Goal: Task Accomplishment & Management: Manage account settings

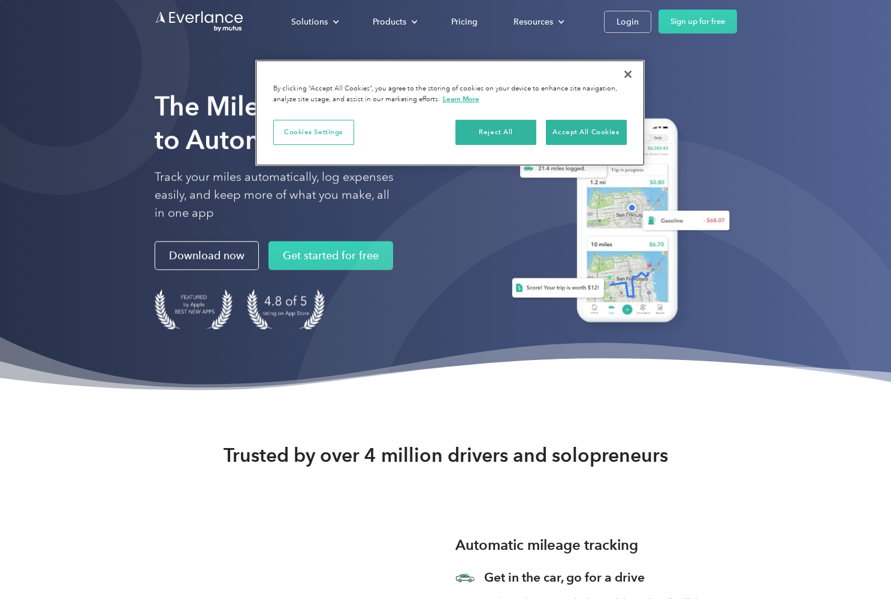
click at [628, 71] on button "Close" at bounding box center [628, 74] width 26 height 26
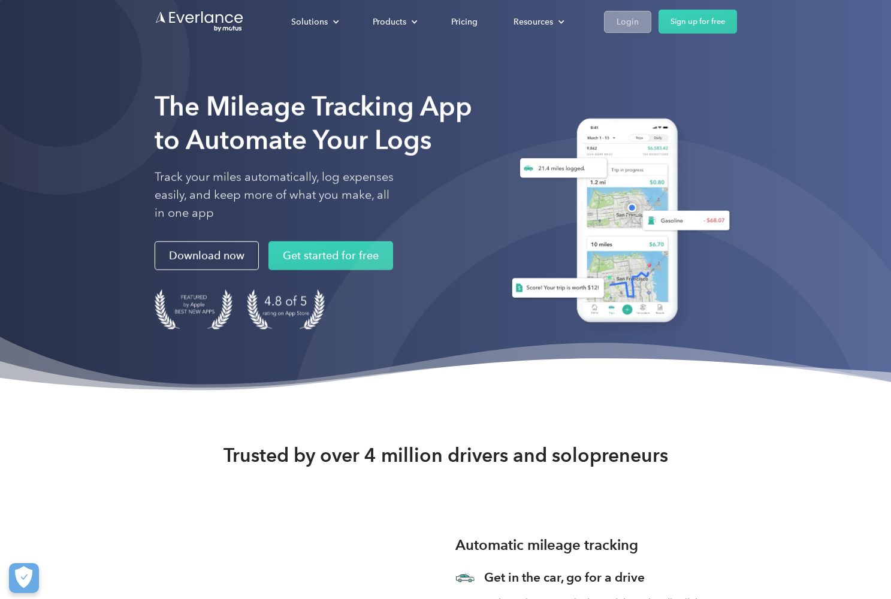
click at [615, 22] on link "Login" at bounding box center [627, 22] width 47 height 22
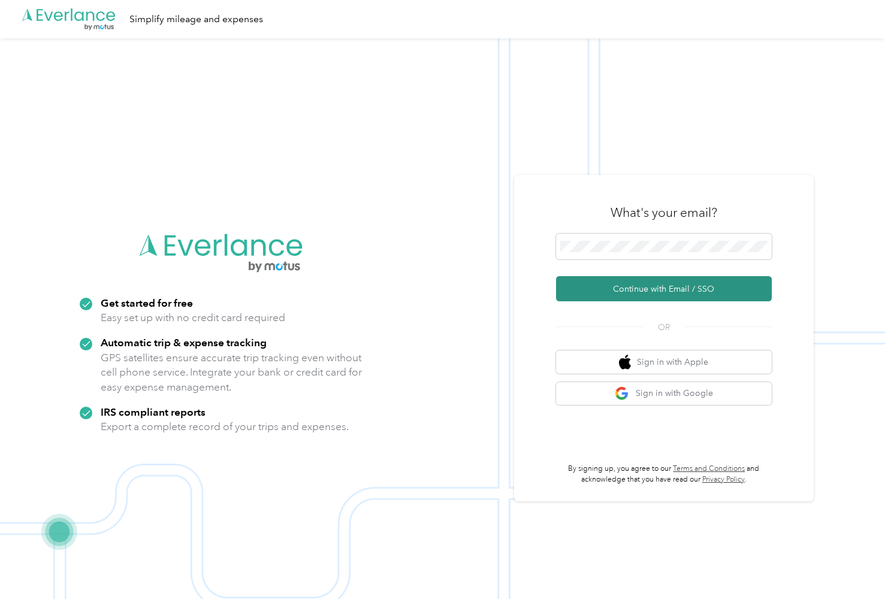
click at [668, 285] on button "Continue with Email / SSO" at bounding box center [664, 288] width 216 height 25
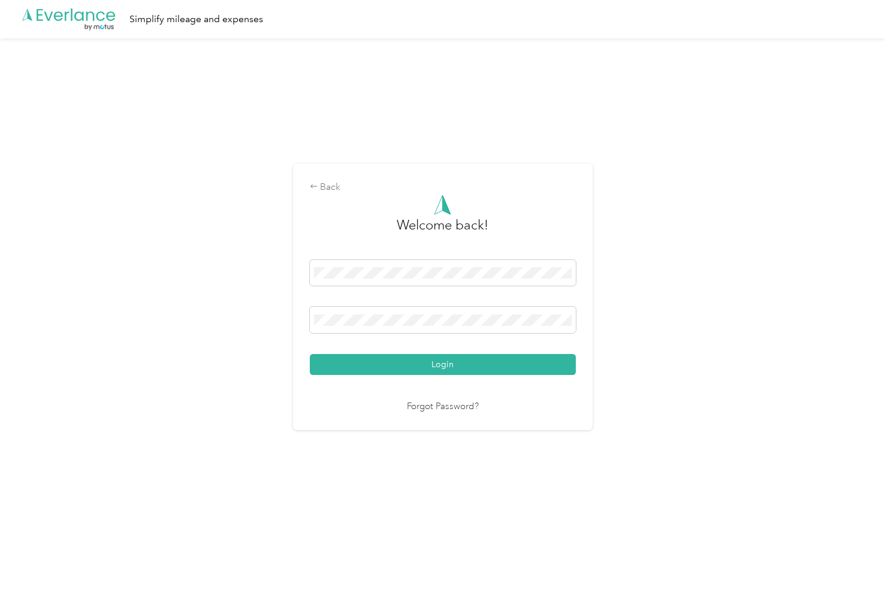
click at [445, 364] on button "Login" at bounding box center [443, 364] width 266 height 21
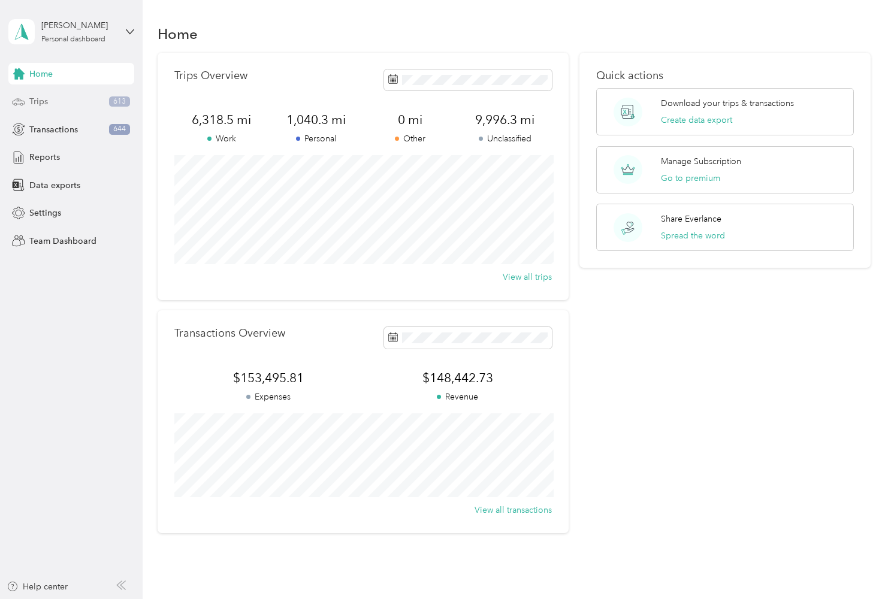
click at [44, 104] on span "Trips" at bounding box center [38, 101] width 19 height 13
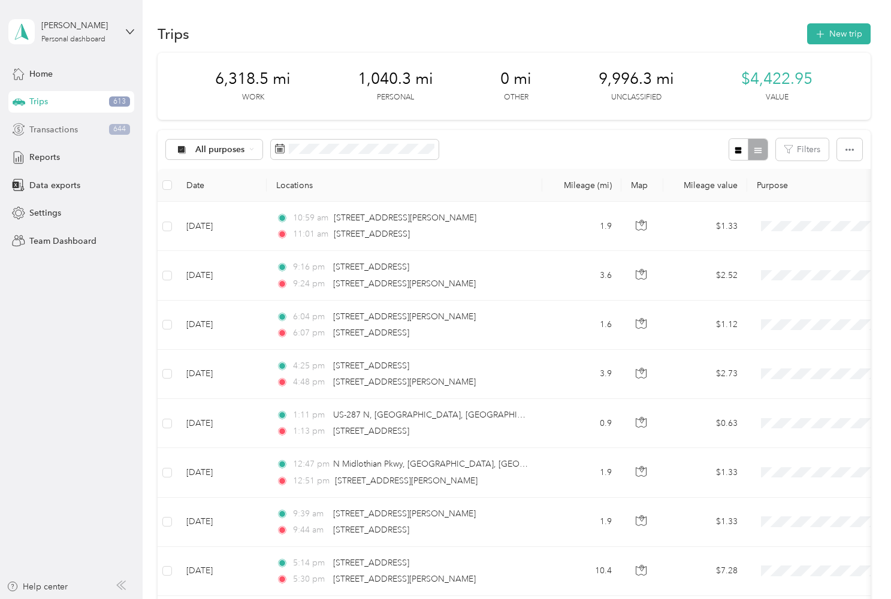
click at [64, 126] on span "Transactions" at bounding box center [53, 129] width 49 height 13
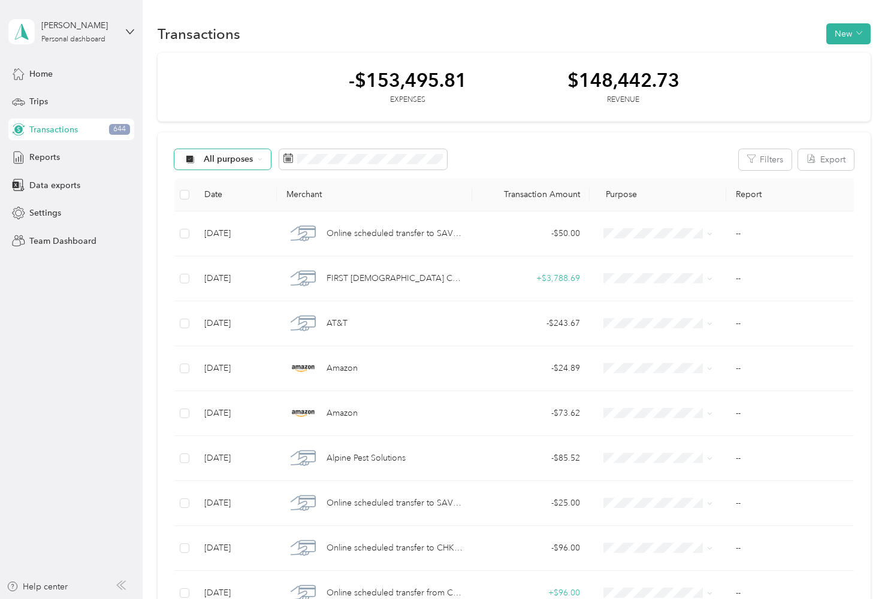
click at [250, 162] on span "All purposes" at bounding box center [229, 159] width 50 height 8
click at [244, 203] on span "Unclassified" at bounding box center [233, 202] width 58 height 13
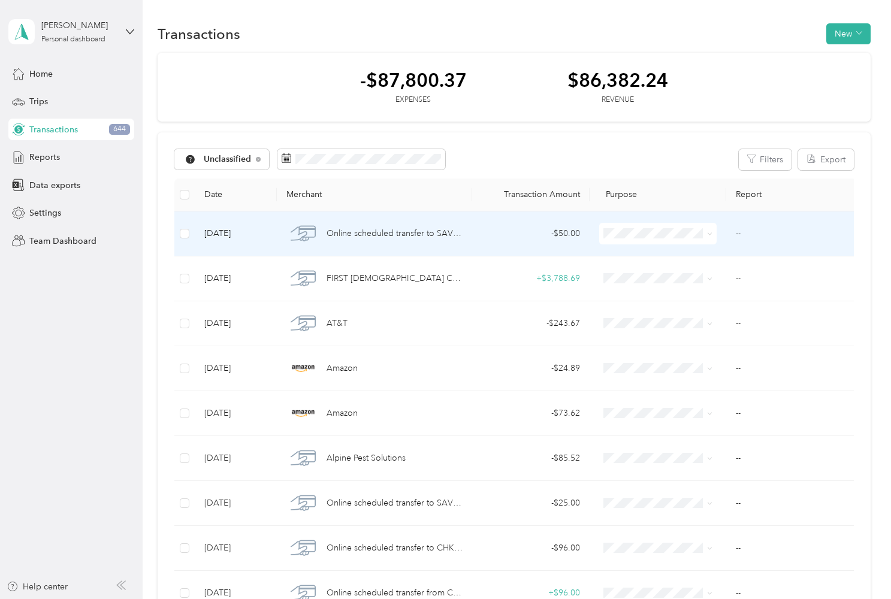
click at [406, 233] on span "Online scheduled transfer to SAV 7451 Confirmation# XXXXX18204" at bounding box center [395, 233] width 137 height 13
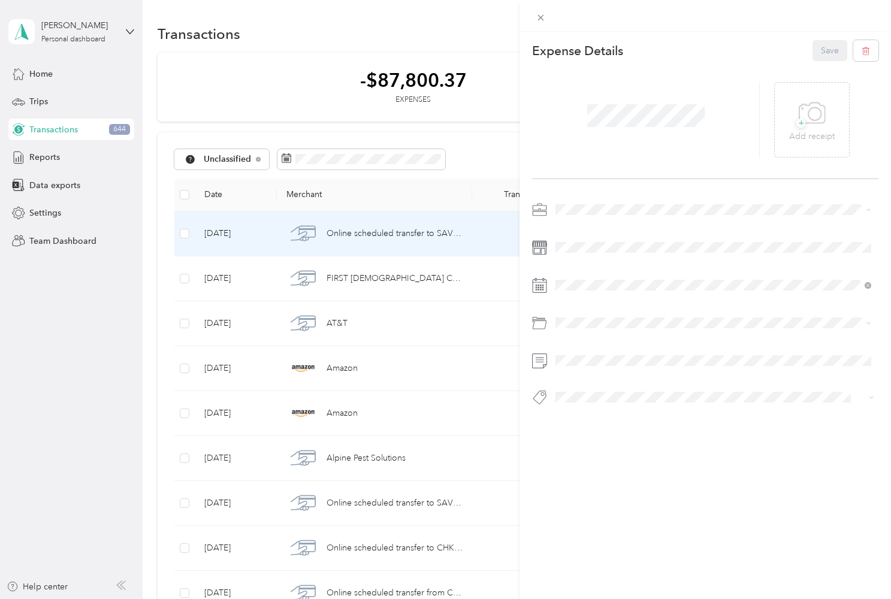
click at [600, 250] on div "Personal" at bounding box center [713, 252] width 307 height 13
click at [821, 54] on button "Save" at bounding box center [829, 50] width 35 height 21
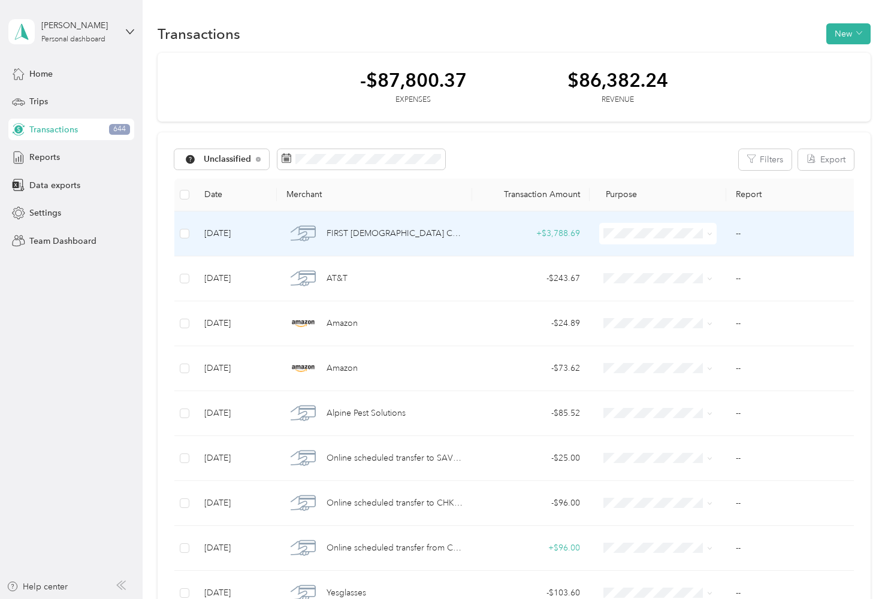
click at [463, 231] on span "FIRST [DEMOGRAPHIC_DATA] CH DES:PAYROLL ID:385 INDN:[PERSON_NAME], CraigM CO ID…" at bounding box center [395, 233] width 137 height 13
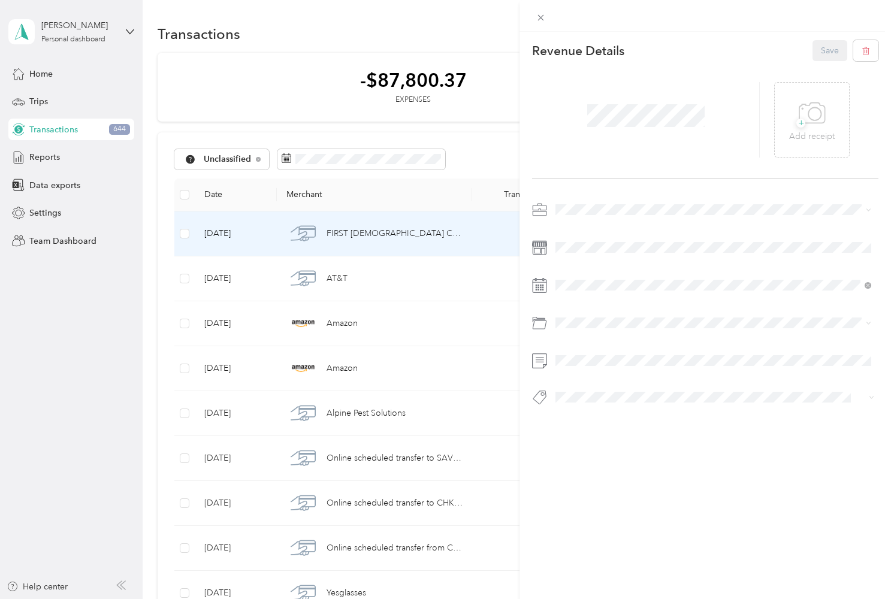
click at [587, 252] on span "Personal" at bounding box center [576, 250] width 32 height 10
click at [818, 53] on button "Save" at bounding box center [829, 50] width 35 height 21
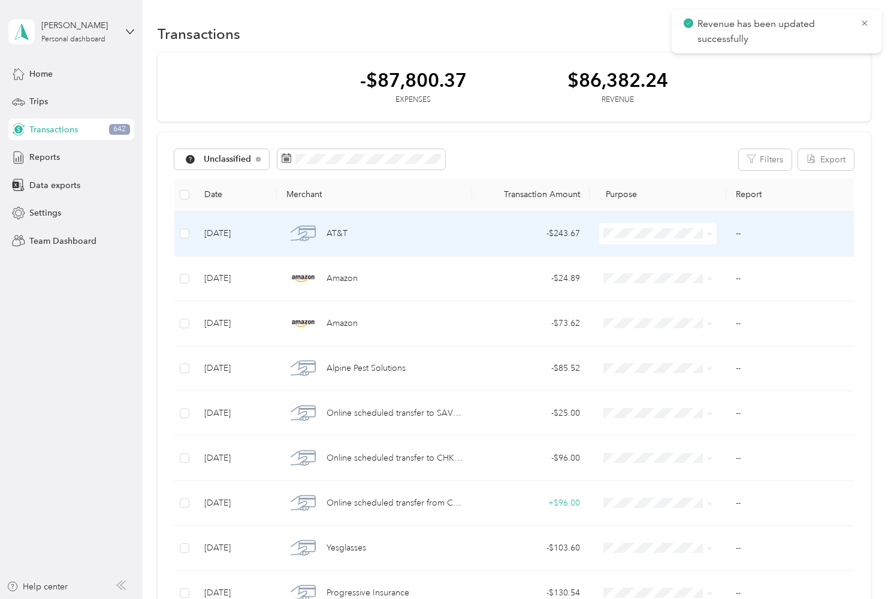
click at [472, 234] on td "AT&T" at bounding box center [374, 233] width 195 height 45
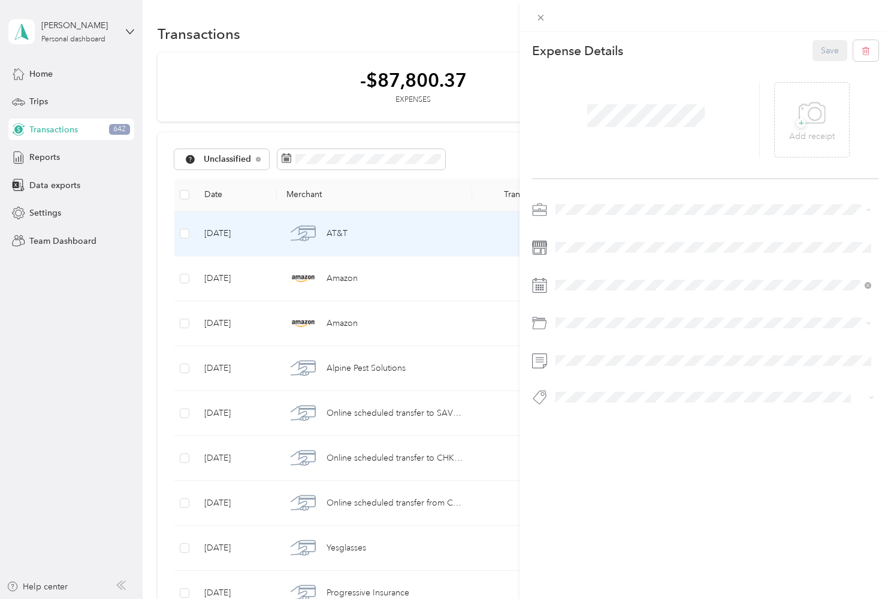
click at [596, 228] on div "Work" at bounding box center [713, 231] width 307 height 13
click at [687, 317] on span at bounding box center [714, 322] width 327 height 19
click at [667, 376] on div "Mobile Phone Plan" at bounding box center [713, 371] width 307 height 13
click at [828, 51] on button "Save" at bounding box center [829, 50] width 35 height 21
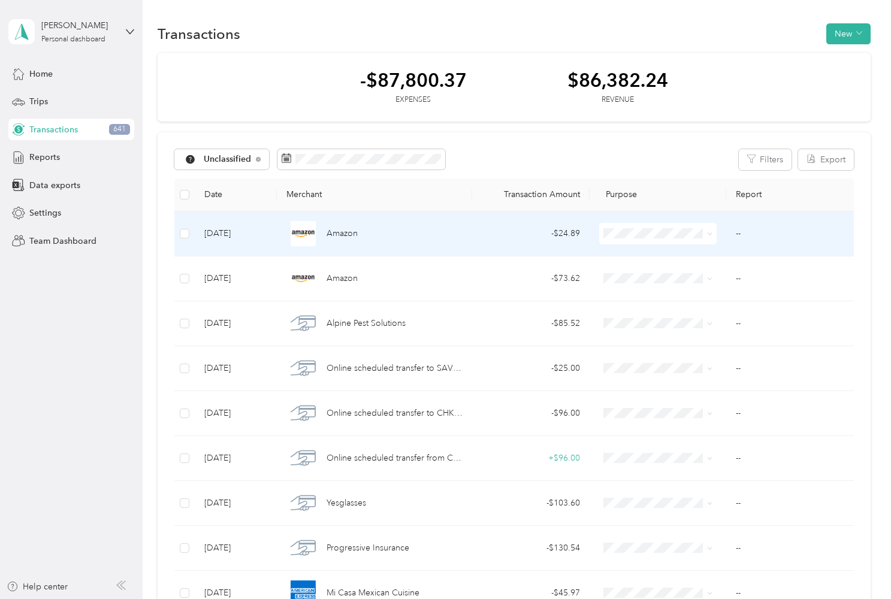
click at [647, 277] on span "Personal" at bounding box center [669, 275] width 80 height 13
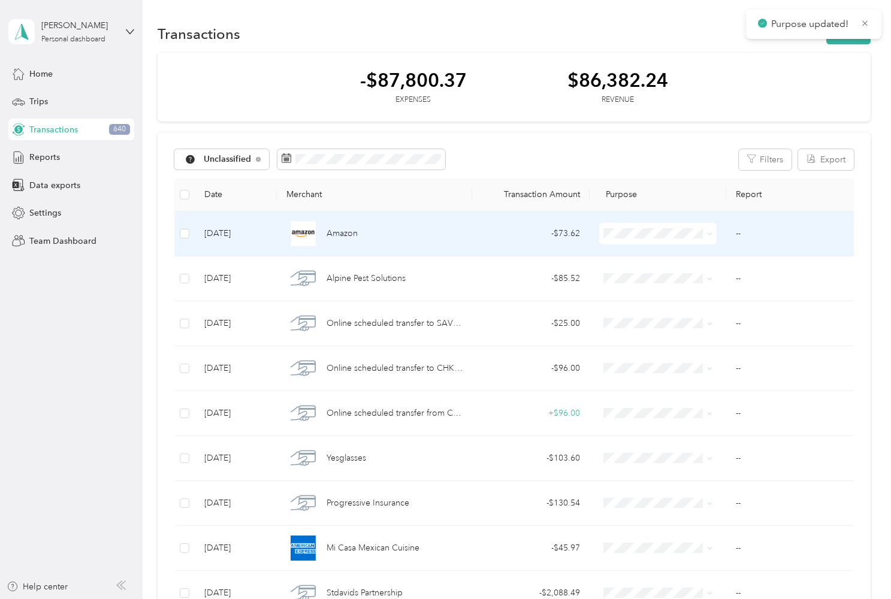
click at [655, 279] on span "Personal" at bounding box center [669, 275] width 80 height 13
click at [494, 237] on div "- $85.52" at bounding box center [531, 233] width 98 height 13
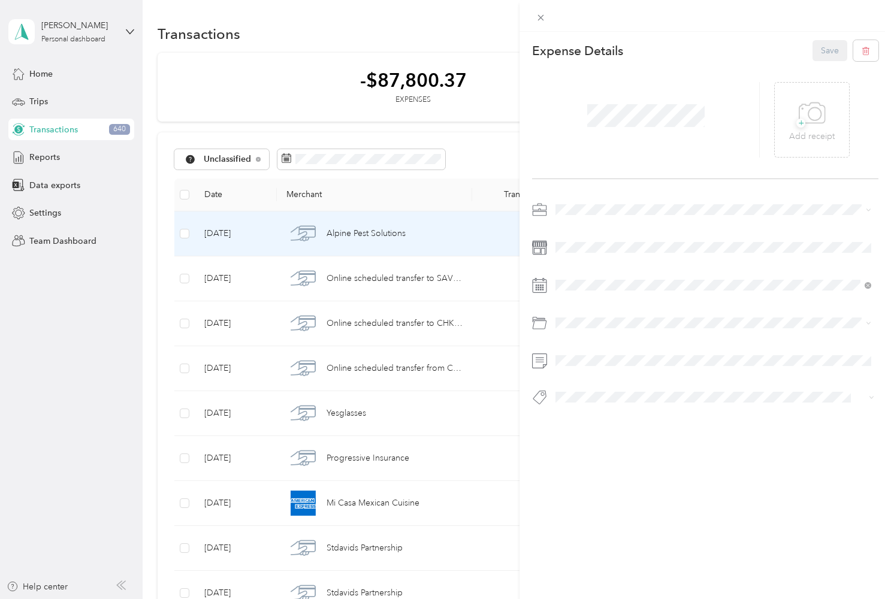
click at [591, 231] on div "Work" at bounding box center [713, 231] width 307 height 13
drag, startPoint x: 605, startPoint y: 315, endPoint x: 599, endPoint y: 373, distance: 57.8
click at [599, 373] on div "Housing" at bounding box center [713, 369] width 307 height 13
click at [823, 50] on button "Save" at bounding box center [829, 50] width 35 height 21
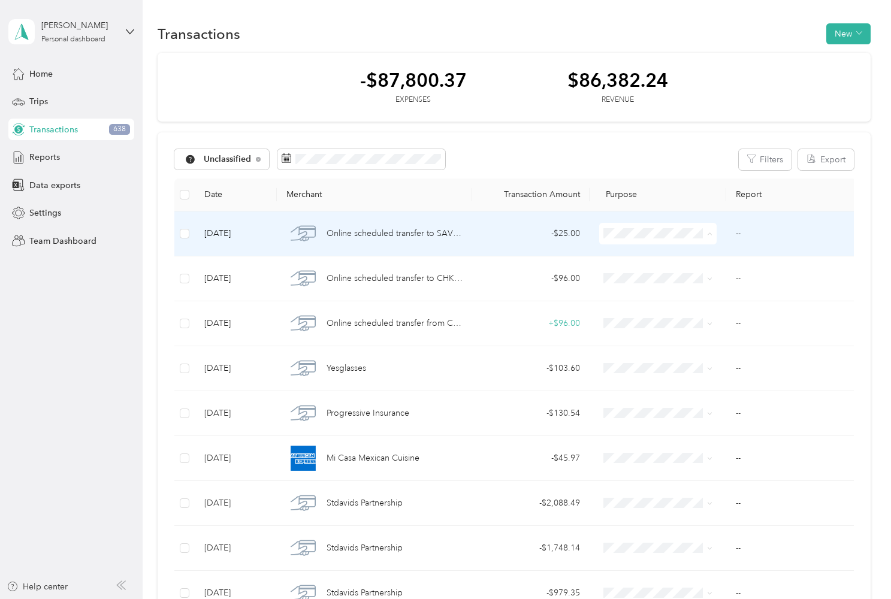
click at [676, 278] on span "Personal" at bounding box center [669, 276] width 80 height 13
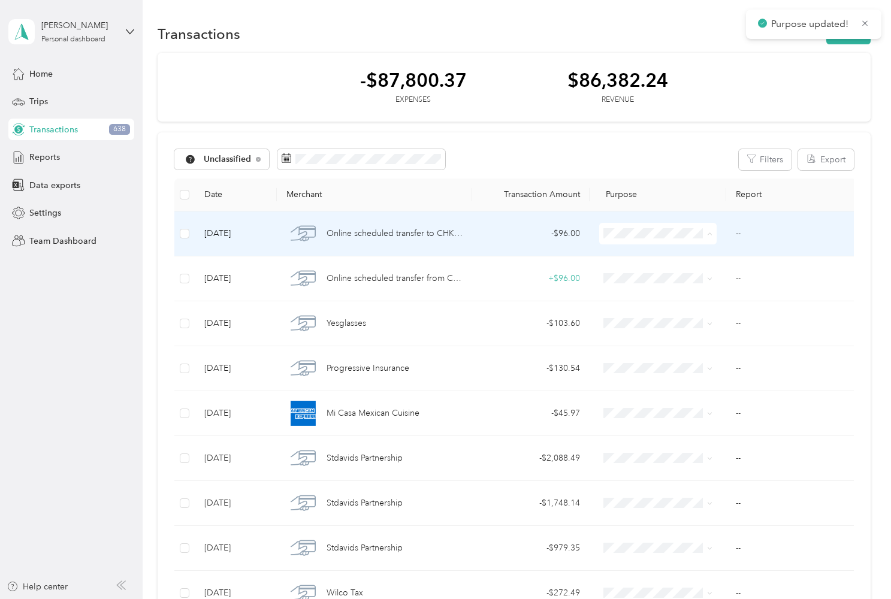
click at [675, 273] on span "Personal" at bounding box center [669, 276] width 80 height 13
click at [681, 238] on span at bounding box center [657, 234] width 117 height 22
click at [706, 236] on span at bounding box center [708, 233] width 10 height 13
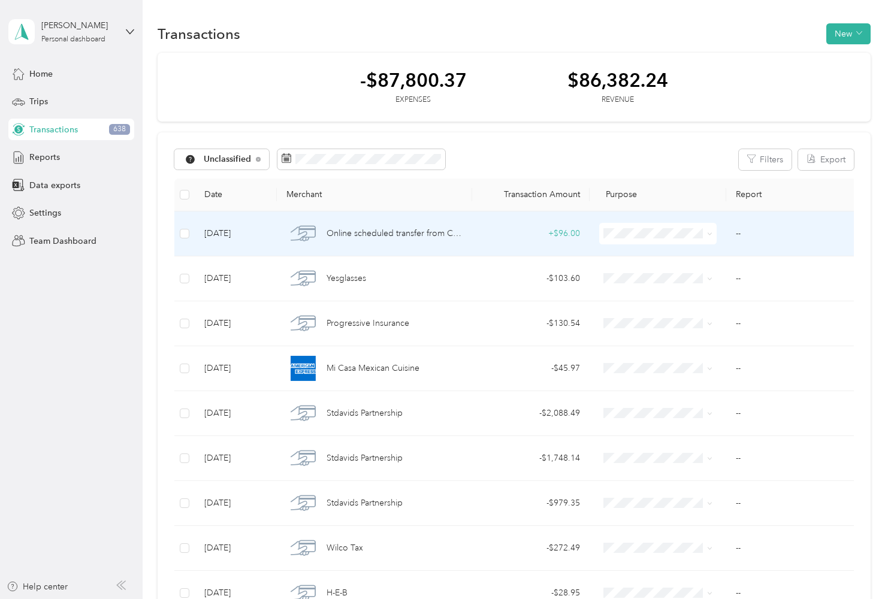
click at [709, 238] on span at bounding box center [709, 233] width 5 height 10
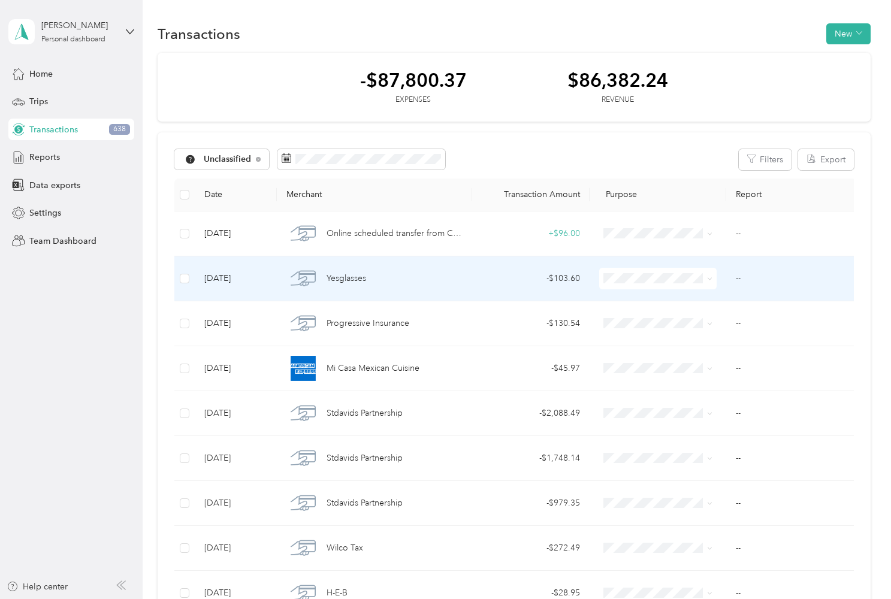
click at [702, 285] on span at bounding box center [657, 279] width 117 height 22
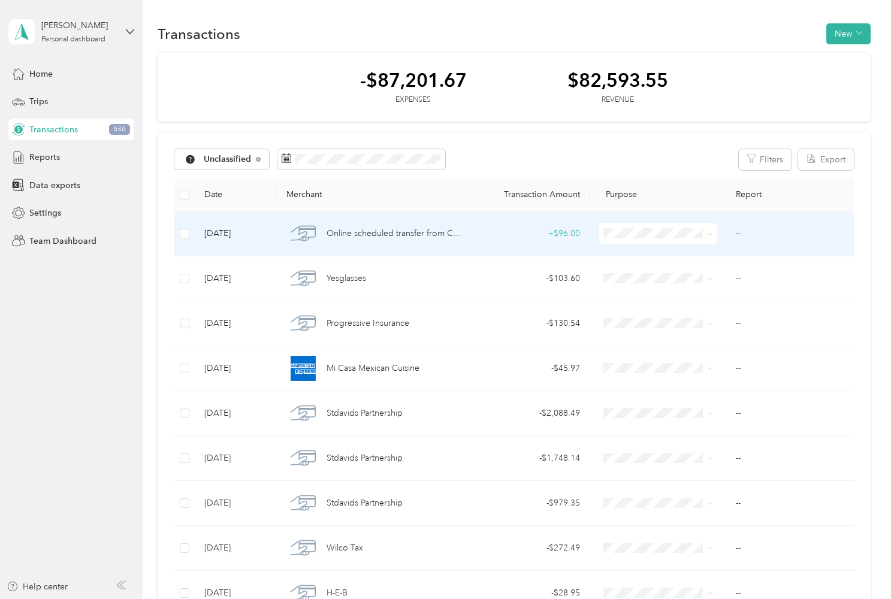
click at [670, 274] on span "Personal" at bounding box center [669, 276] width 80 height 13
click at [474, 237] on td "- $103.60" at bounding box center [530, 233] width 117 height 45
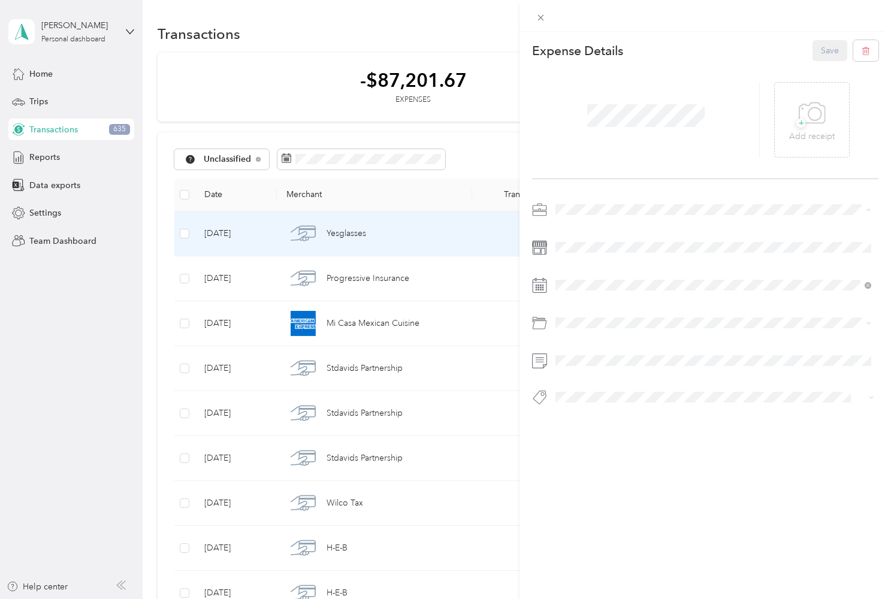
click at [594, 229] on div "Work" at bounding box center [713, 231] width 307 height 13
click at [585, 374] on div "Optical" at bounding box center [713, 371] width 307 height 13
click at [817, 55] on button "Save" at bounding box center [829, 50] width 35 height 21
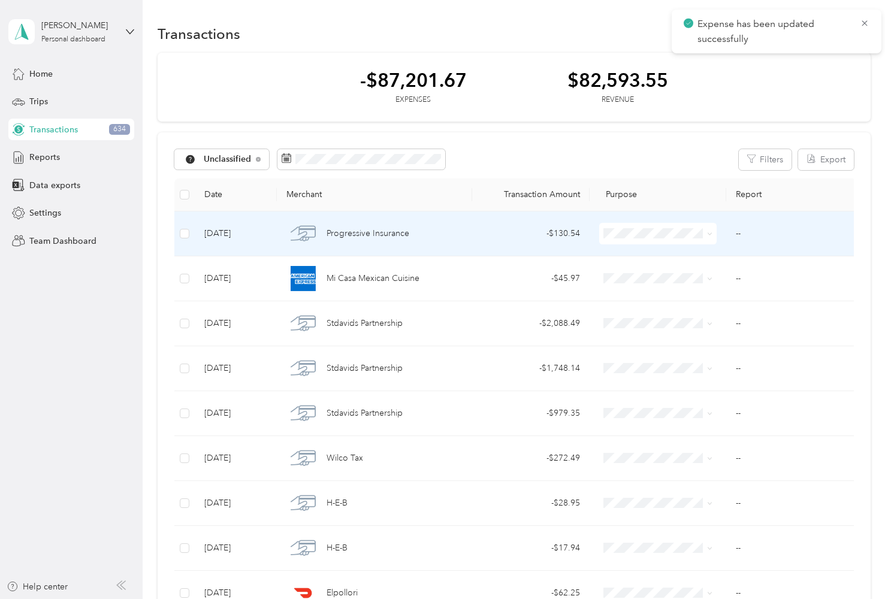
click at [437, 237] on div "Progressive Insurance" at bounding box center [374, 233] width 176 height 25
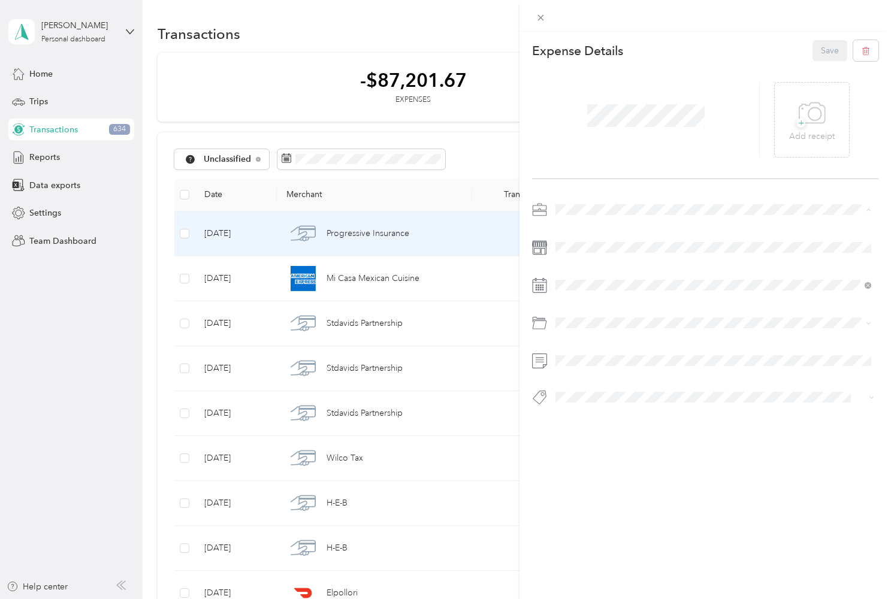
click at [579, 232] on span "Work" at bounding box center [570, 231] width 20 height 10
click at [605, 373] on span "Car Insurance" at bounding box center [586, 371] width 52 height 10
click at [829, 50] on button "Save" at bounding box center [829, 50] width 35 height 21
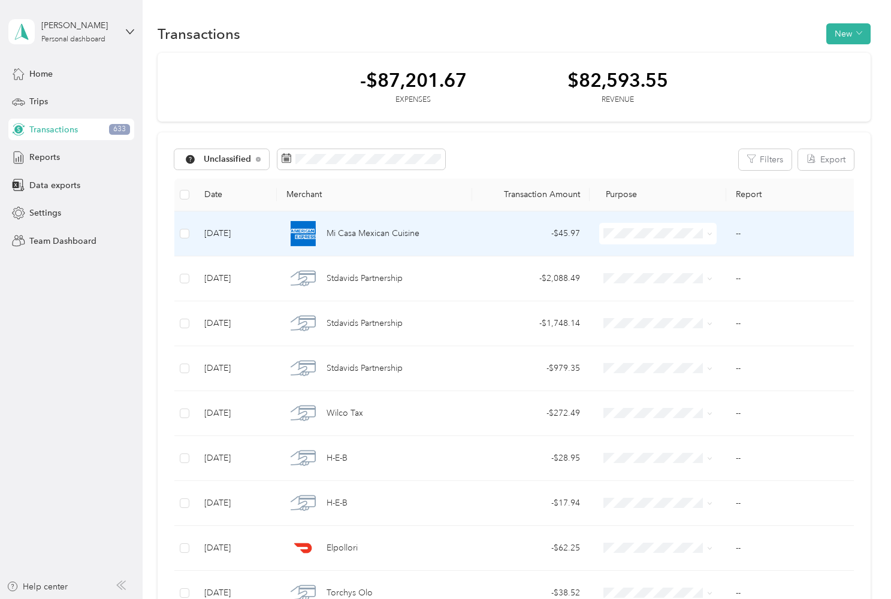
click at [431, 231] on div "Mi Casa Mexican Cuisine" at bounding box center [374, 233] width 176 height 25
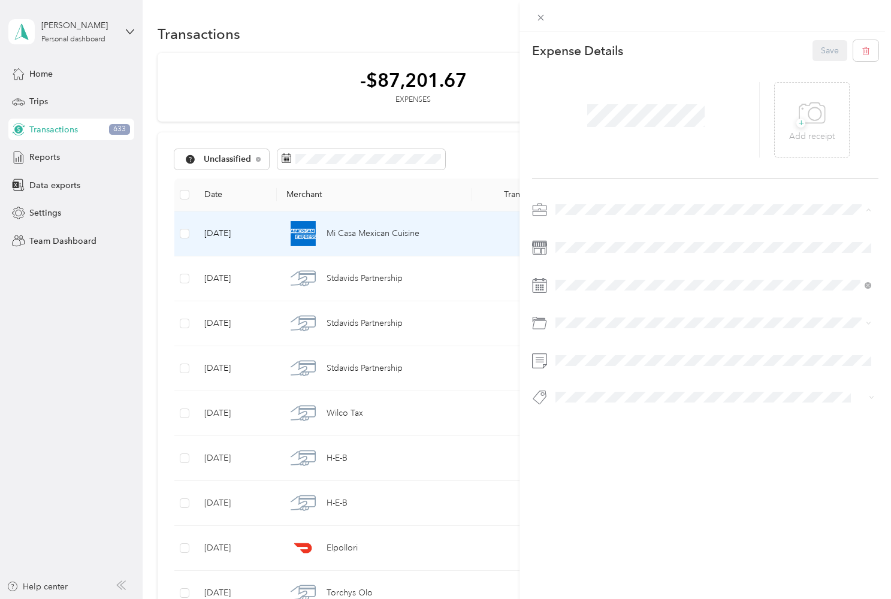
click at [594, 228] on div "Work" at bounding box center [713, 231] width 307 height 13
click at [670, 413] on span "Business Meals & Entertainment" at bounding box center [619, 413] width 119 height 10
click at [826, 55] on button "Save" at bounding box center [829, 50] width 35 height 21
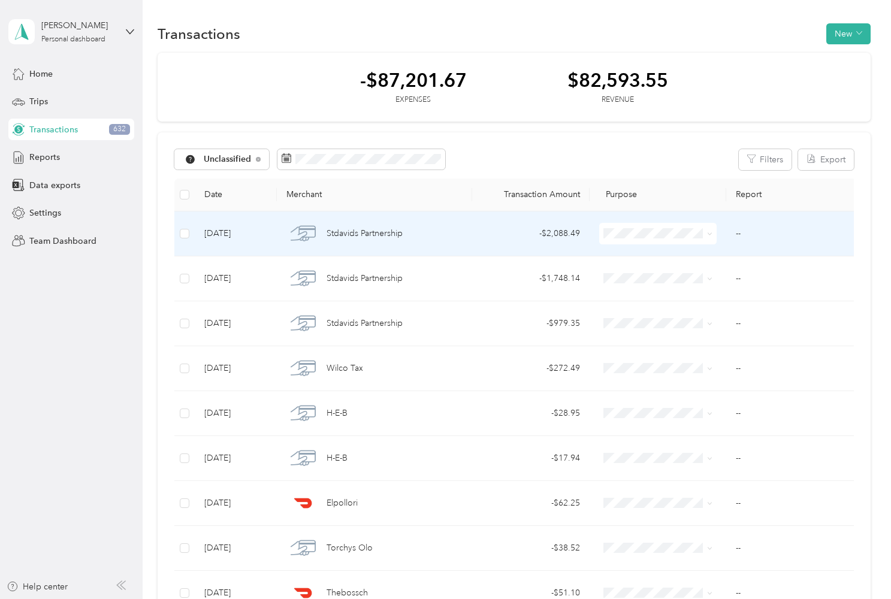
click at [337, 231] on span "Stdavids Partnership" at bounding box center [365, 233] width 76 height 13
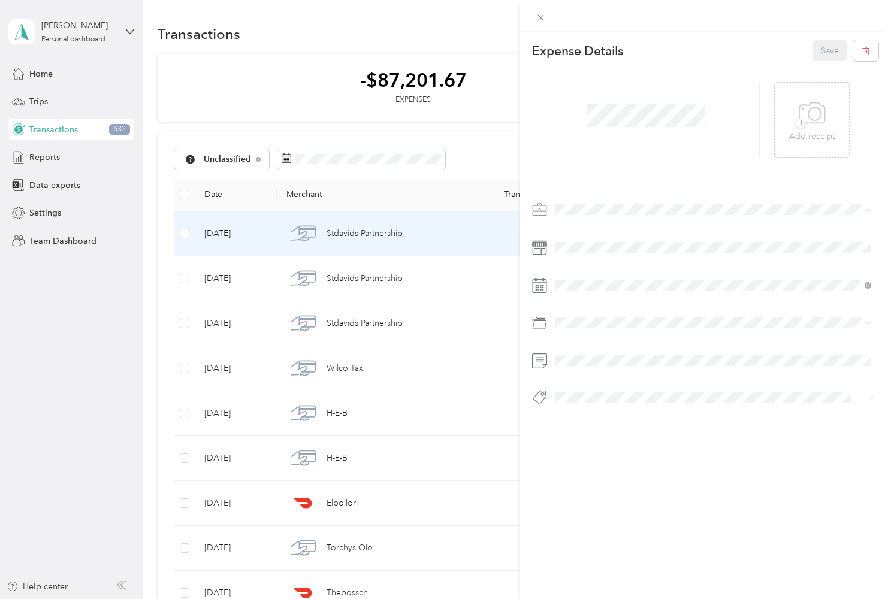
click at [588, 231] on div "Work" at bounding box center [713, 231] width 307 height 13
drag, startPoint x: 615, startPoint y: 316, endPoint x: 605, endPoint y: 373, distance: 57.9
click at [605, 373] on div "Healthcare" at bounding box center [713, 371] width 307 height 13
click at [829, 50] on button "Save" at bounding box center [829, 50] width 35 height 21
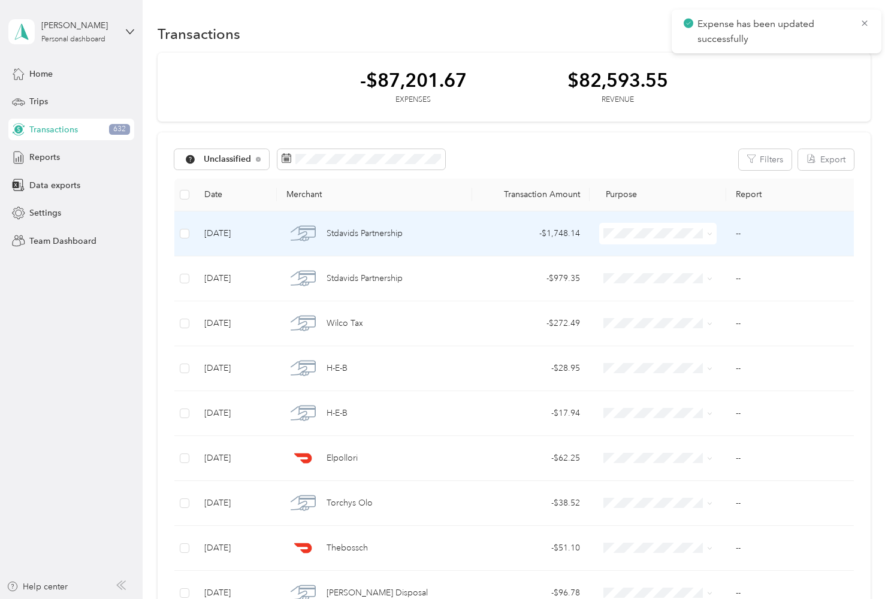
click at [407, 237] on div "Stdavids Partnership" at bounding box center [374, 233] width 176 height 25
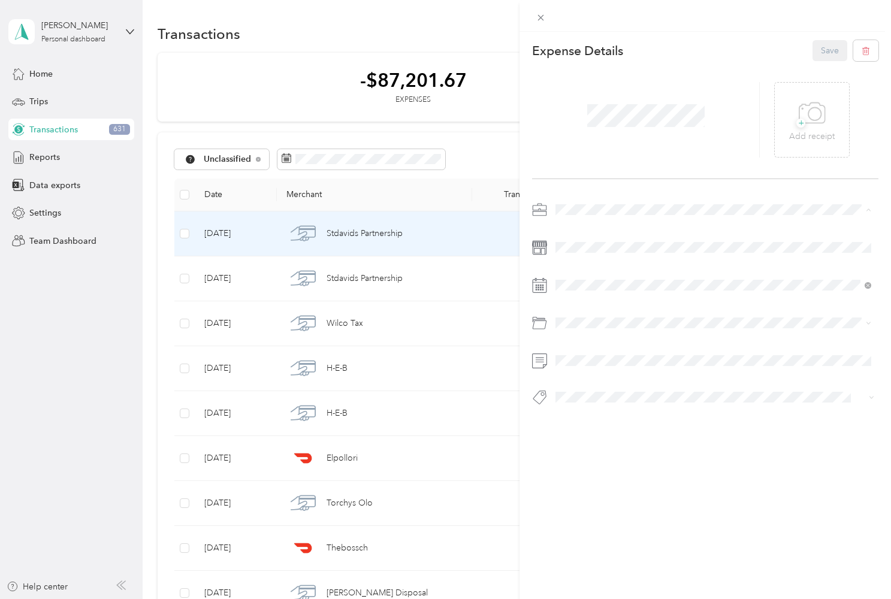
click at [602, 232] on div "Work" at bounding box center [713, 231] width 307 height 13
click at [610, 375] on div "Healthcare" at bounding box center [713, 371] width 307 height 13
click at [823, 47] on button "Save" at bounding box center [829, 50] width 35 height 21
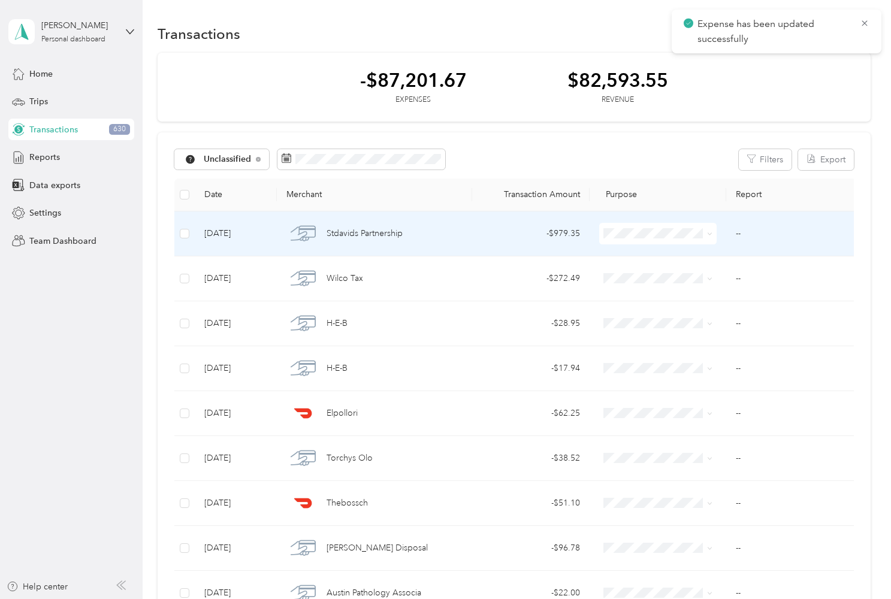
click at [371, 237] on span "Stdavids Partnership" at bounding box center [365, 233] width 76 height 13
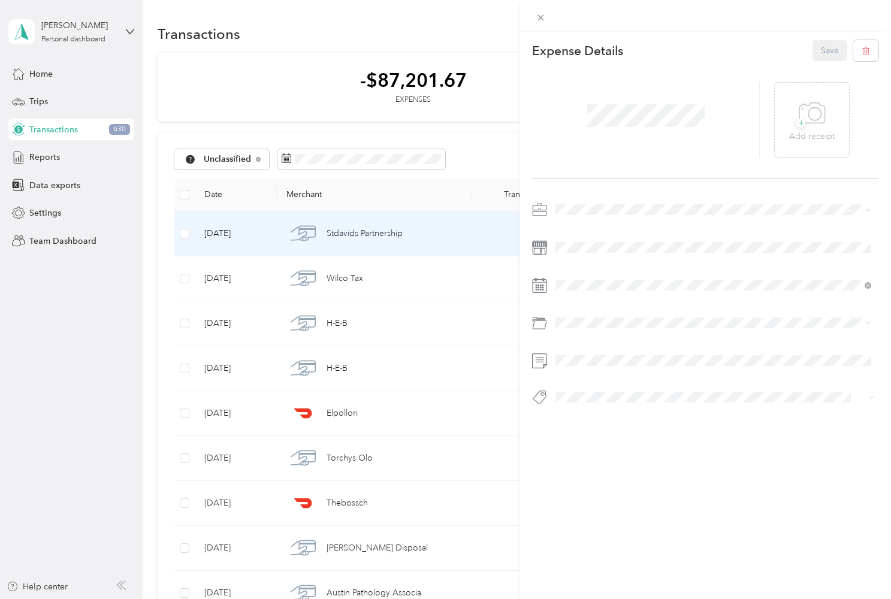
click at [593, 215] on span at bounding box center [714, 209] width 327 height 19
click at [596, 223] on li "Work" at bounding box center [713, 230] width 324 height 21
drag, startPoint x: 610, startPoint y: 316, endPoint x: 597, endPoint y: 379, distance: 63.6
click at [597, 379] on li "Healthcare" at bounding box center [713, 371] width 324 height 21
click at [833, 46] on button "Save" at bounding box center [829, 50] width 35 height 21
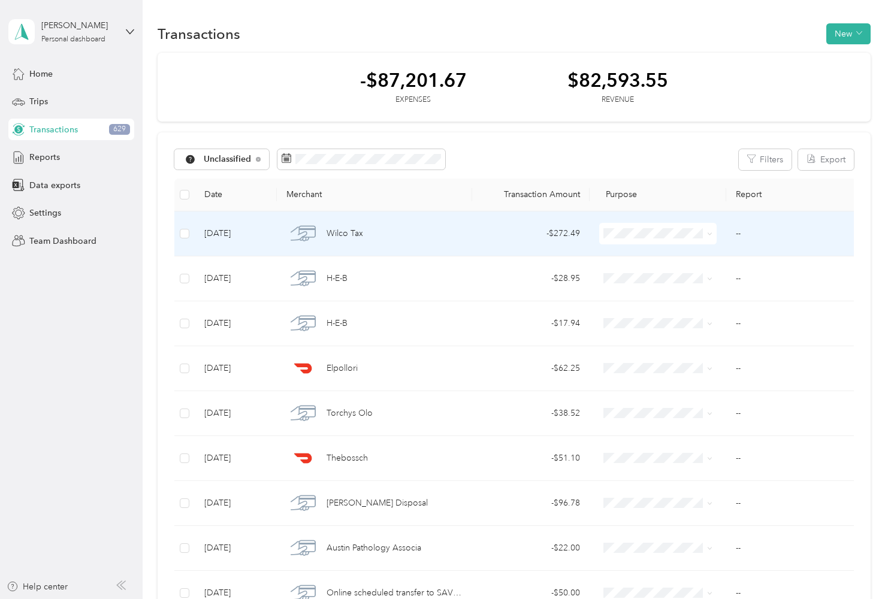
click at [356, 233] on span "Wilco Tax" at bounding box center [345, 233] width 37 height 13
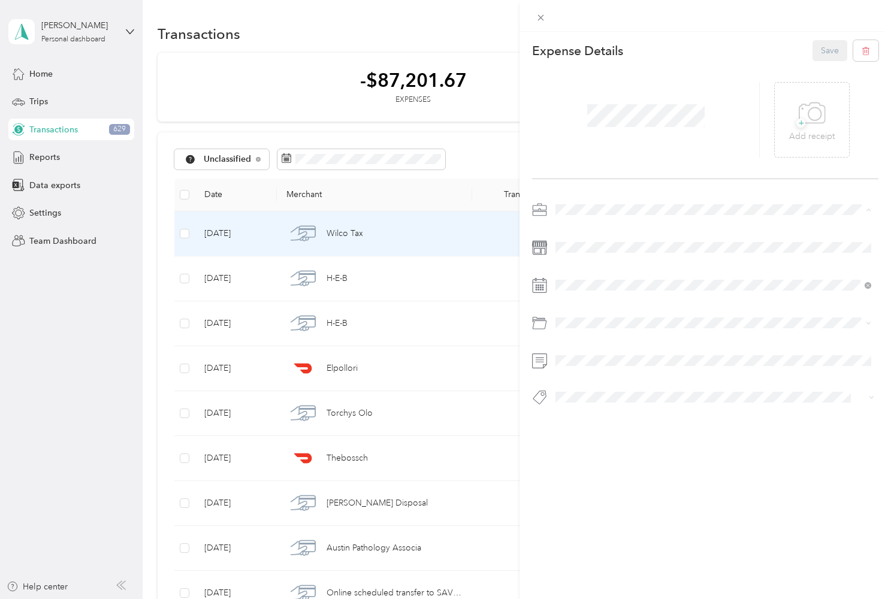
click at [585, 225] on div "Work" at bounding box center [713, 231] width 307 height 13
drag, startPoint x: 602, startPoint y: 317, endPoint x: 637, endPoint y: 377, distance: 69.6
click at [637, 377] on li "Other Vehicle Related Expenses" at bounding box center [713, 371] width 324 height 21
click at [827, 52] on button "Save" at bounding box center [829, 50] width 35 height 21
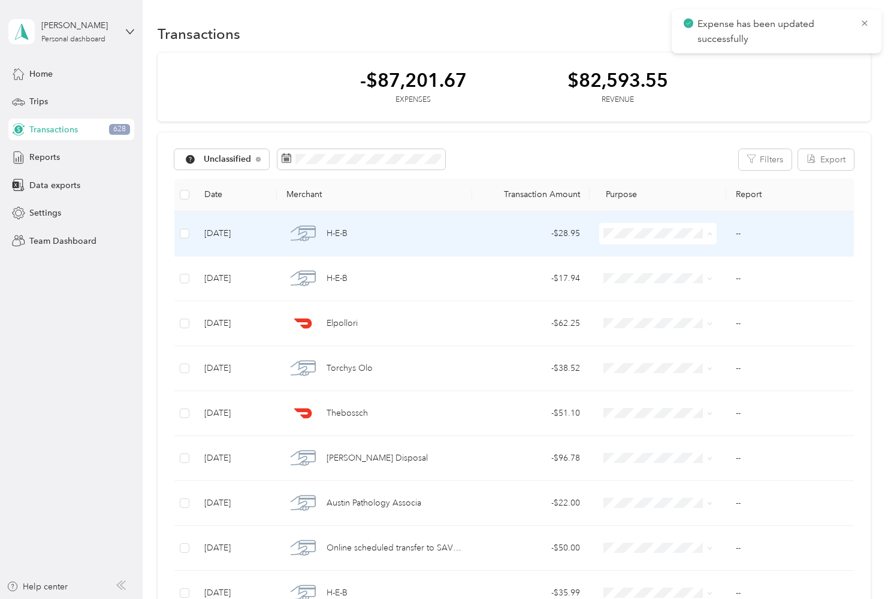
click at [652, 274] on span "Personal" at bounding box center [669, 276] width 80 height 13
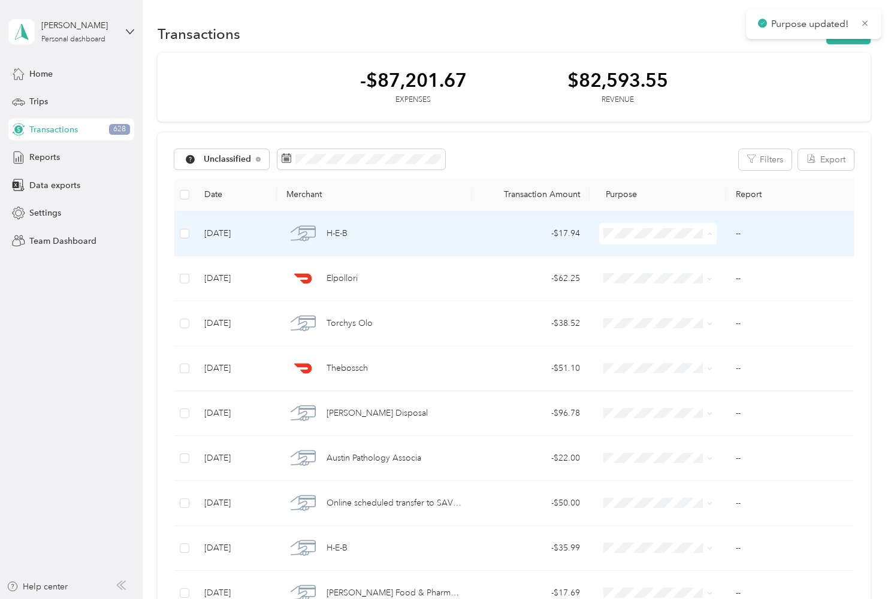
click at [662, 276] on span "Personal" at bounding box center [669, 276] width 80 height 13
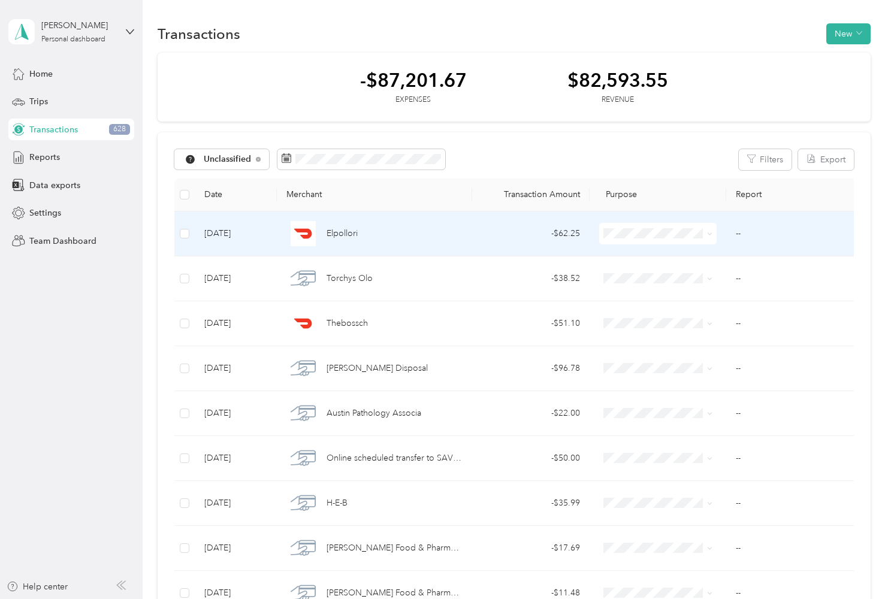
click at [657, 270] on span "Personal" at bounding box center [669, 273] width 80 height 13
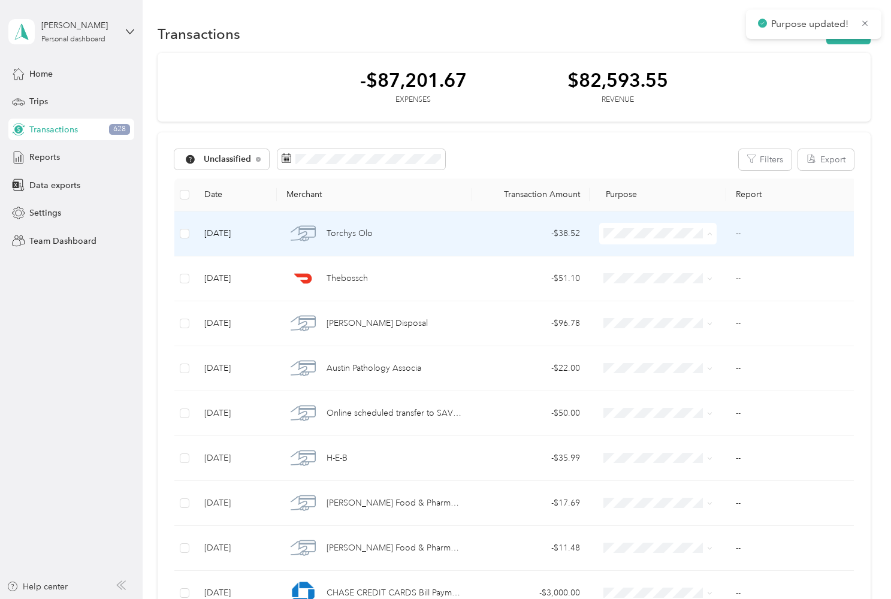
click at [678, 274] on span "Personal" at bounding box center [669, 276] width 80 height 13
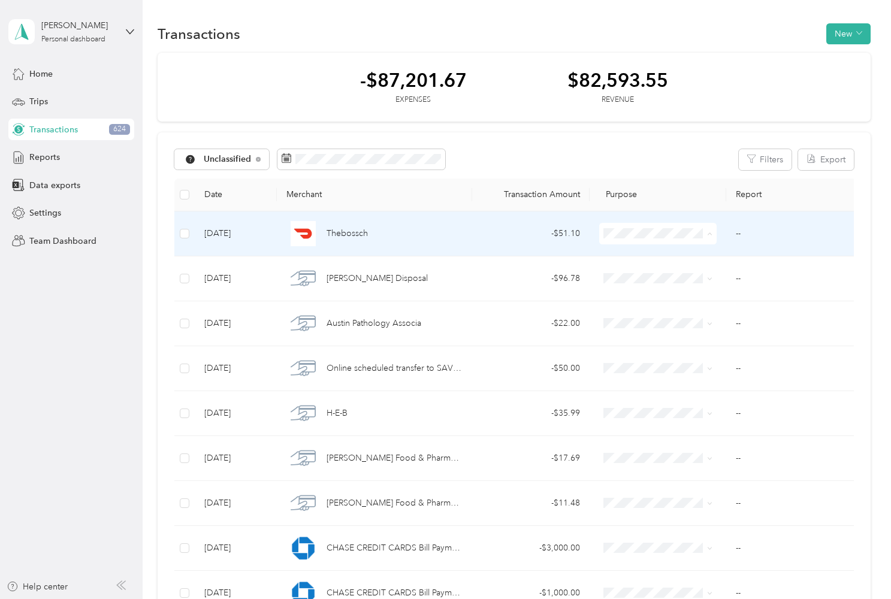
click at [661, 279] on span "Personal" at bounding box center [669, 276] width 80 height 13
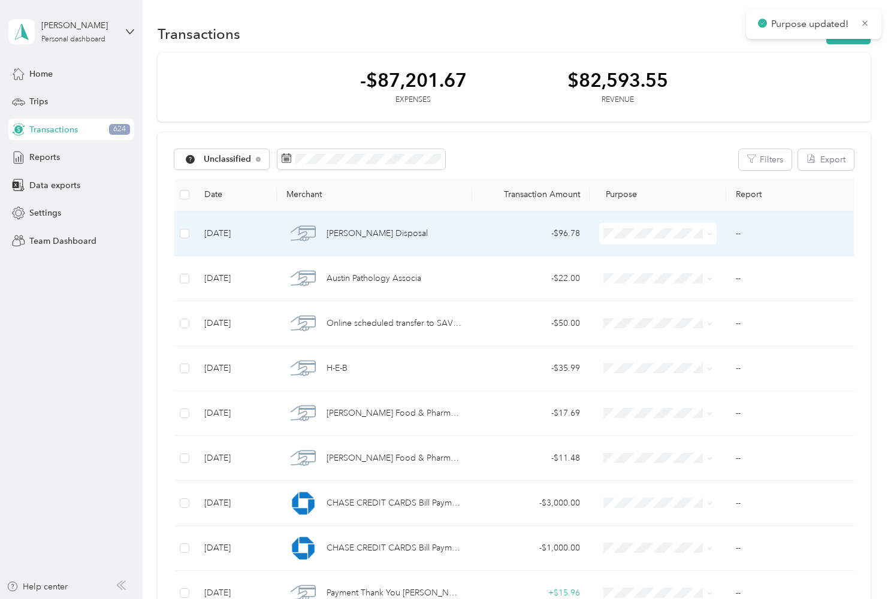
click at [478, 242] on td "- $96.78" at bounding box center [530, 233] width 117 height 45
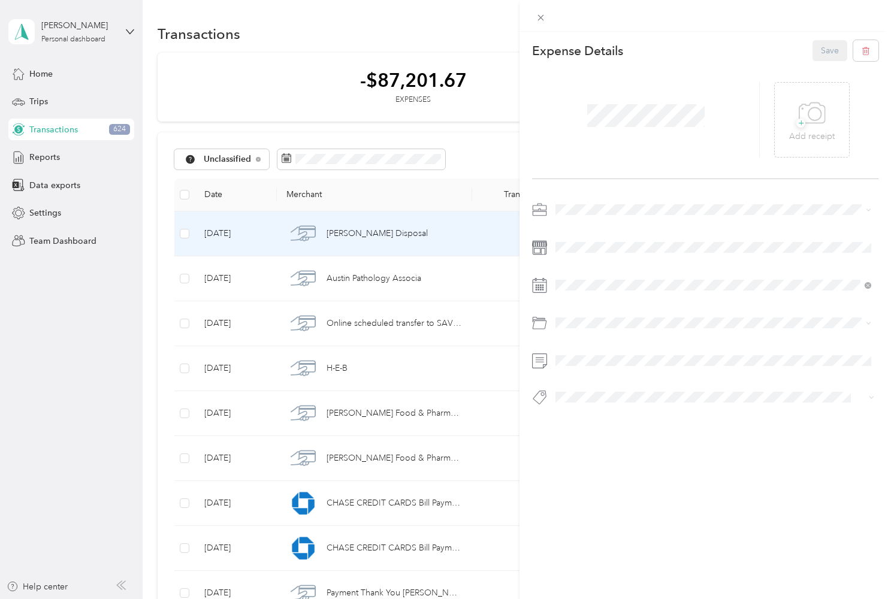
click at [590, 235] on li "Work" at bounding box center [713, 230] width 324 height 21
click at [599, 374] on div "Utilities" at bounding box center [713, 371] width 307 height 13
click at [821, 54] on button "Save" at bounding box center [829, 50] width 35 height 21
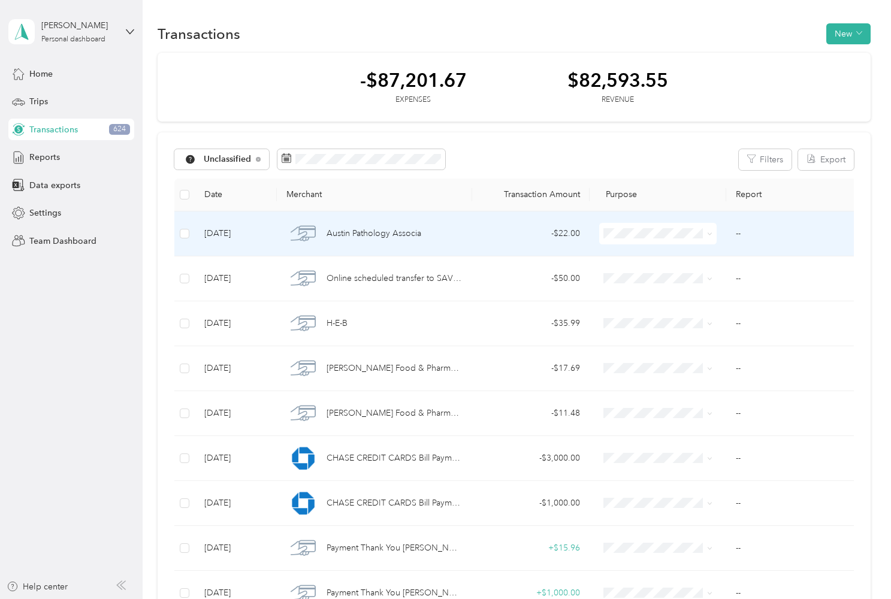
click at [441, 233] on div "Austin Pathology Associa" at bounding box center [374, 233] width 176 height 25
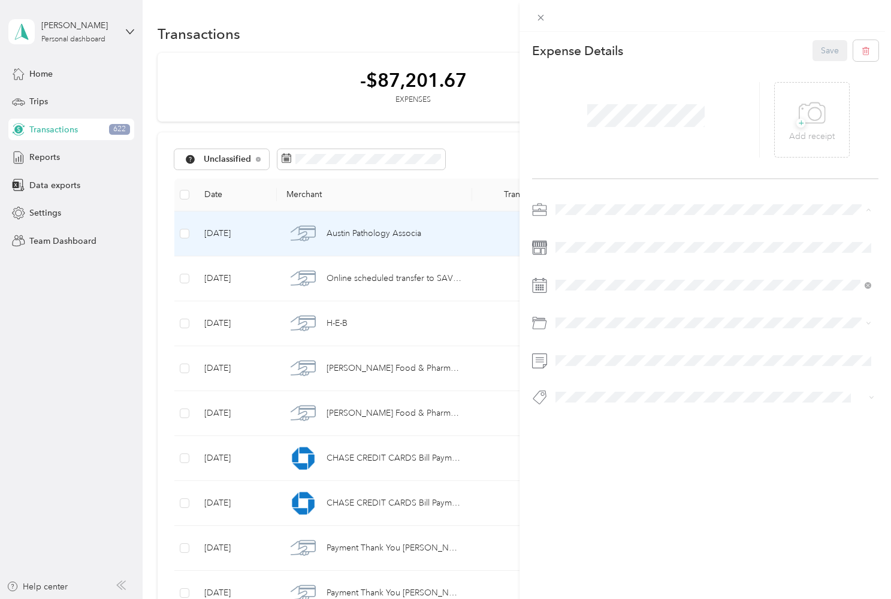
click at [588, 234] on li "Work" at bounding box center [713, 230] width 324 height 21
click at [621, 371] on div "Healthcare" at bounding box center [713, 371] width 307 height 13
click at [834, 53] on button "Save" at bounding box center [829, 50] width 35 height 21
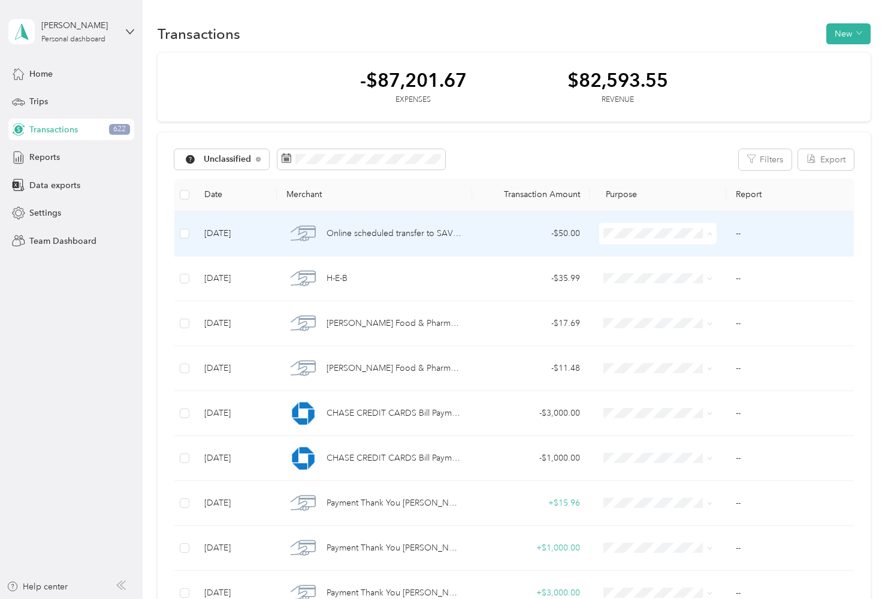
click at [664, 272] on span "Personal" at bounding box center [669, 276] width 80 height 13
click at [664, 281] on li "Personal" at bounding box center [657, 276] width 117 height 21
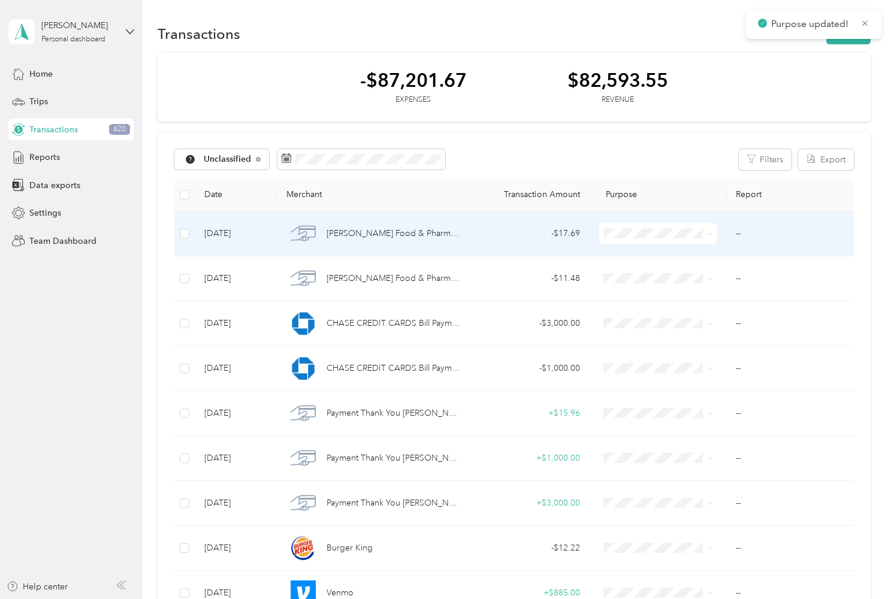
click at [648, 242] on span at bounding box center [657, 234] width 117 height 22
click at [662, 277] on span "Personal" at bounding box center [669, 276] width 80 height 13
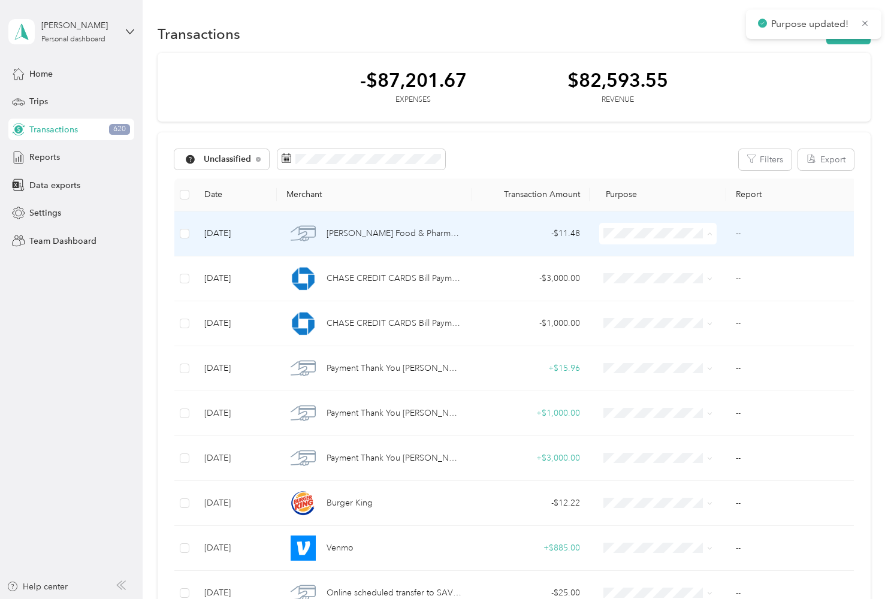
click at [667, 279] on span "Personal" at bounding box center [669, 276] width 80 height 13
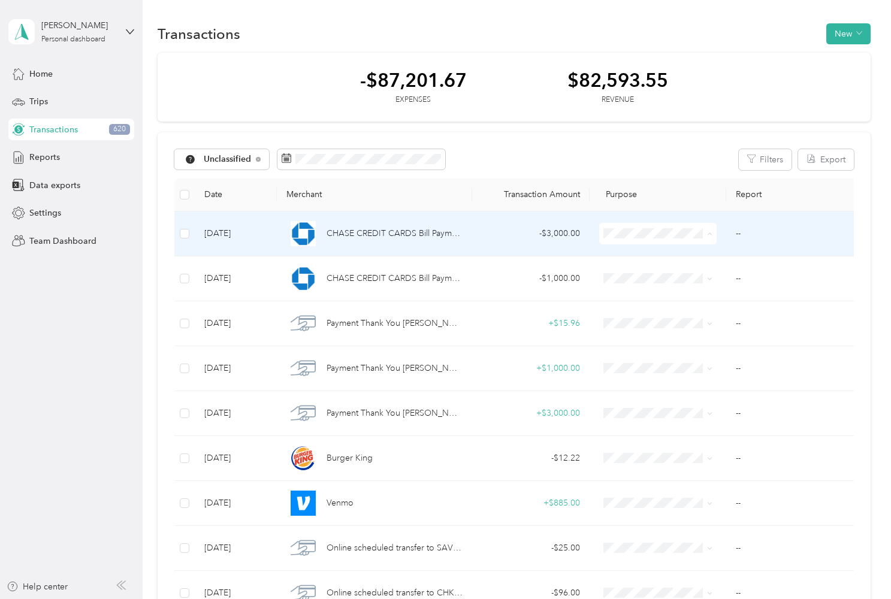
click at [673, 281] on li "Personal" at bounding box center [657, 276] width 117 height 21
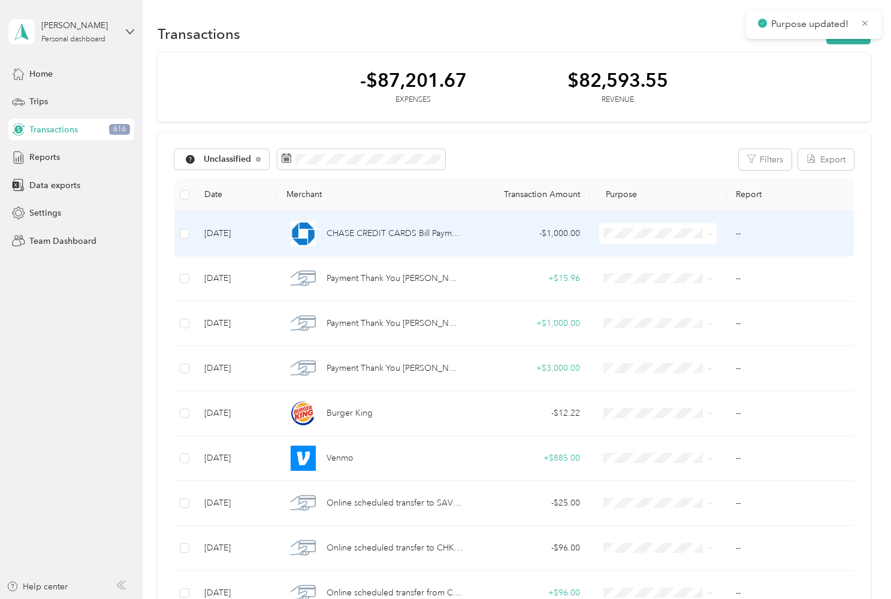
click at [684, 278] on span "Personal" at bounding box center [669, 276] width 80 height 13
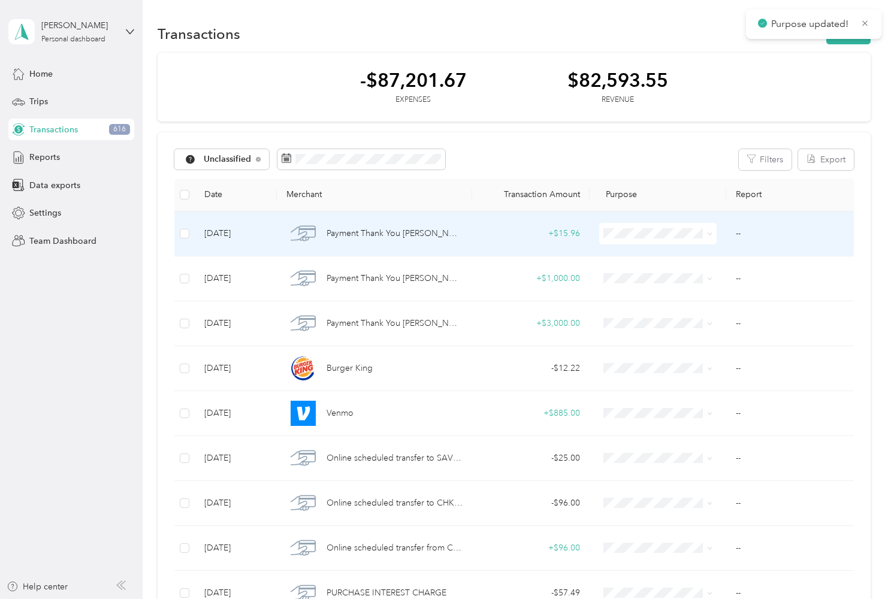
click at [680, 275] on span "Personal" at bounding box center [669, 274] width 80 height 13
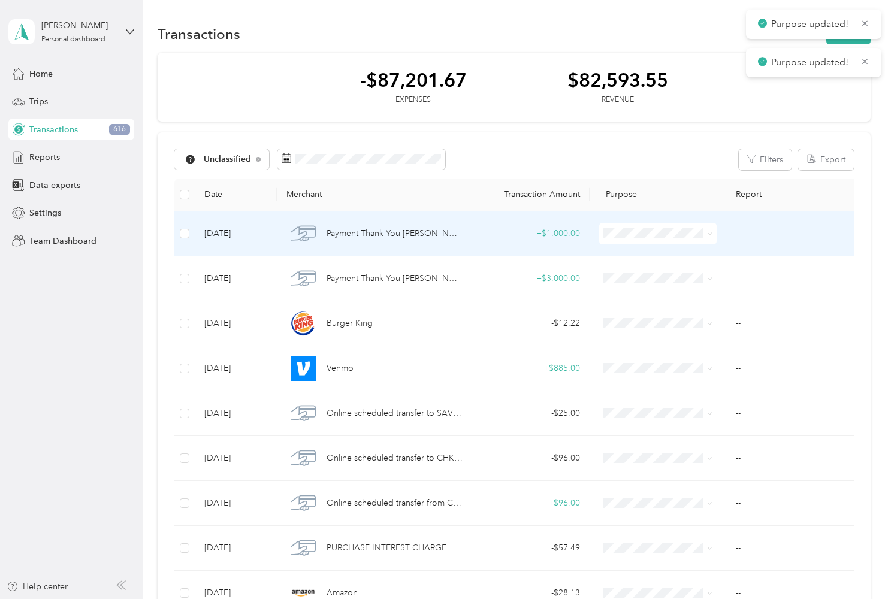
click at [692, 239] on span at bounding box center [657, 234] width 117 height 22
click at [706, 235] on span at bounding box center [708, 233] width 10 height 13
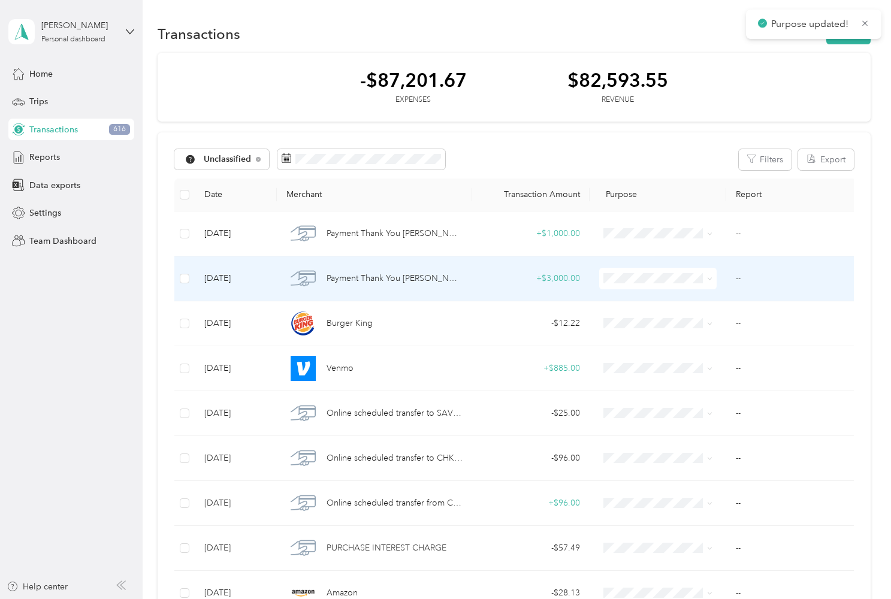
click at [694, 285] on span at bounding box center [657, 279] width 117 height 22
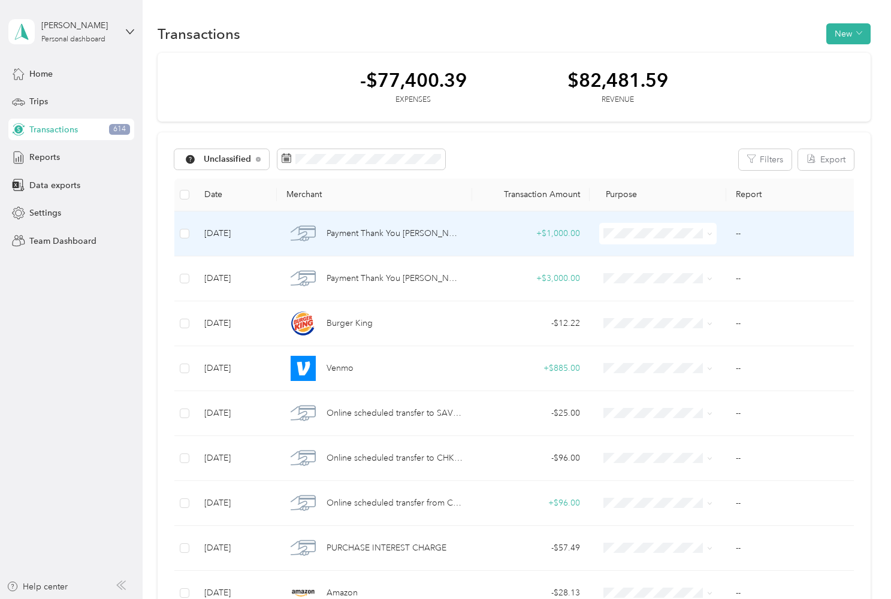
click at [672, 273] on span "Personal" at bounding box center [669, 274] width 80 height 13
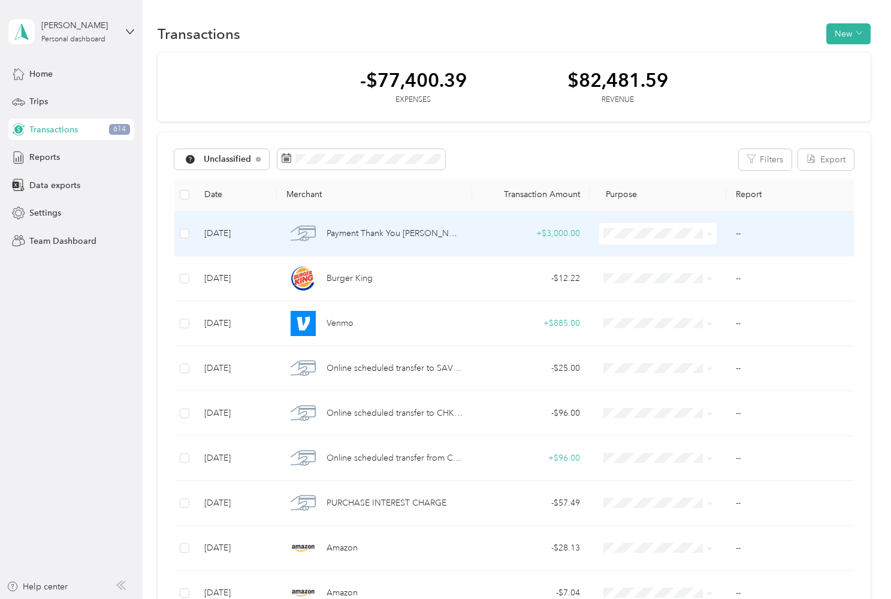
click at [655, 274] on span "Personal" at bounding box center [669, 276] width 80 height 13
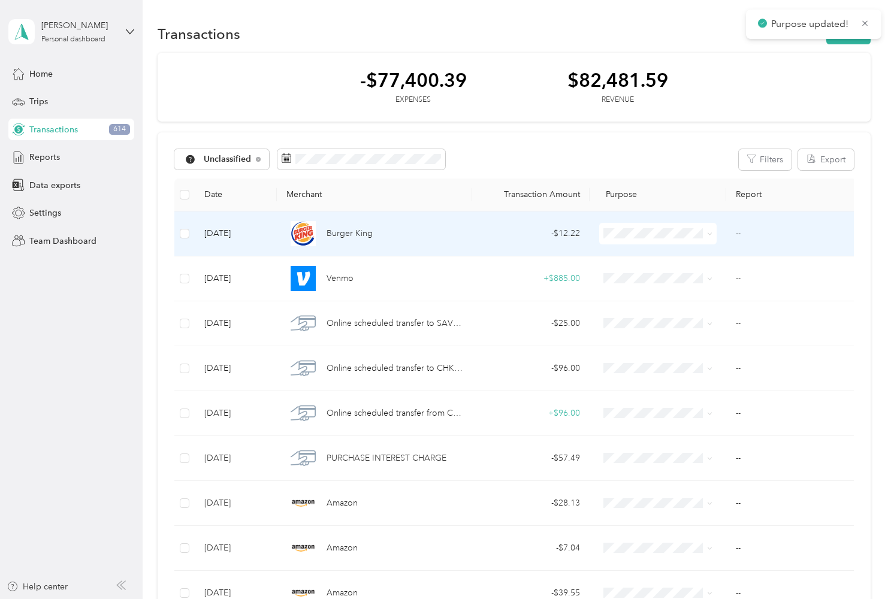
click at [500, 234] on div "- $12.22" at bounding box center [531, 233] width 98 height 13
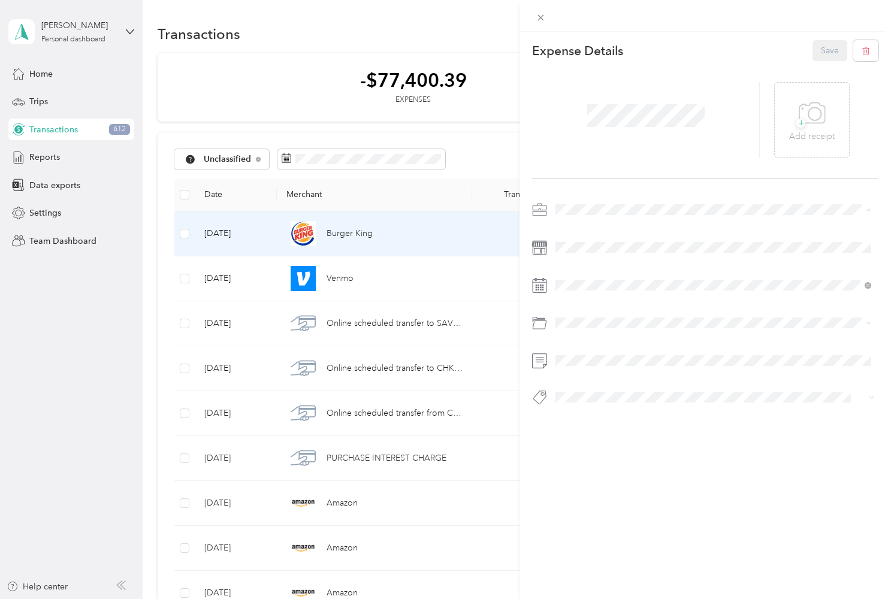
click at [599, 236] on li "Work" at bounding box center [713, 230] width 324 height 21
click at [648, 410] on span "Business Meals & Entertainment" at bounding box center [619, 413] width 119 height 10
click at [825, 53] on button "Save" at bounding box center [829, 50] width 35 height 21
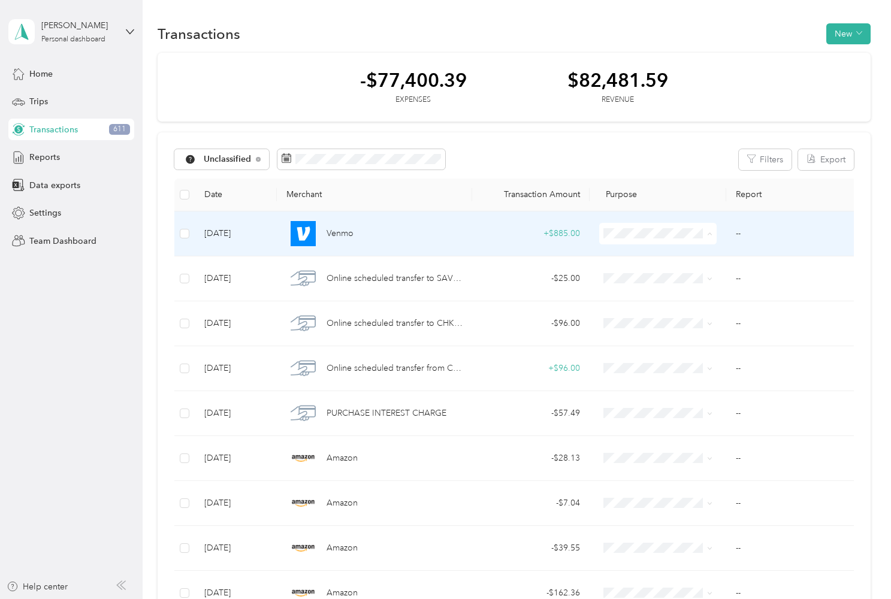
click at [663, 276] on span "Personal" at bounding box center [669, 276] width 80 height 13
click at [682, 240] on span at bounding box center [657, 234] width 117 height 22
click at [705, 237] on span at bounding box center [708, 233] width 10 height 13
click at [707, 235] on icon at bounding box center [709, 233] width 5 height 5
click at [684, 276] on span "Personal" at bounding box center [669, 276] width 80 height 13
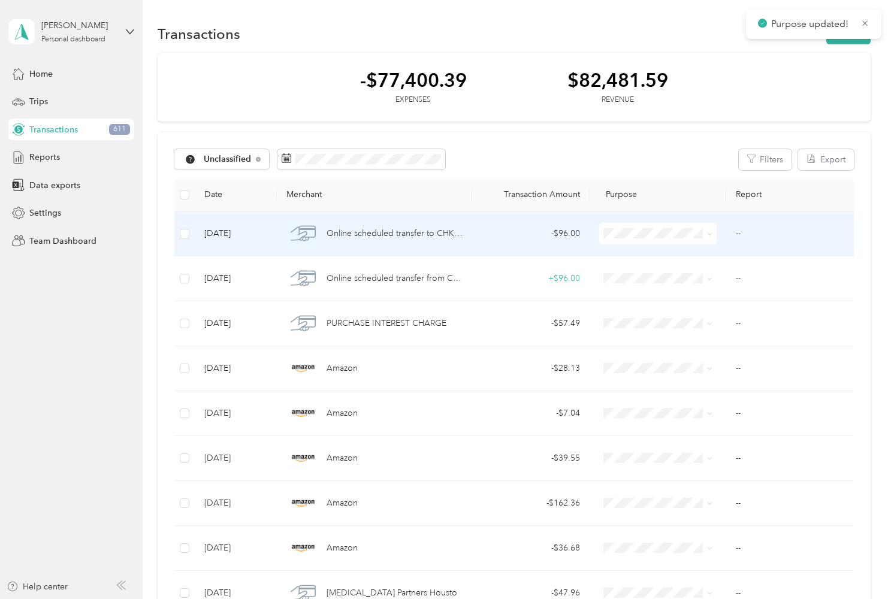
click at [682, 276] on span "Personal" at bounding box center [669, 276] width 80 height 13
click at [685, 276] on span "Personal" at bounding box center [669, 276] width 80 height 13
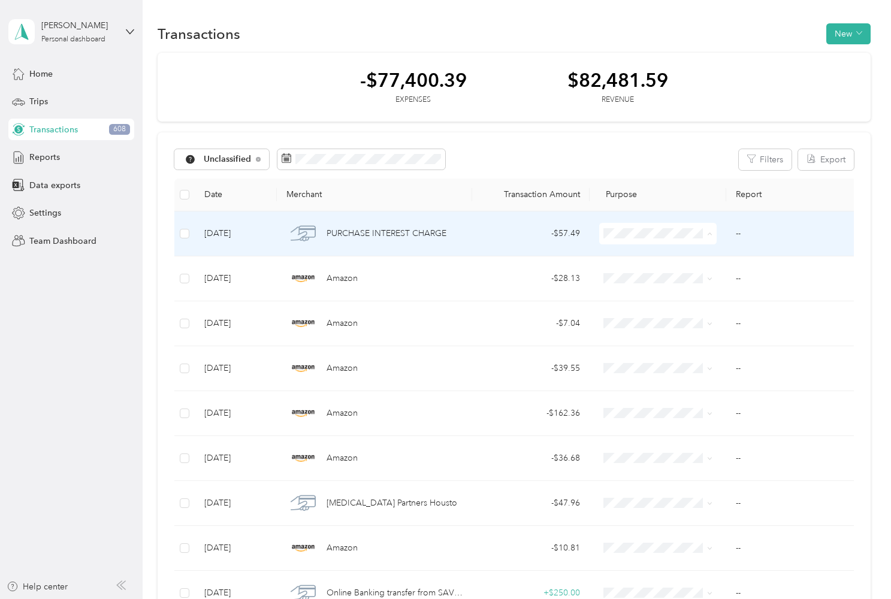
click at [684, 276] on span "Personal" at bounding box center [669, 276] width 80 height 13
click at [527, 233] on div "- $28.13" at bounding box center [531, 233] width 98 height 13
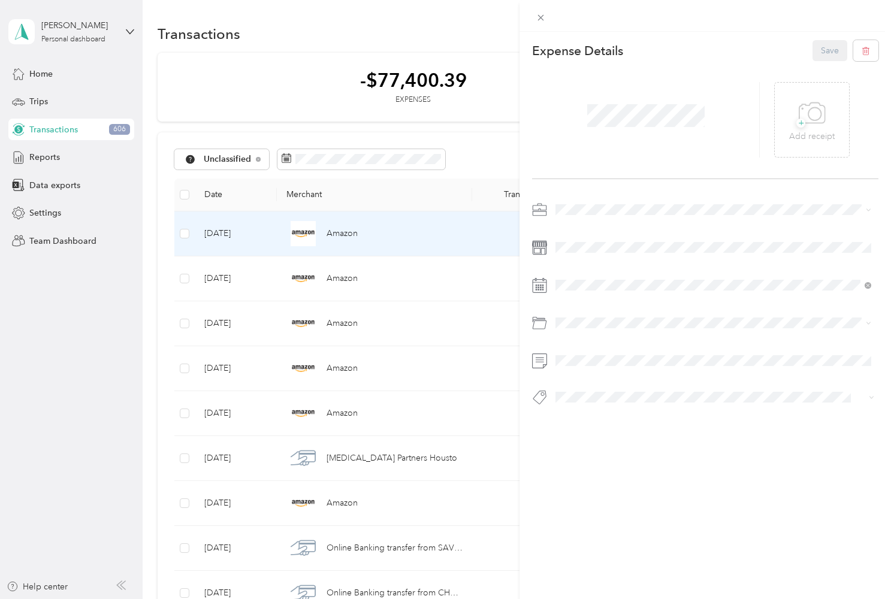
click at [590, 231] on div "Work" at bounding box center [713, 231] width 307 height 13
drag, startPoint x: 651, startPoint y: 328, endPoint x: 612, endPoint y: 374, distance: 59.9
click at [615, 374] on div "Housing" at bounding box center [713, 371] width 307 height 13
click at [826, 61] on button "Save" at bounding box center [829, 50] width 35 height 21
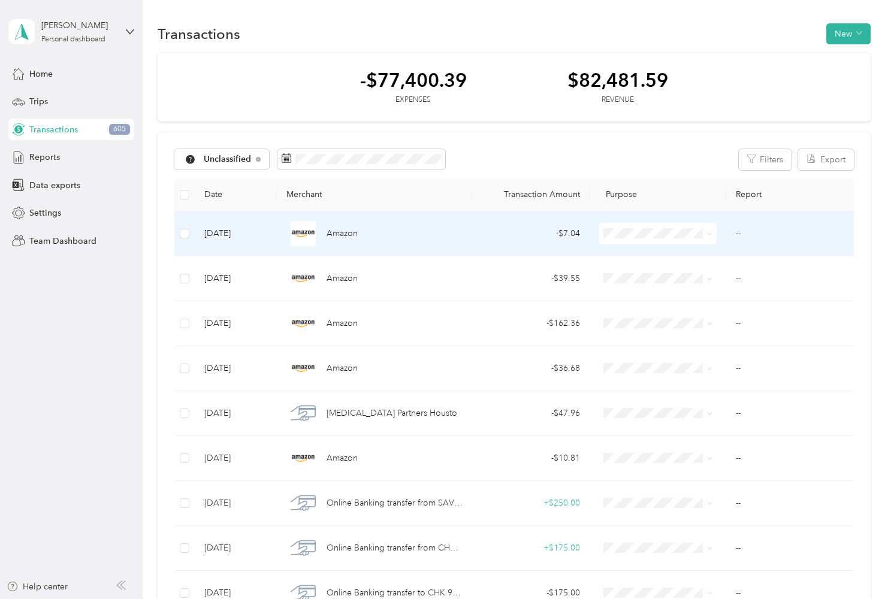
click at [349, 233] on span "Amazon" at bounding box center [342, 233] width 31 height 13
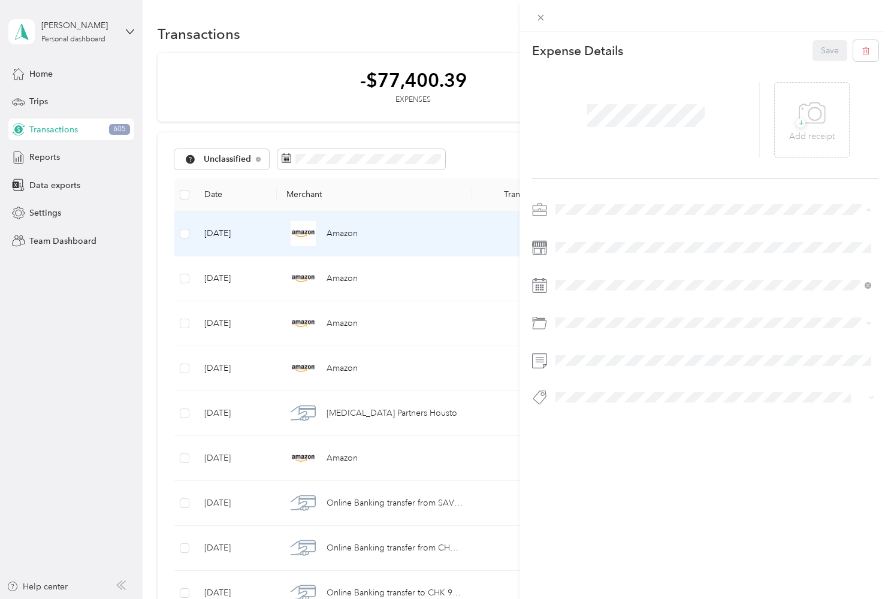
click at [585, 237] on li "Work" at bounding box center [713, 230] width 324 height 21
click at [618, 372] on div "Housing" at bounding box center [713, 371] width 307 height 13
click at [829, 50] on button "Save" at bounding box center [829, 50] width 35 height 21
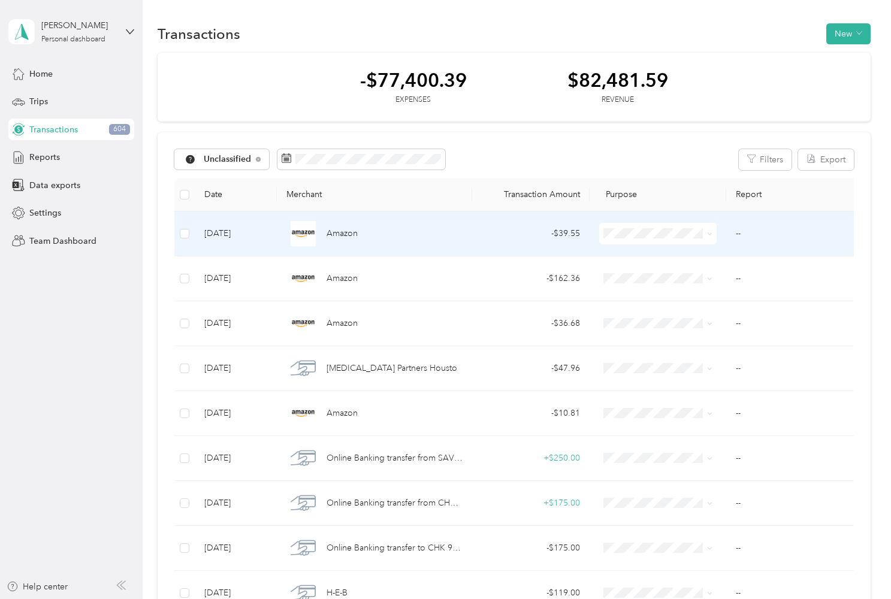
click at [657, 271] on span "Personal" at bounding box center [669, 276] width 80 height 13
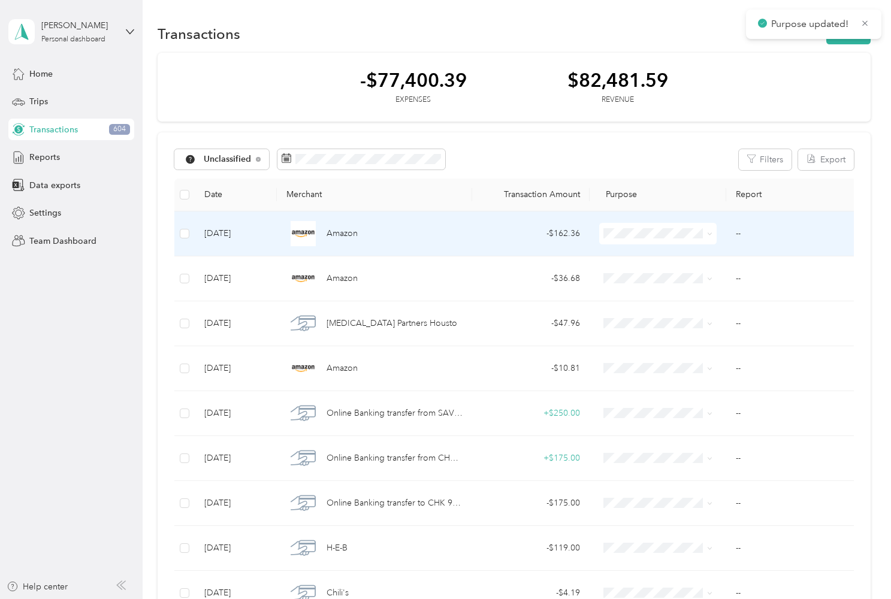
click at [479, 242] on td "- $162.36" at bounding box center [530, 233] width 117 height 45
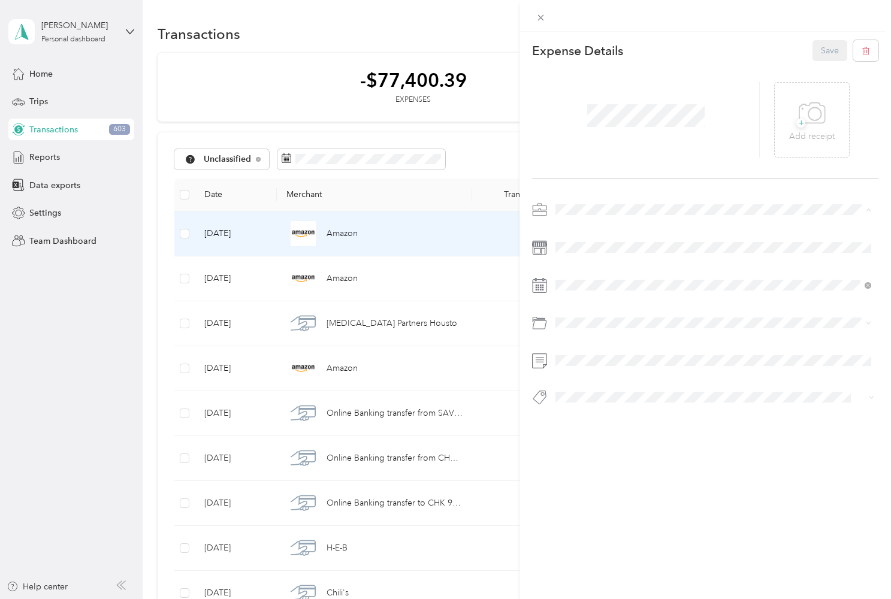
click at [588, 233] on div "Work" at bounding box center [713, 231] width 307 height 13
drag, startPoint x: 646, startPoint y: 330, endPoint x: 636, endPoint y: 375, distance: 46.2
click at [636, 375] on div "Housing" at bounding box center [713, 371] width 307 height 13
click at [833, 53] on button "Save" at bounding box center [829, 50] width 35 height 21
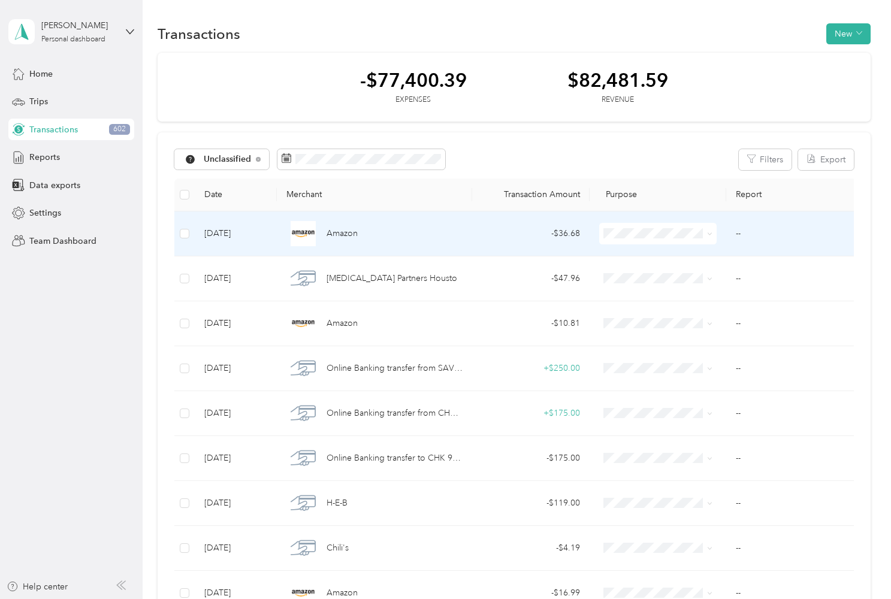
click at [398, 234] on div "Amazon" at bounding box center [374, 233] width 176 height 25
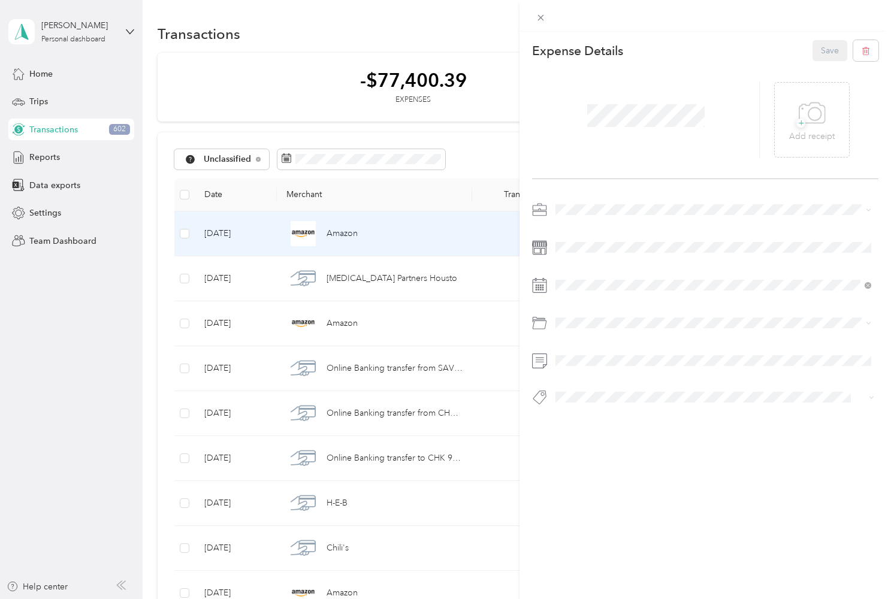
click at [582, 225] on div "Work" at bounding box center [713, 230] width 307 height 13
drag, startPoint x: 662, startPoint y: 317, endPoint x: 624, endPoint y: 371, distance: 66.7
click at [624, 371] on div "Housing" at bounding box center [713, 371] width 307 height 13
click at [823, 52] on button "Save" at bounding box center [829, 50] width 35 height 21
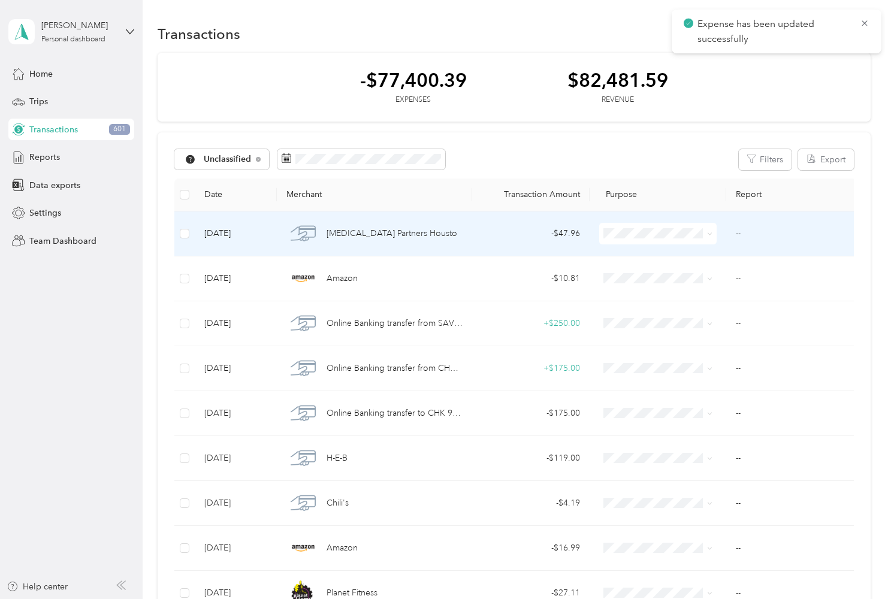
click at [413, 237] on span "[MEDICAL_DATA] Partners Housto" at bounding box center [392, 233] width 131 height 13
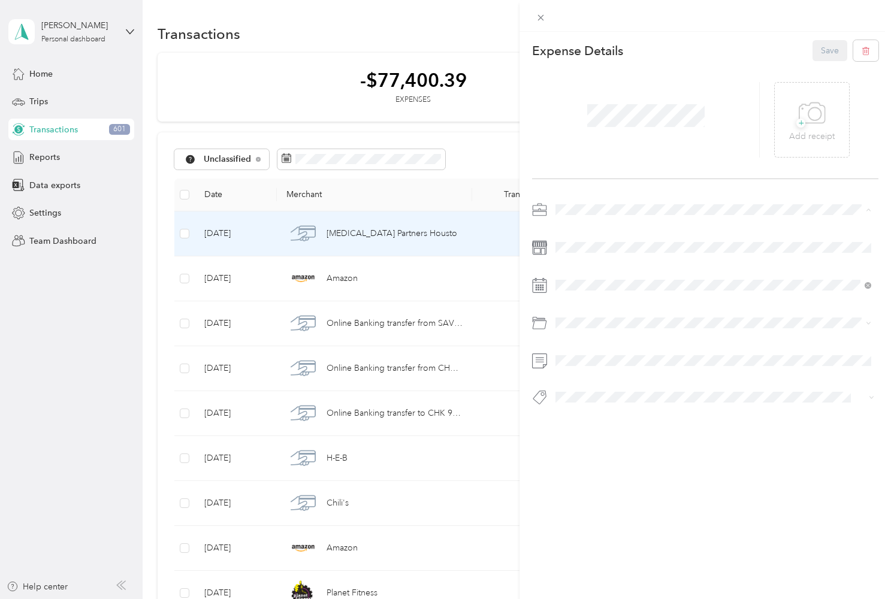
click at [591, 229] on div "Work" at bounding box center [713, 231] width 307 height 13
click at [600, 371] on span "Healthcare" at bounding box center [580, 371] width 40 height 10
click at [824, 53] on button "Save" at bounding box center [829, 50] width 35 height 21
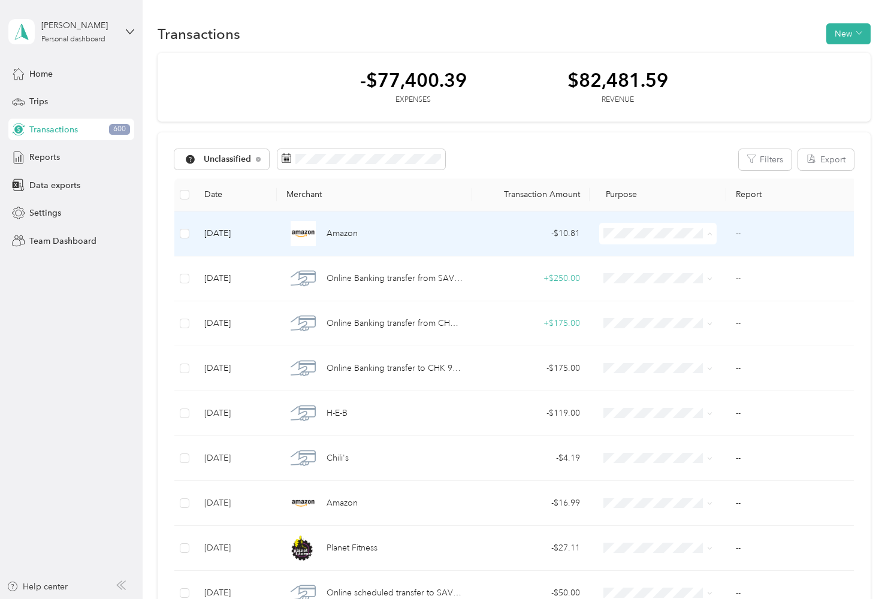
click at [657, 281] on li "Personal" at bounding box center [657, 276] width 117 height 21
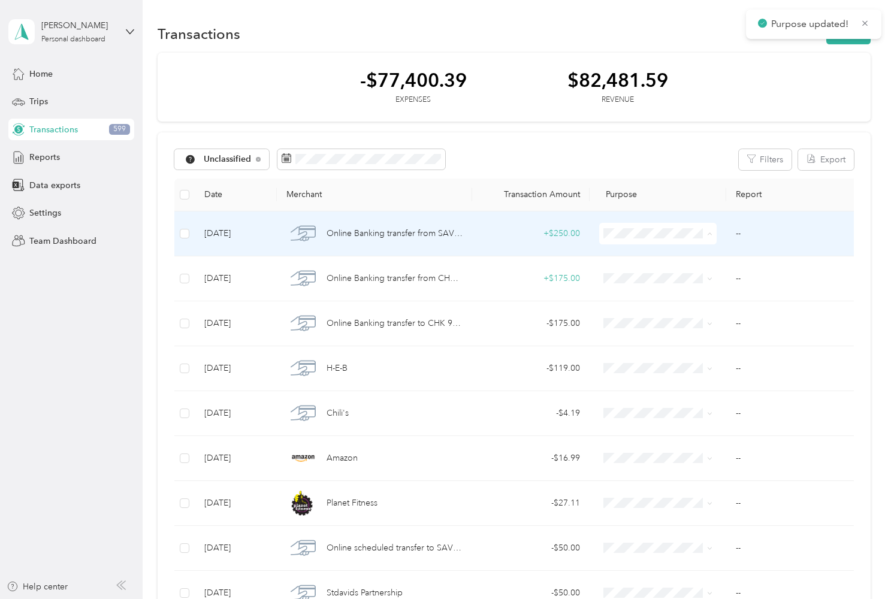
click at [671, 276] on span "Personal" at bounding box center [669, 276] width 80 height 13
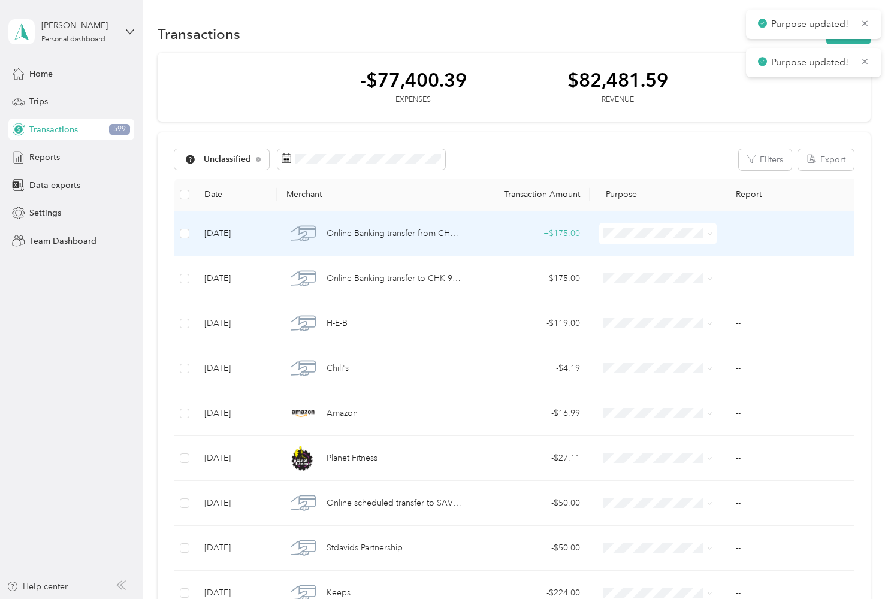
click at [696, 240] on span at bounding box center [657, 234] width 117 height 22
click at [703, 234] on span at bounding box center [708, 233] width 10 height 13
click at [691, 241] on span at bounding box center [657, 234] width 117 height 22
click at [706, 232] on span at bounding box center [708, 233] width 10 height 13
click at [709, 233] on icon at bounding box center [710, 234] width 4 height 2
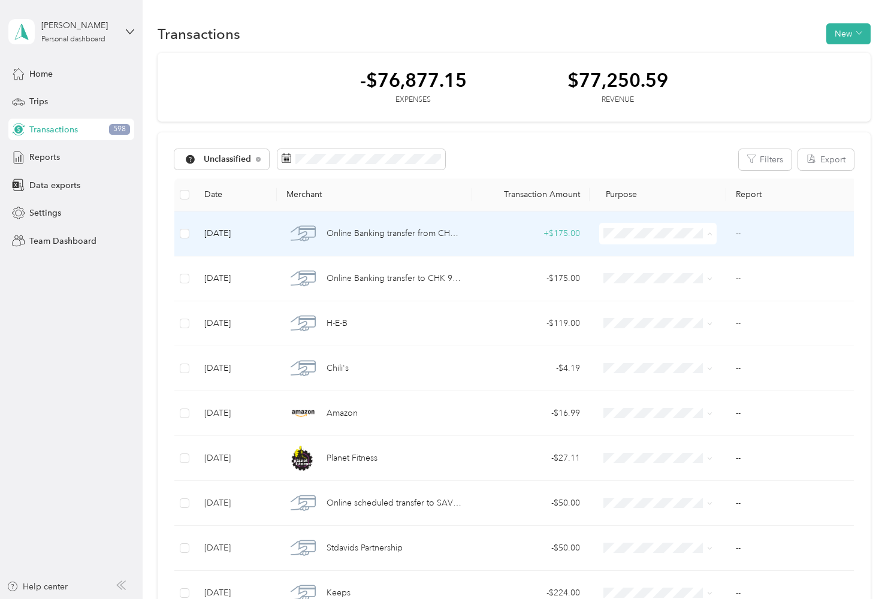
click at [685, 272] on span "Personal" at bounding box center [669, 276] width 80 height 13
click at [707, 233] on icon at bounding box center [709, 233] width 5 height 5
click at [678, 274] on span "Personal" at bounding box center [669, 276] width 80 height 13
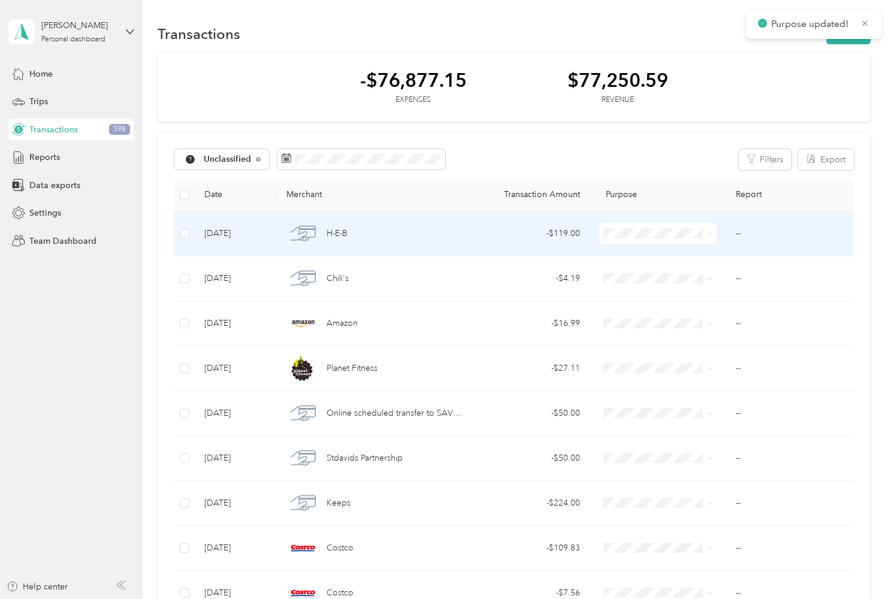
click at [706, 234] on span at bounding box center [708, 233] width 10 height 13
click at [709, 233] on icon at bounding box center [710, 234] width 4 height 2
click at [680, 272] on span "Personal" at bounding box center [669, 273] width 80 height 13
click at [707, 235] on icon at bounding box center [709, 233] width 5 height 5
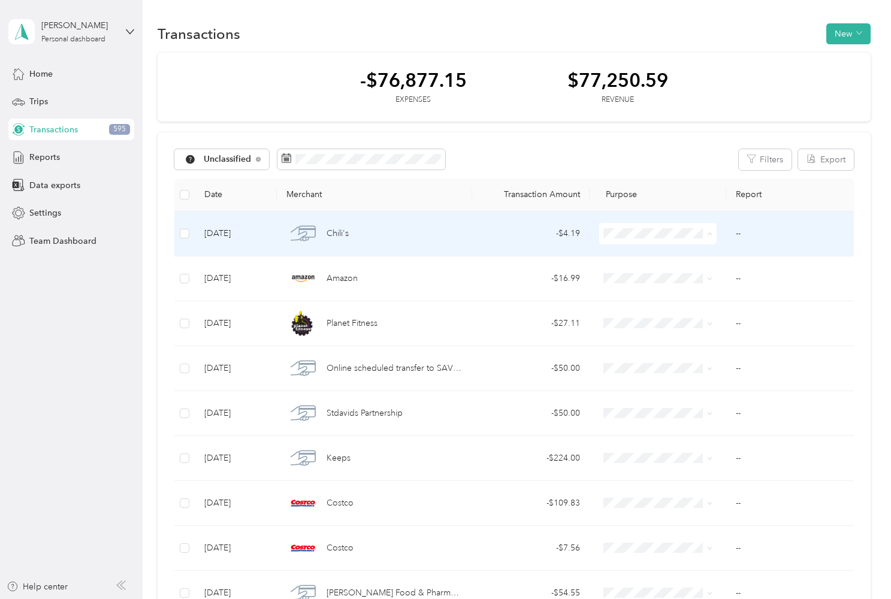
click at [688, 273] on span "Personal" at bounding box center [669, 276] width 80 height 13
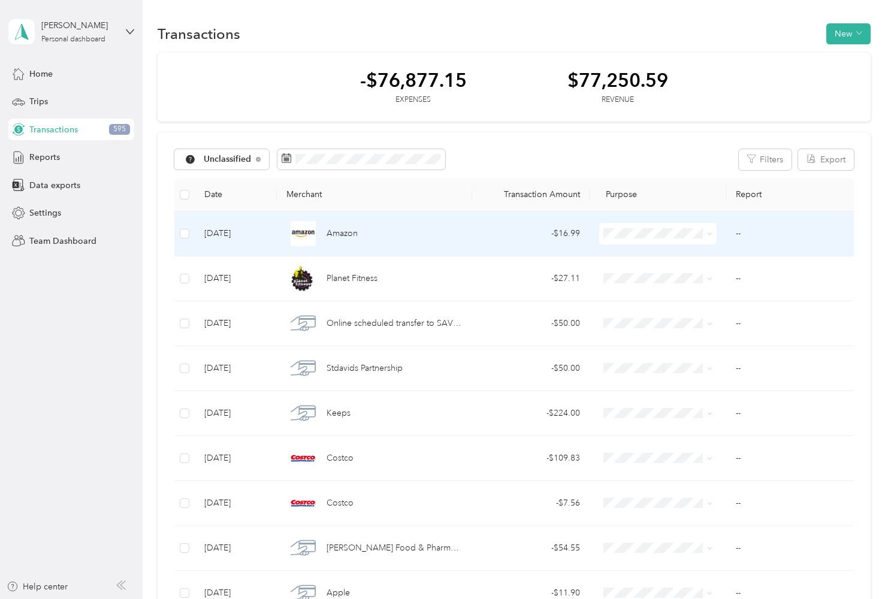
click at [656, 241] on span at bounding box center [657, 234] width 117 height 22
click at [711, 233] on icon at bounding box center [709, 233] width 5 height 5
click at [667, 273] on span "Personal" at bounding box center [669, 276] width 80 height 13
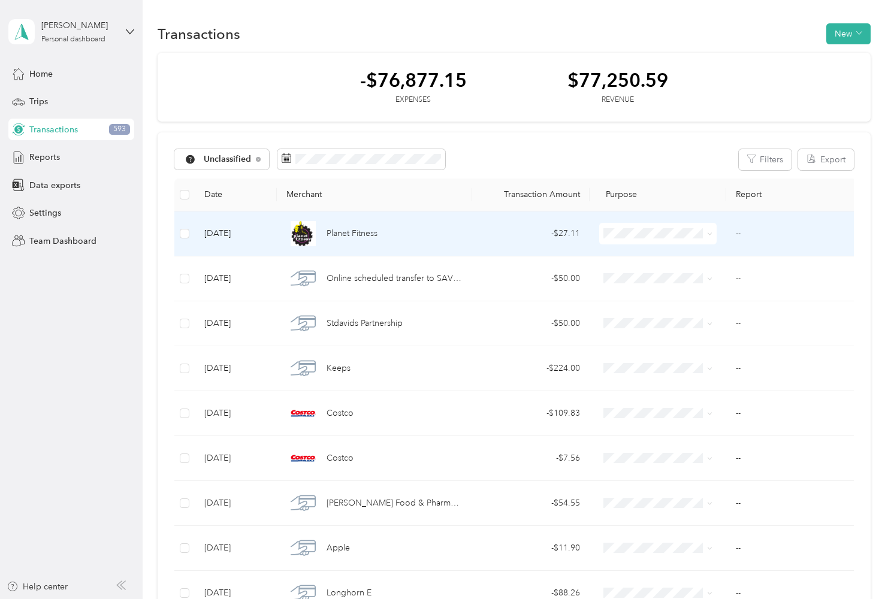
click at [441, 238] on div "Planet Fitness" at bounding box center [374, 233] width 176 height 25
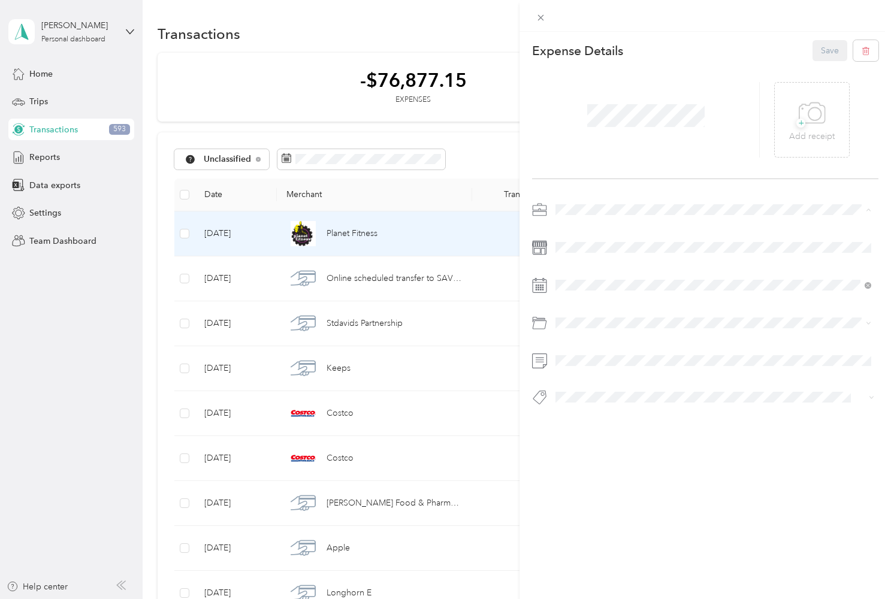
click at [589, 228] on div "Work" at bounding box center [713, 231] width 307 height 13
click at [643, 376] on li "Healthcare" at bounding box center [713, 371] width 324 height 21
click at [815, 58] on button "Save" at bounding box center [829, 50] width 35 height 21
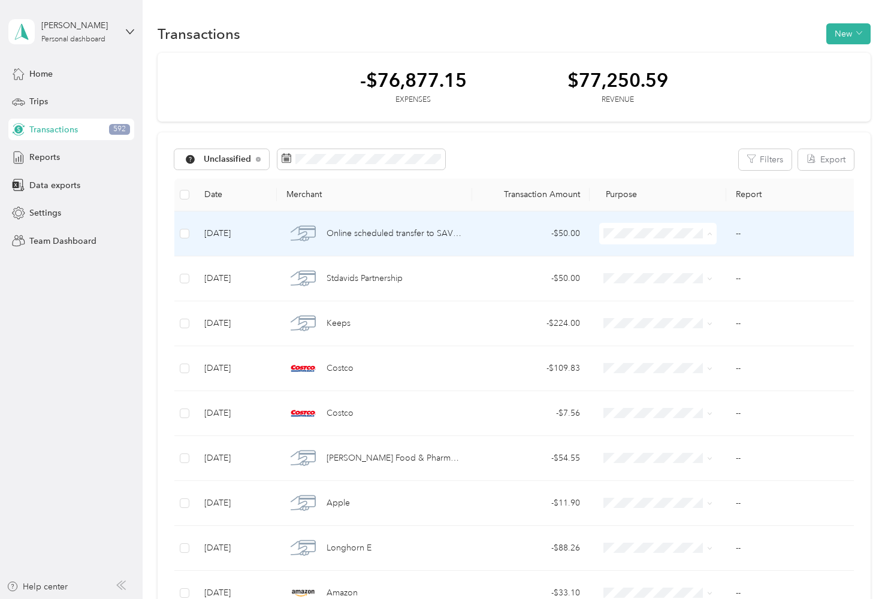
click at [658, 272] on span "Personal" at bounding box center [669, 276] width 80 height 13
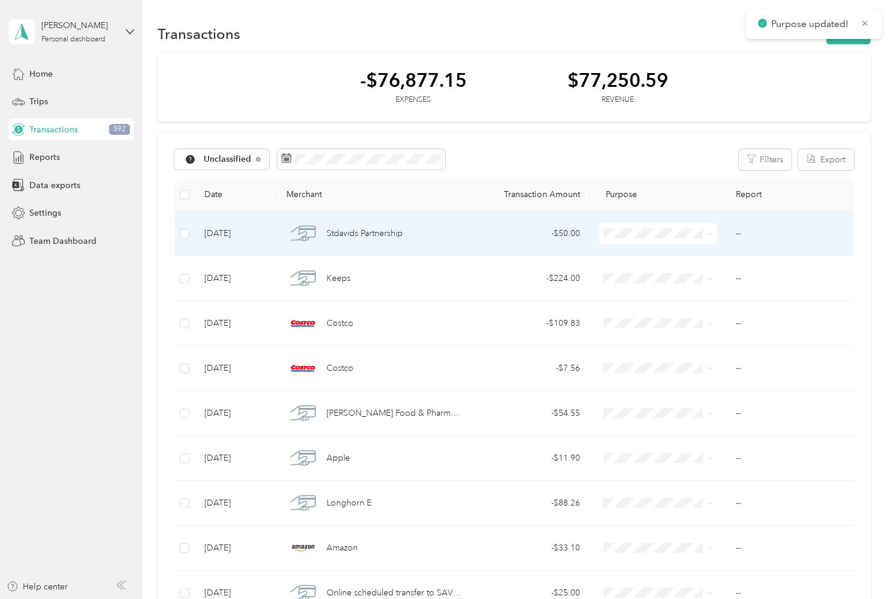
click at [672, 278] on span "Personal" at bounding box center [669, 276] width 80 height 13
click at [475, 240] on td "- $224.00" at bounding box center [530, 233] width 117 height 45
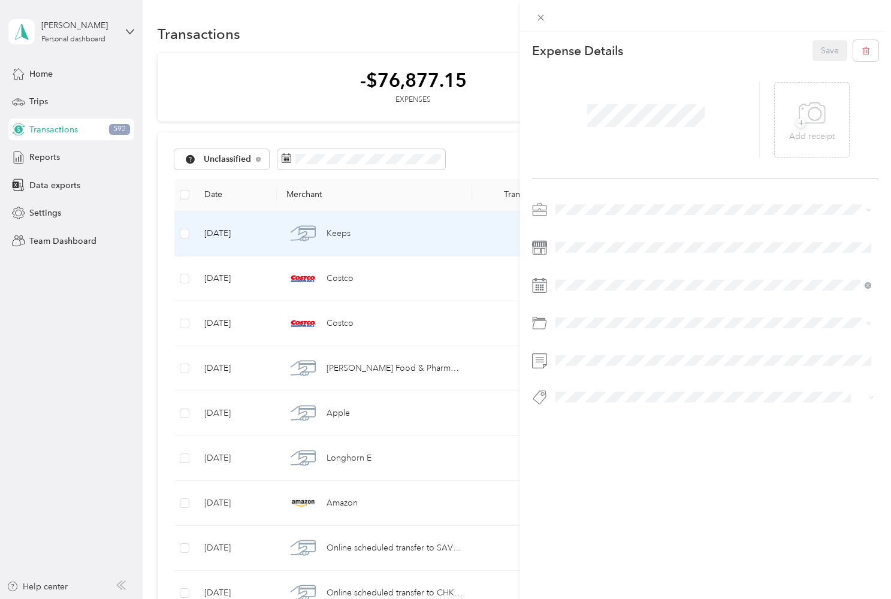
click at [579, 230] on span "Work" at bounding box center [570, 231] width 20 height 10
click at [639, 327] on span at bounding box center [714, 322] width 327 height 19
click at [611, 372] on div "Healthcare" at bounding box center [713, 371] width 307 height 13
click at [824, 56] on button "Save" at bounding box center [829, 50] width 35 height 21
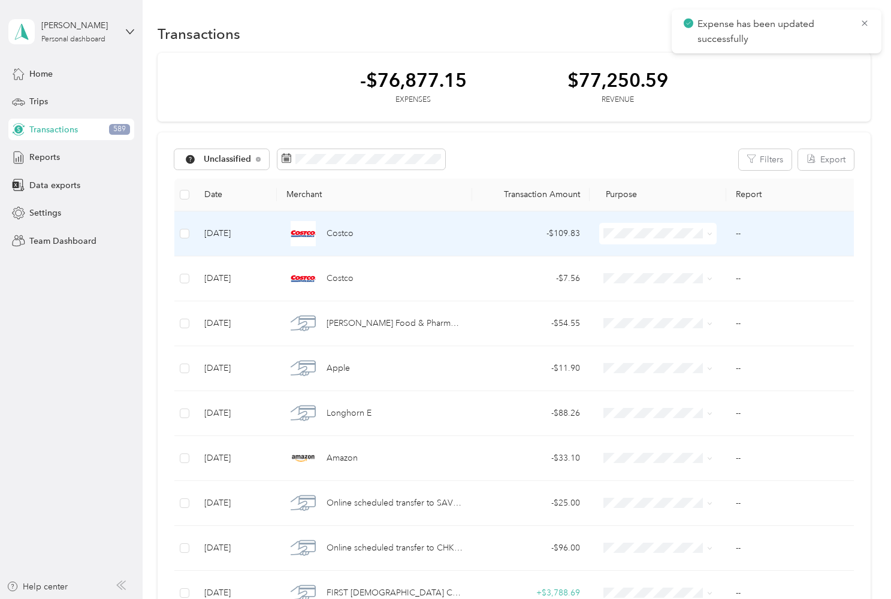
click at [703, 234] on span at bounding box center [708, 233] width 10 height 13
click at [712, 234] on icon at bounding box center [709, 233] width 5 height 5
click at [681, 274] on span "Personal" at bounding box center [669, 273] width 80 height 13
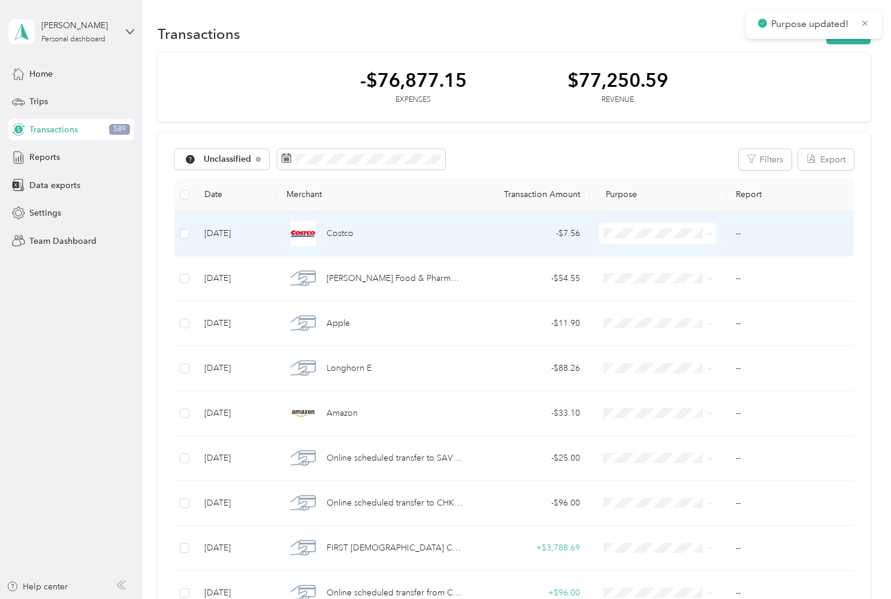
click at [703, 233] on span at bounding box center [708, 233] width 10 height 13
click at [709, 232] on icon at bounding box center [709, 233] width 5 height 5
click at [685, 272] on span "Personal" at bounding box center [669, 276] width 80 height 13
click at [708, 235] on icon at bounding box center [709, 233] width 5 height 5
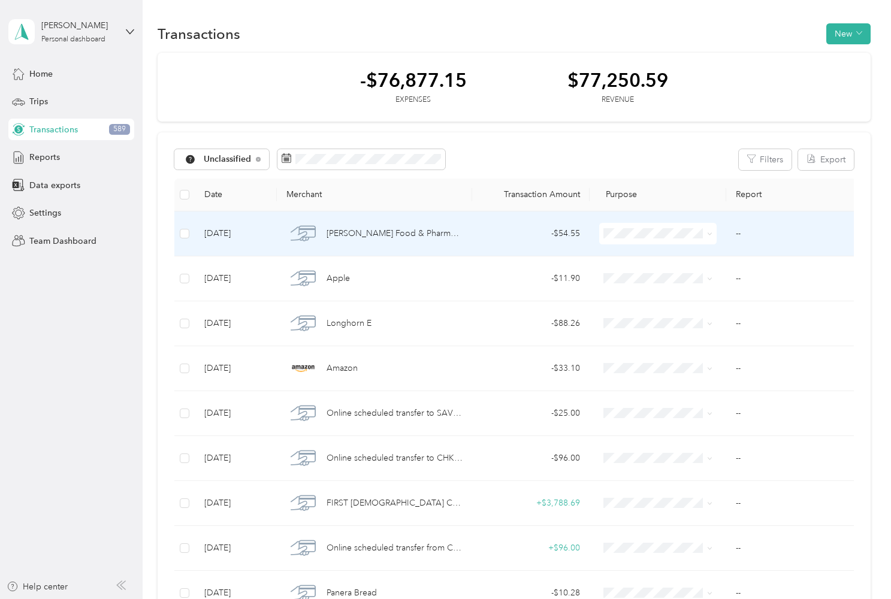
click at [680, 273] on span "Personal" at bounding box center [669, 276] width 80 height 13
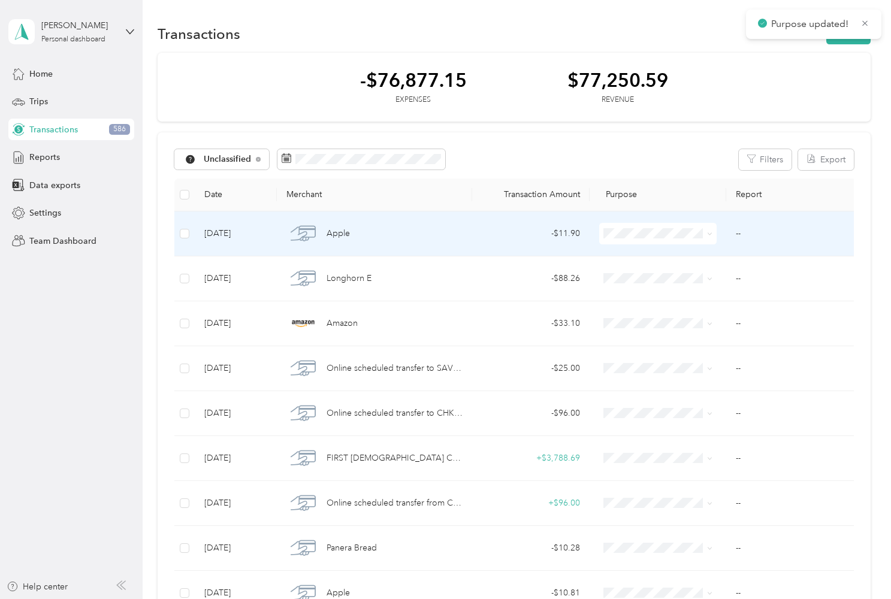
click at [473, 239] on td "- $11.90" at bounding box center [530, 233] width 117 height 45
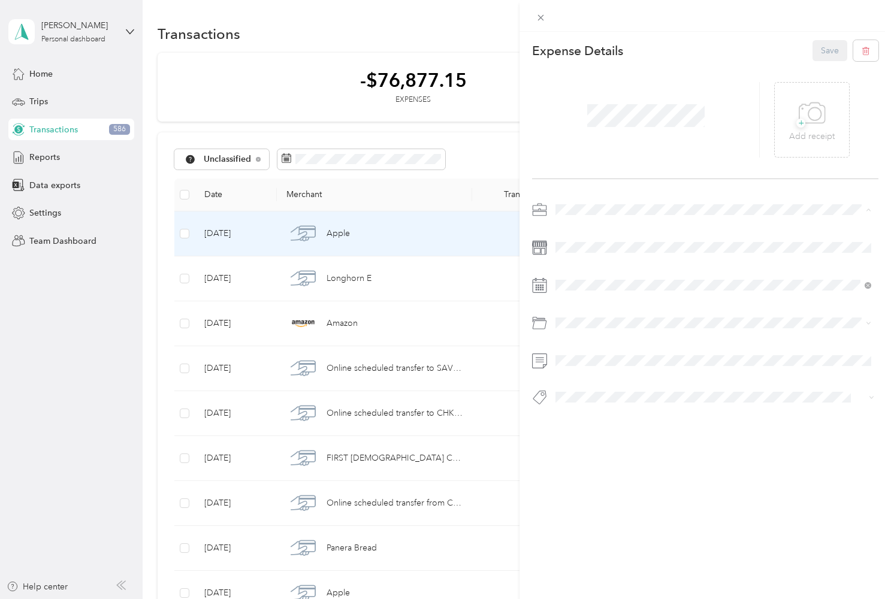
click at [592, 232] on div "Work" at bounding box center [713, 231] width 307 height 13
click at [642, 375] on li "Legal / Professional Services" at bounding box center [713, 371] width 324 height 21
click at [823, 45] on button "Save" at bounding box center [829, 50] width 35 height 21
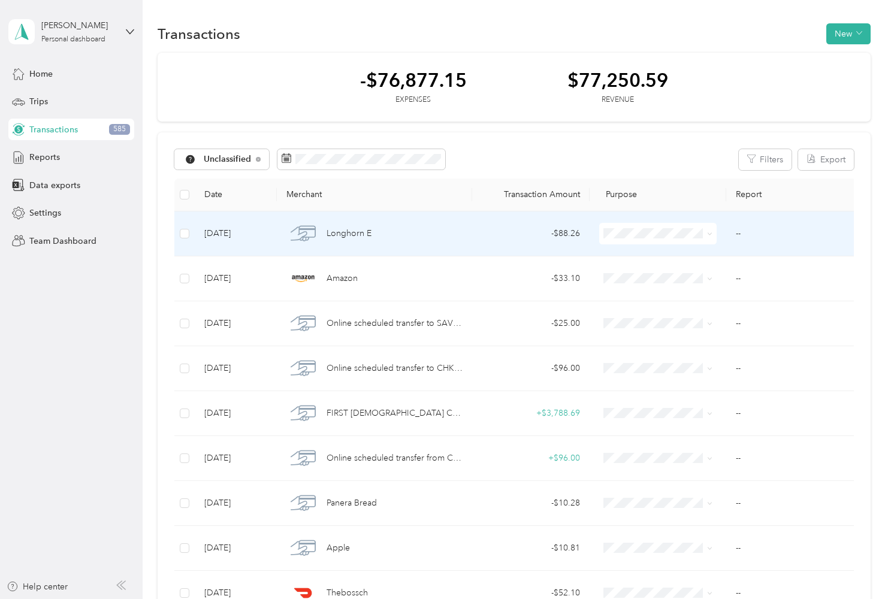
click at [443, 234] on div "Longhorn E" at bounding box center [374, 233] width 176 height 25
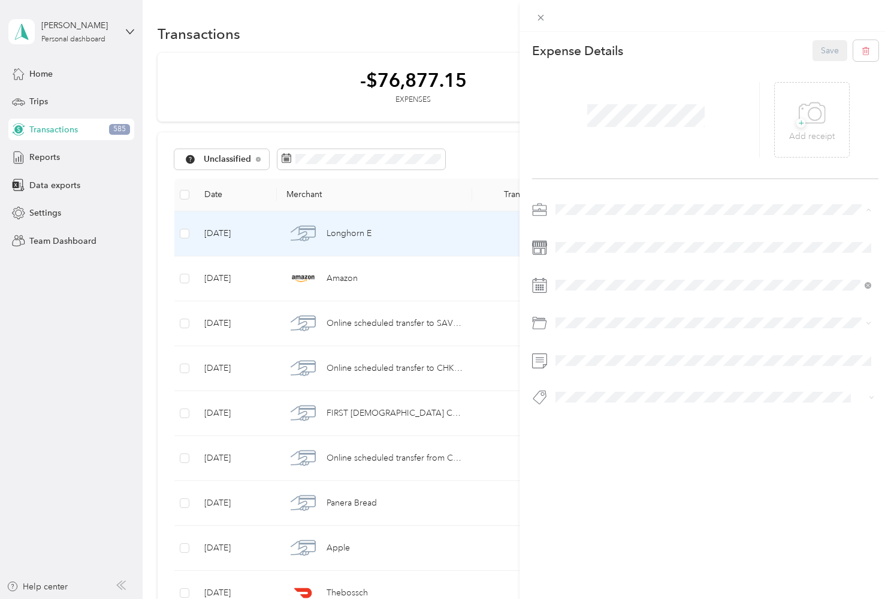
click at [589, 227] on div "Work" at bounding box center [713, 231] width 307 height 13
click at [597, 373] on span "Healthcare" at bounding box center [580, 371] width 40 height 10
click at [823, 56] on button "Save" at bounding box center [829, 50] width 35 height 21
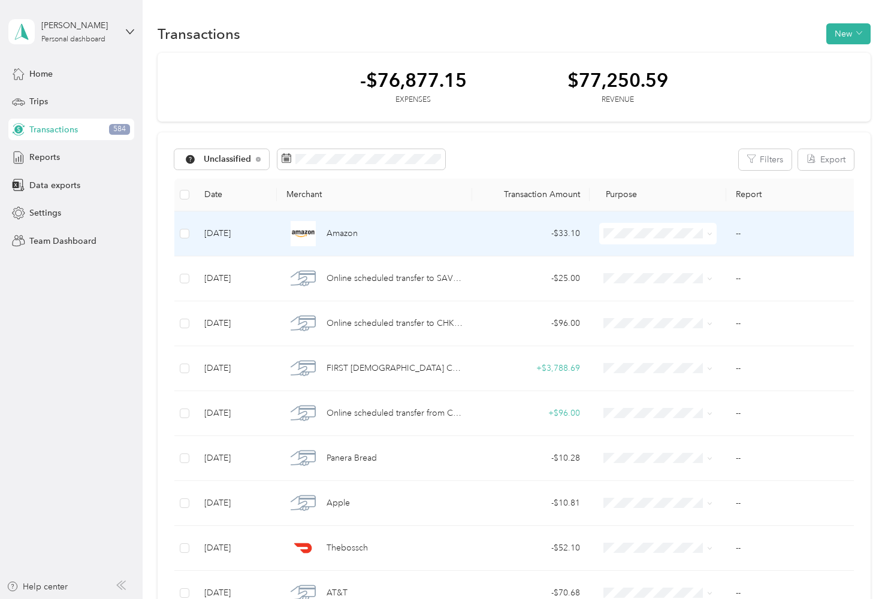
click at [472, 231] on td "- $33.10" at bounding box center [530, 233] width 117 height 45
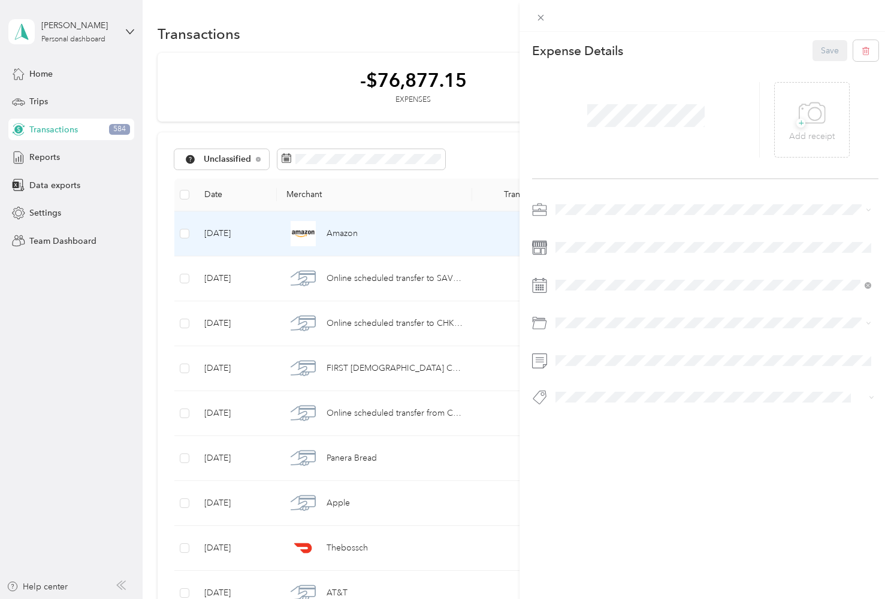
click at [590, 232] on li "Work" at bounding box center [713, 227] width 324 height 21
drag, startPoint x: 639, startPoint y: 317, endPoint x: 605, endPoint y: 371, distance: 63.8
click at [605, 371] on div "Housing" at bounding box center [713, 371] width 307 height 13
click at [824, 54] on button "Save" at bounding box center [829, 50] width 35 height 21
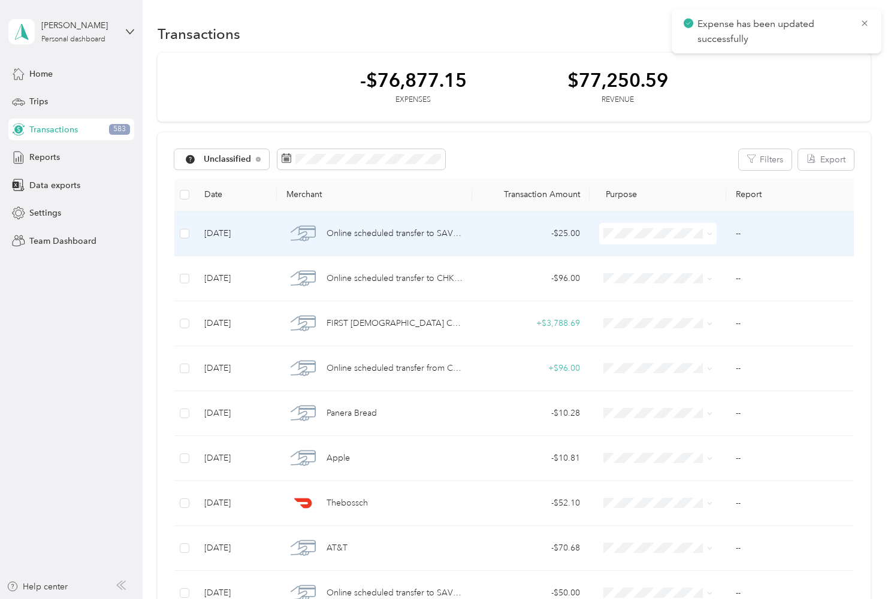
click at [659, 273] on span "Personal" at bounding box center [669, 275] width 80 height 13
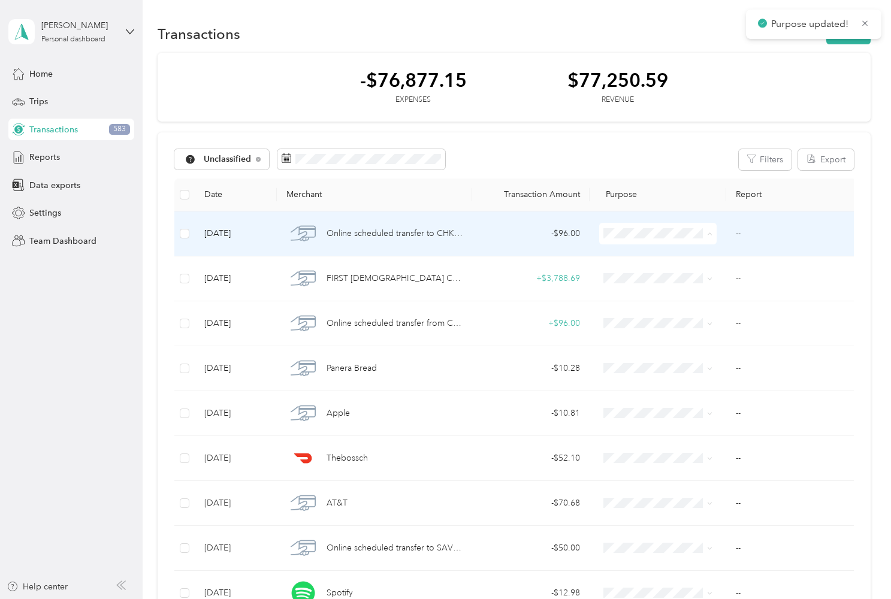
click at [673, 270] on span "Personal" at bounding box center [669, 276] width 80 height 13
click at [703, 234] on span at bounding box center [708, 233] width 10 height 13
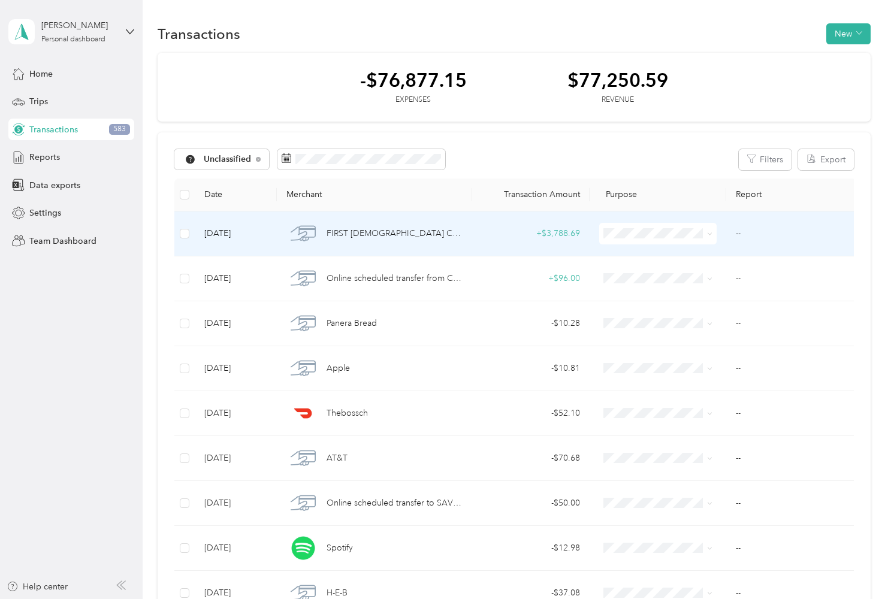
click at [711, 231] on icon at bounding box center [709, 233] width 5 height 5
click at [687, 276] on span "Personal" at bounding box center [669, 276] width 80 height 13
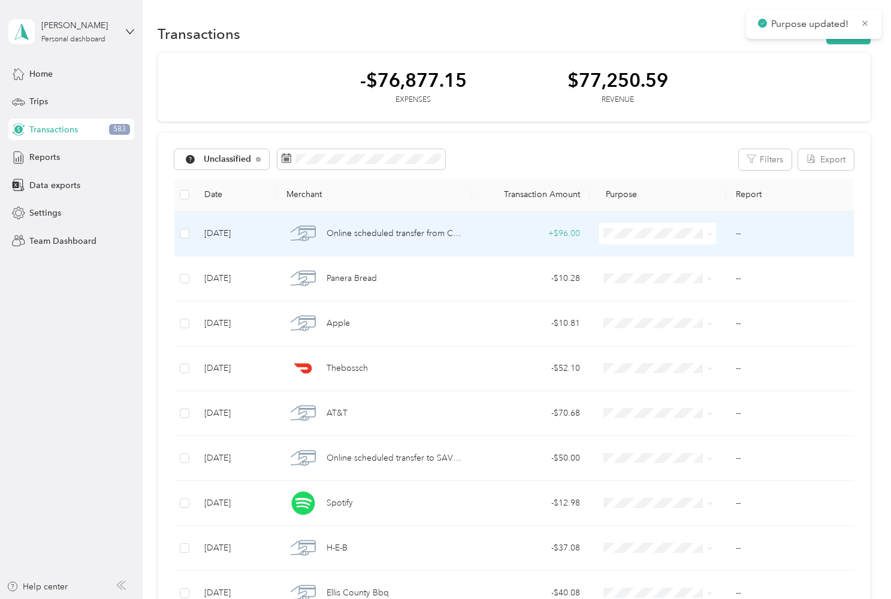
click at [705, 240] on span at bounding box center [708, 233] width 10 height 13
click at [714, 234] on span at bounding box center [657, 234] width 117 height 22
click at [685, 274] on span "Personal" at bounding box center [669, 276] width 80 height 13
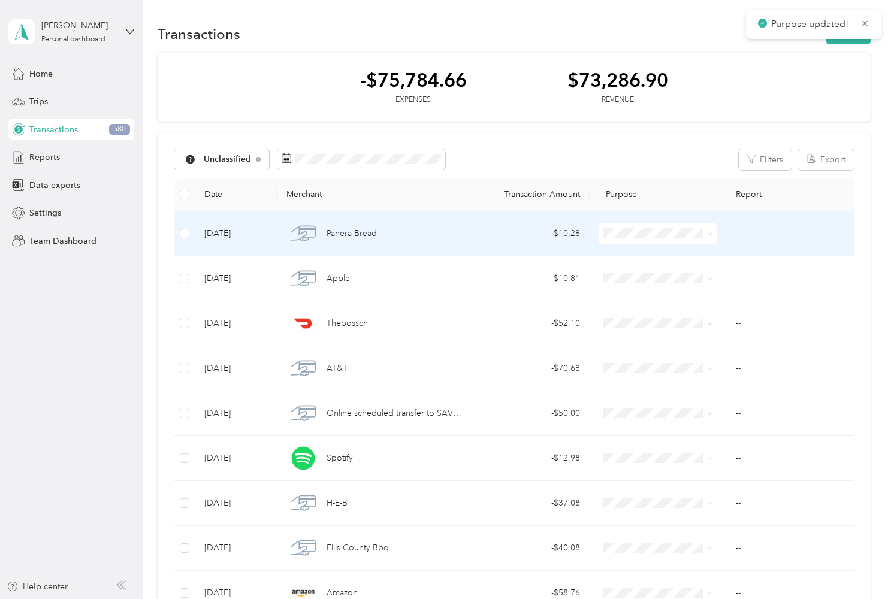
click at [705, 235] on span at bounding box center [708, 233] width 10 height 13
click at [709, 234] on icon at bounding box center [709, 233] width 5 height 5
click at [684, 271] on span "Personal" at bounding box center [669, 276] width 80 height 13
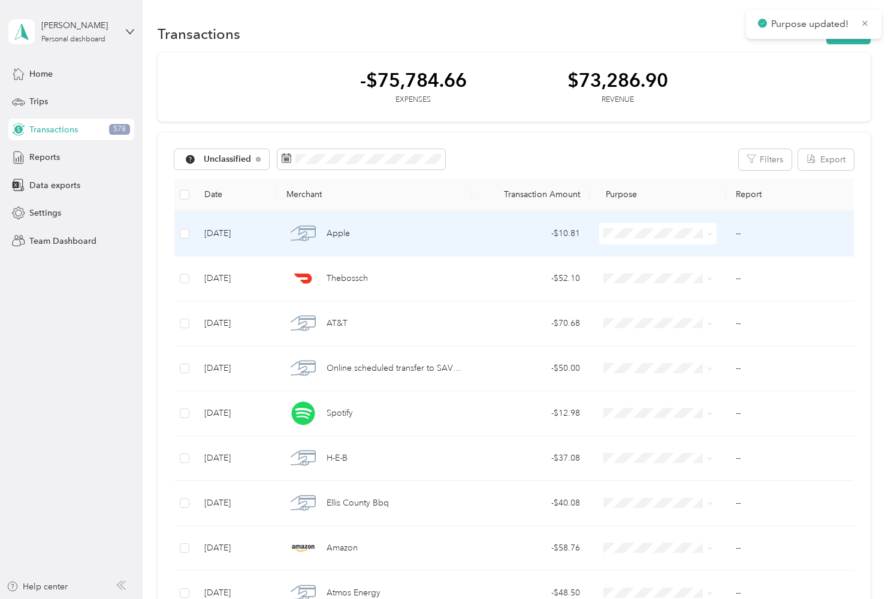
click at [458, 238] on div "Apple" at bounding box center [374, 233] width 176 height 25
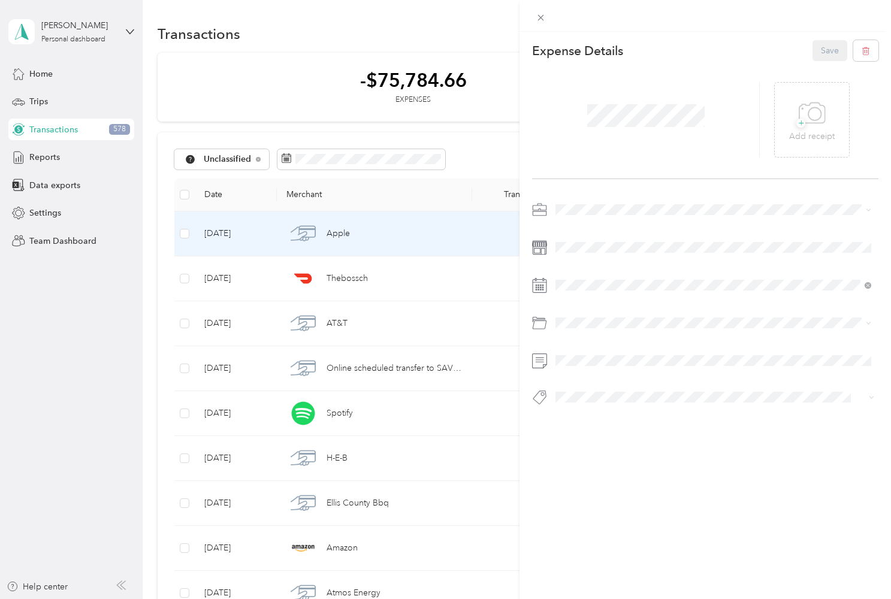
click at [581, 226] on div "Work" at bounding box center [713, 230] width 307 height 13
click at [661, 367] on span "Legal / Professional Services" at bounding box center [613, 371] width 107 height 10
click at [828, 54] on button "Save" at bounding box center [829, 50] width 35 height 21
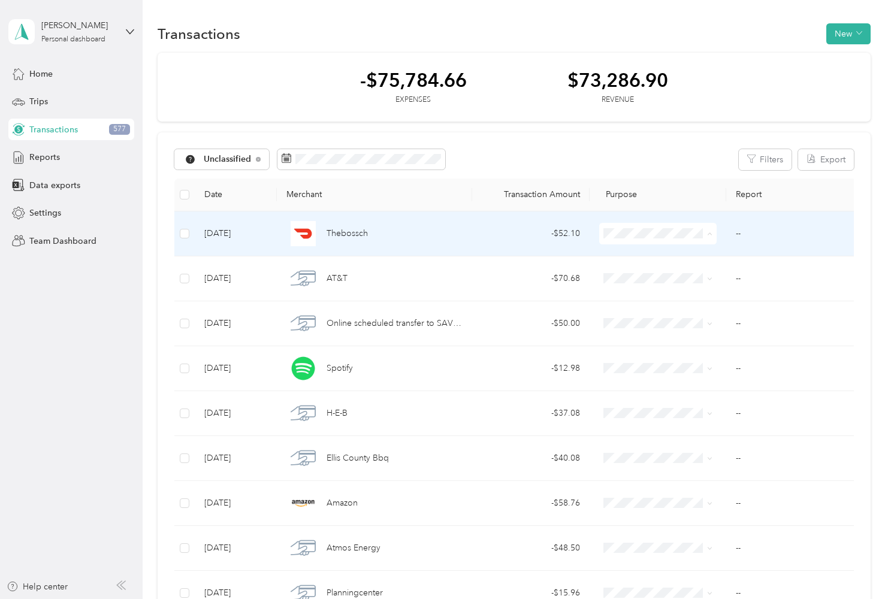
click at [671, 277] on span "Personal" at bounding box center [669, 276] width 80 height 13
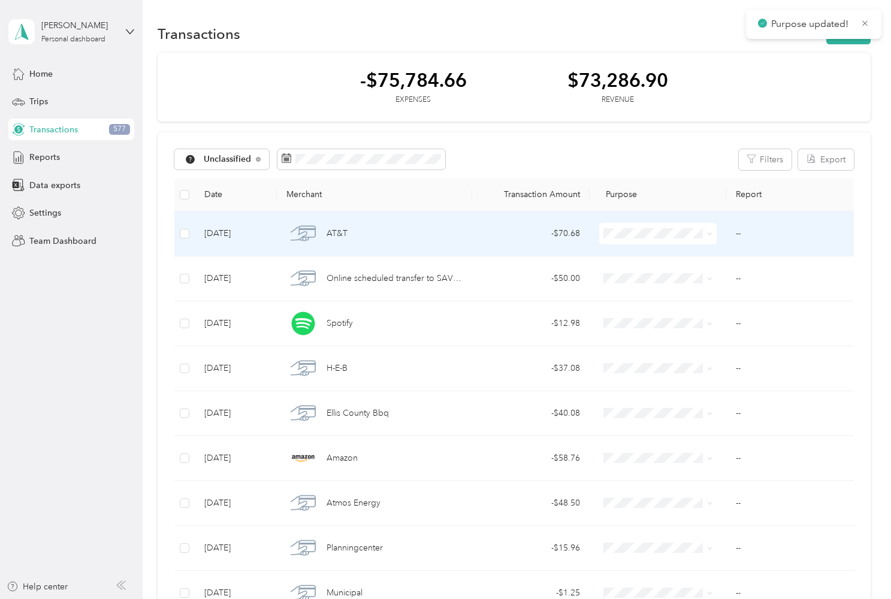
click at [470, 241] on td "AT&T" at bounding box center [374, 233] width 195 height 45
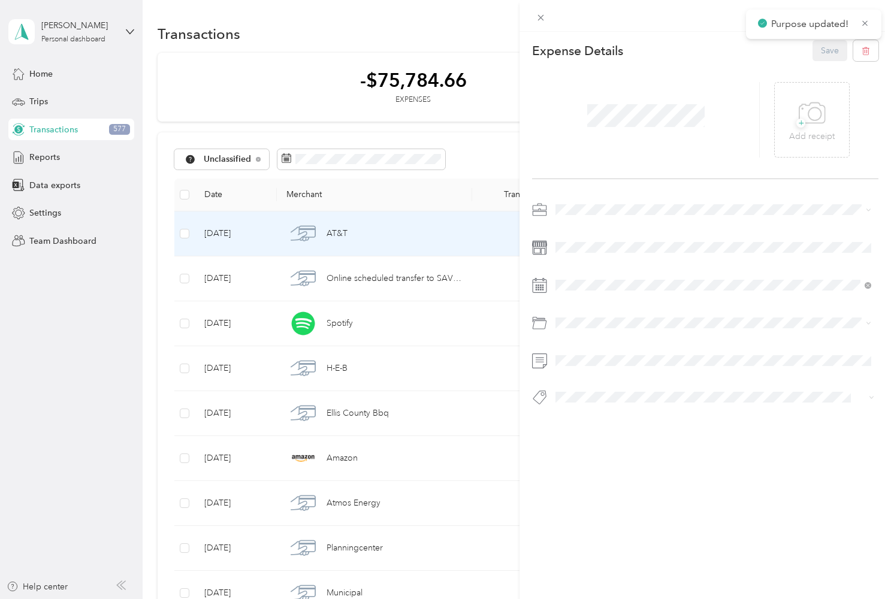
click at [617, 199] on div "Expense Details Save + Add receipt" at bounding box center [704, 244] width 371 height 424
click at [615, 204] on span at bounding box center [714, 209] width 327 height 19
click at [610, 227] on div "Work" at bounding box center [713, 231] width 307 height 13
click at [643, 370] on div "Mobile Phone Plan" at bounding box center [713, 371] width 307 height 13
click at [829, 46] on button "Save" at bounding box center [829, 50] width 35 height 21
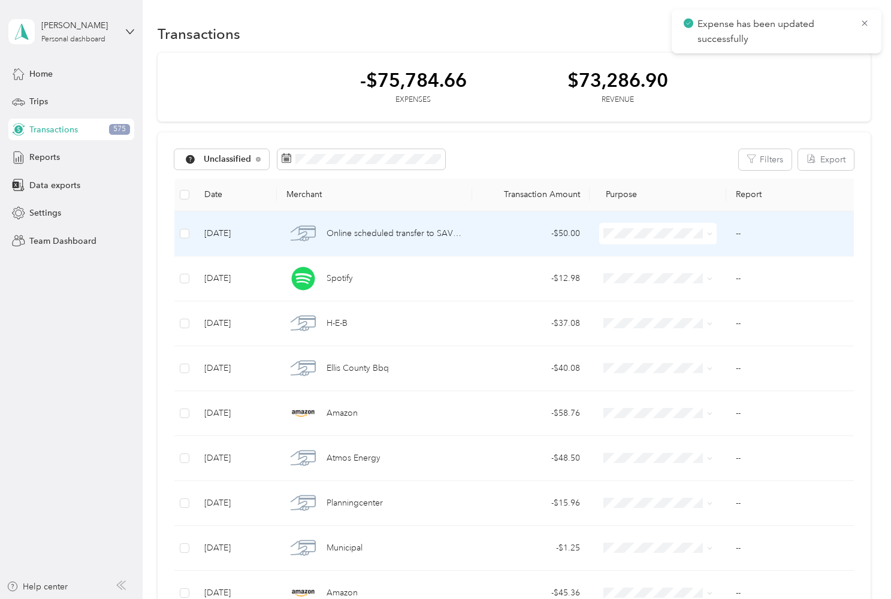
click at [660, 276] on span "Personal" at bounding box center [669, 274] width 80 height 13
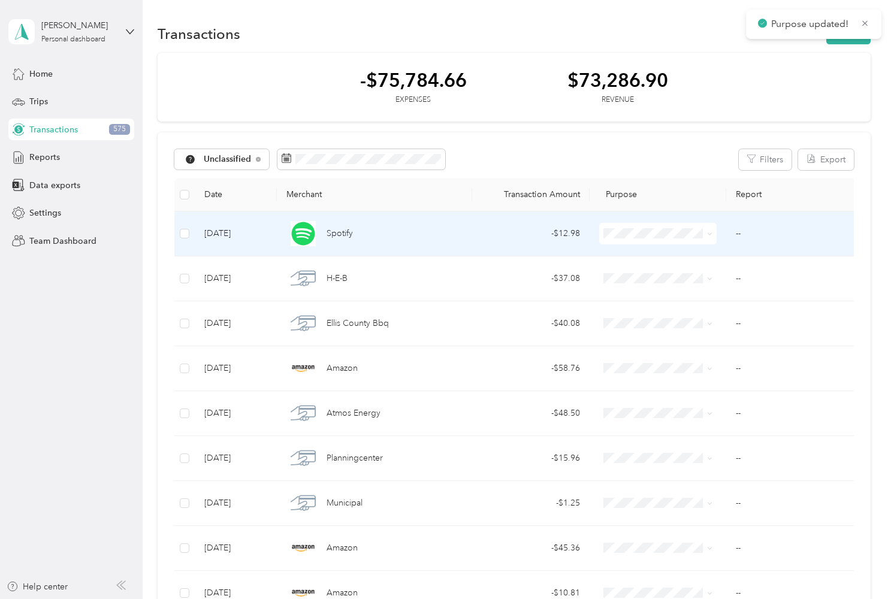
click at [405, 238] on div "Spotify" at bounding box center [374, 233] width 176 height 25
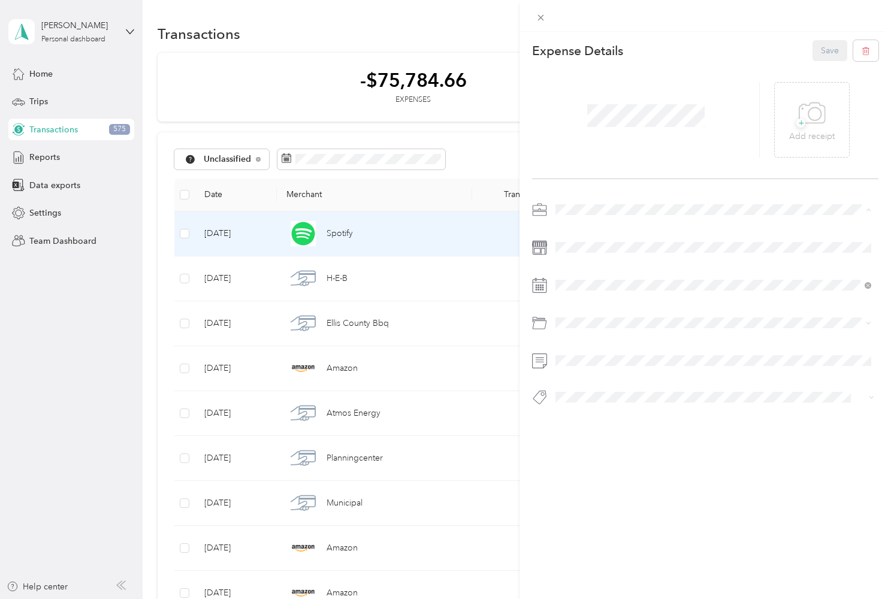
click at [599, 229] on div "Work" at bounding box center [713, 231] width 307 height 13
click at [640, 369] on span "Legal / Professional Services" at bounding box center [613, 371] width 107 height 10
click at [828, 50] on button "Save" at bounding box center [829, 50] width 35 height 21
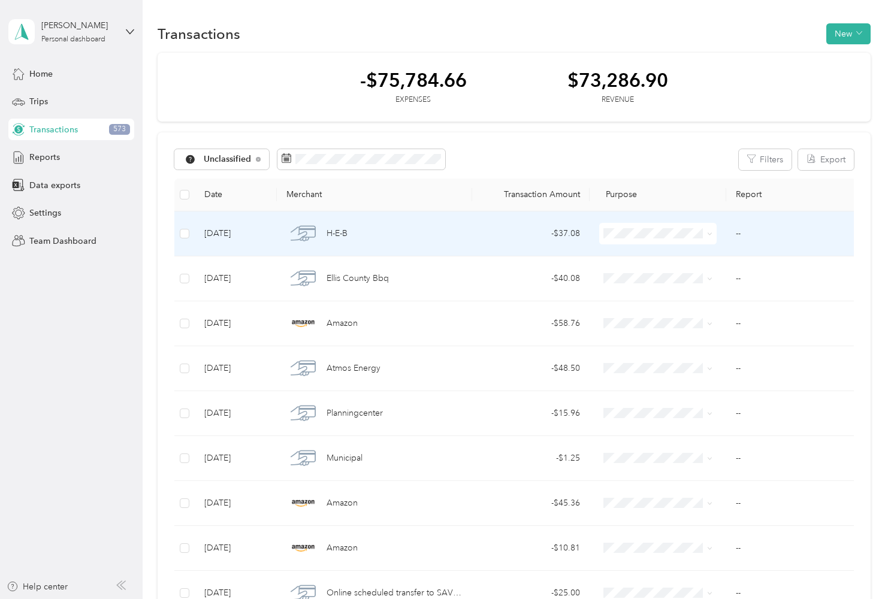
click at [663, 279] on li "Personal" at bounding box center [657, 275] width 117 height 21
click at [497, 237] on div "- $40.08" at bounding box center [531, 233] width 98 height 13
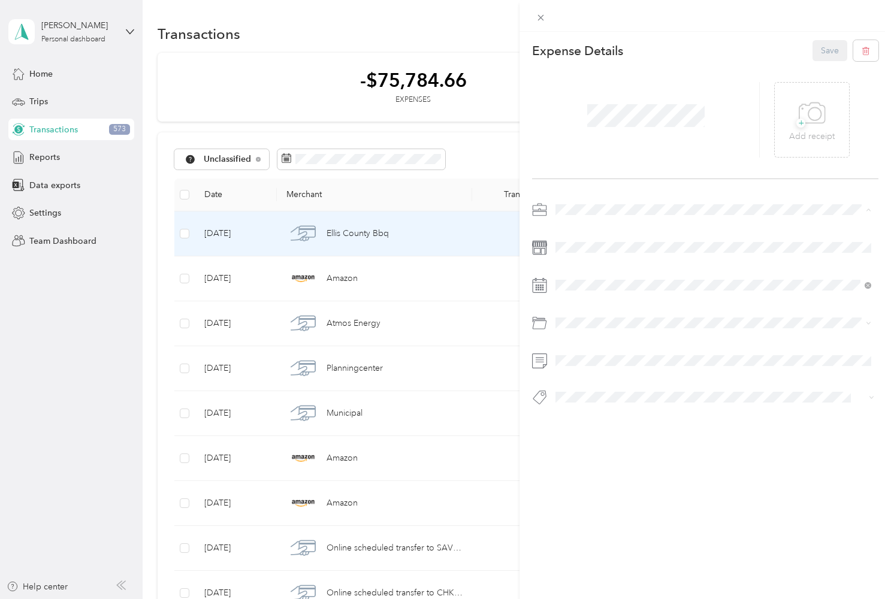
click at [584, 228] on div "Work" at bounding box center [713, 231] width 307 height 13
click at [634, 315] on span at bounding box center [714, 322] width 327 height 19
click at [649, 410] on span "Business Meals & Entertainment" at bounding box center [619, 412] width 119 height 10
click at [820, 60] on button "Save" at bounding box center [829, 50] width 35 height 21
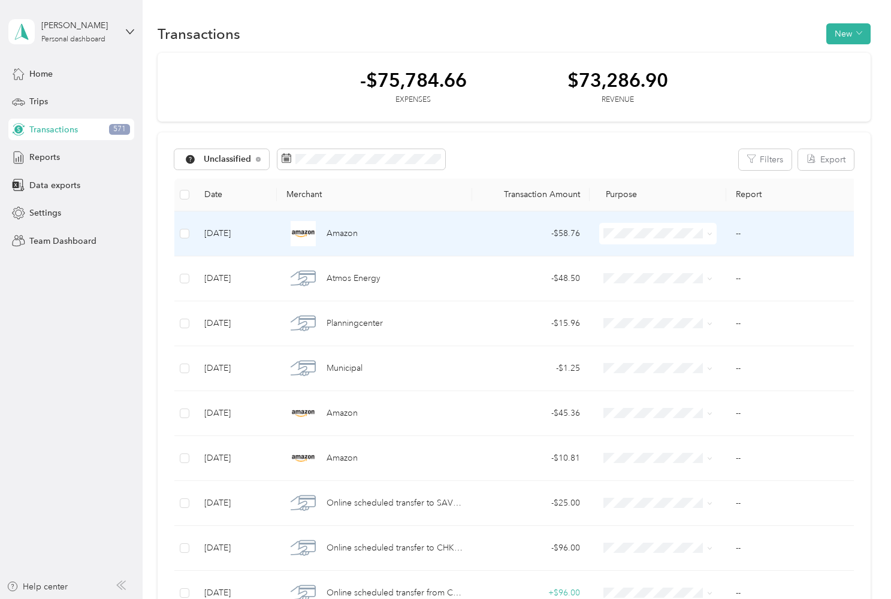
click at [453, 238] on div "Amazon" at bounding box center [374, 233] width 176 height 25
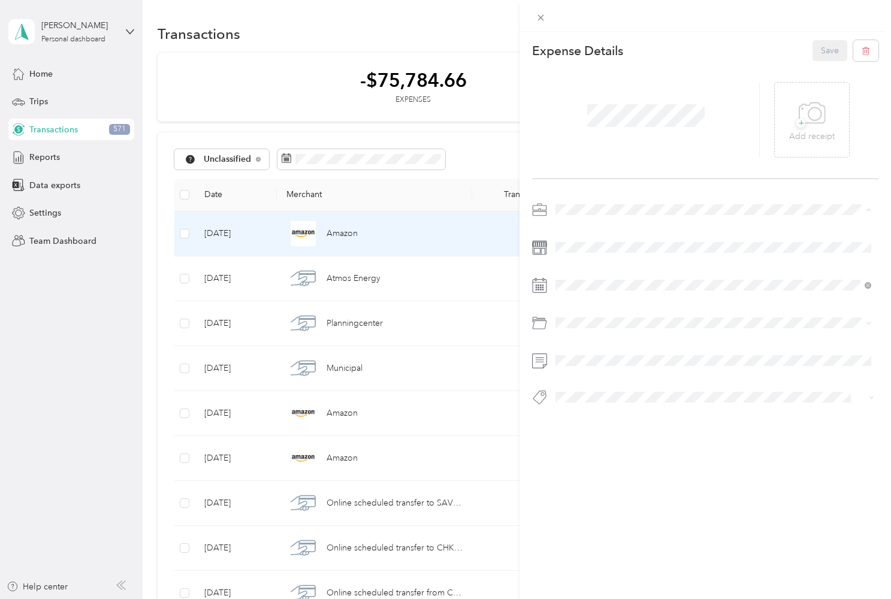
click at [578, 231] on span "Work" at bounding box center [570, 231] width 20 height 10
click at [593, 367] on div "Housing" at bounding box center [713, 371] width 307 height 13
click at [820, 56] on button "Save" at bounding box center [829, 50] width 35 height 21
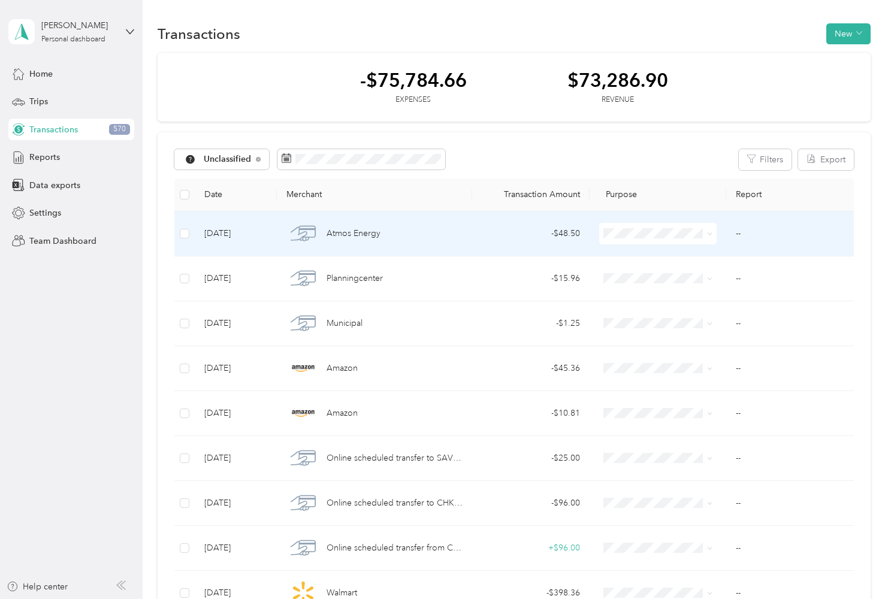
click at [531, 231] on div "- $48.50" at bounding box center [531, 233] width 98 height 13
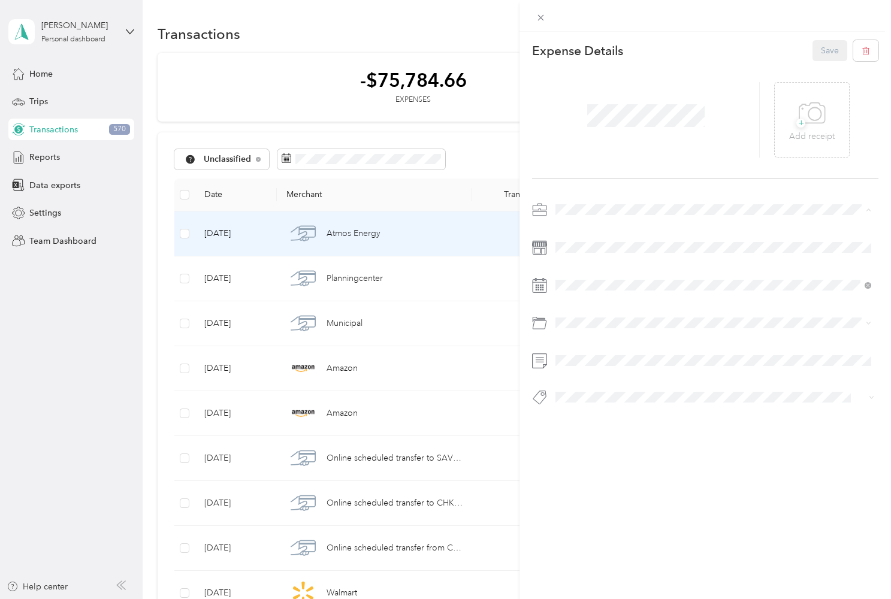
click at [581, 229] on div "Work" at bounding box center [713, 231] width 307 height 13
click at [615, 376] on li "Utilities" at bounding box center [713, 371] width 324 height 21
click at [826, 54] on button "Save" at bounding box center [829, 50] width 35 height 21
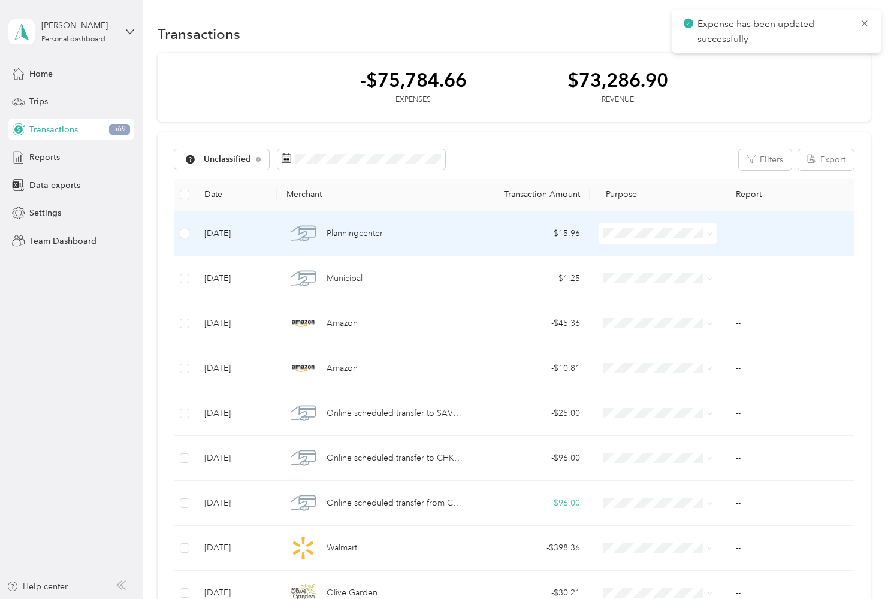
click at [419, 235] on div "Planningcenter" at bounding box center [374, 233] width 176 height 25
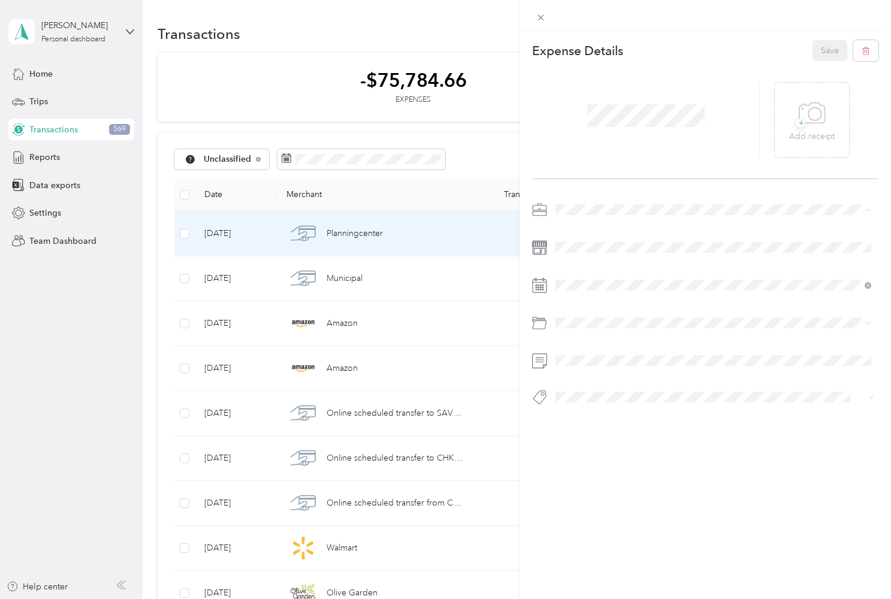
click at [624, 228] on div "Work" at bounding box center [713, 231] width 307 height 13
click at [675, 379] on ol "Default categories Legal / Professional Services Professional Dues and Fees Pro…" at bounding box center [713, 378] width 324 height 90
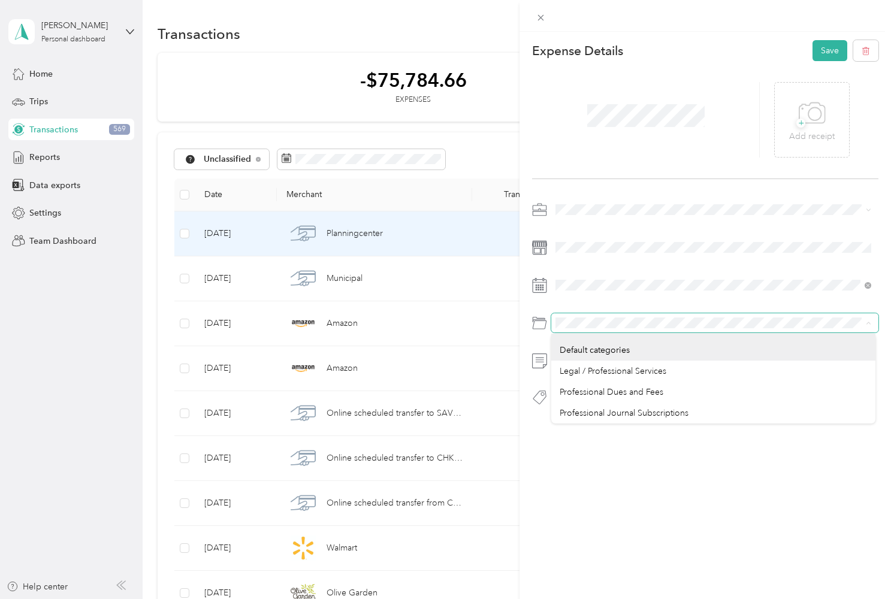
scroll to position [0, 1]
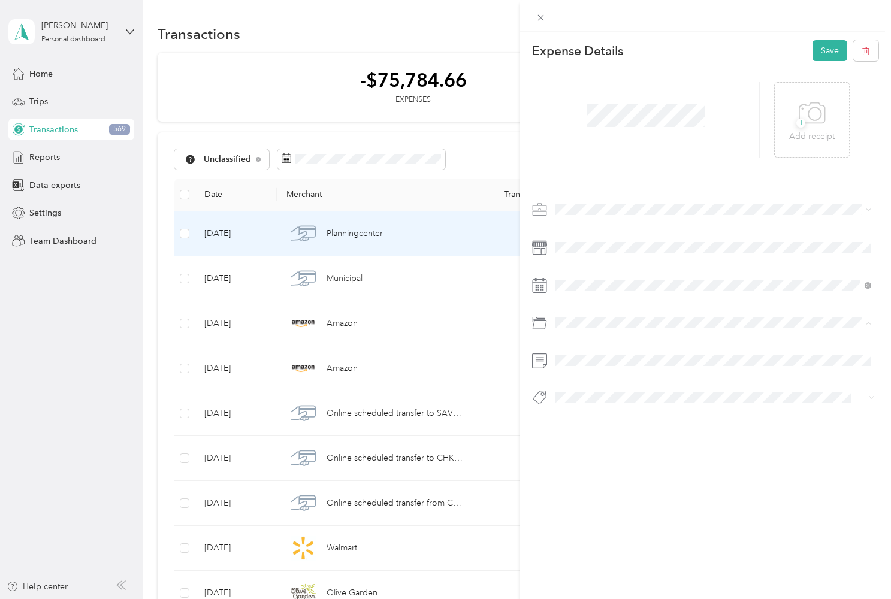
click at [634, 375] on div "Legal / Professional Services" at bounding box center [713, 371] width 307 height 13
click at [838, 50] on button "Save" at bounding box center [829, 50] width 35 height 21
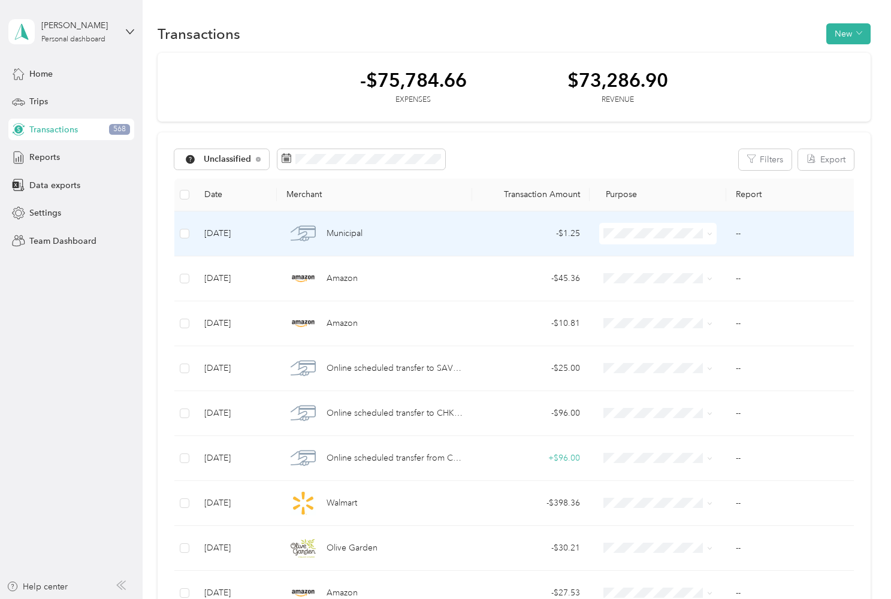
click at [448, 240] on div "Municipal" at bounding box center [374, 233] width 176 height 25
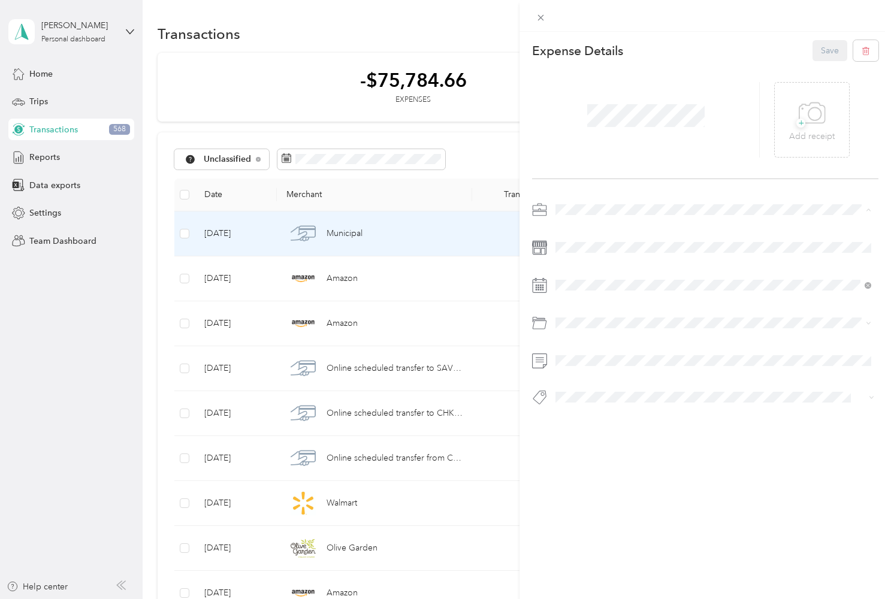
click at [569, 228] on span "Work" at bounding box center [570, 231] width 20 height 10
drag, startPoint x: 608, startPoint y: 316, endPoint x: 673, endPoint y: 369, distance: 83.9
click at [673, 369] on span "Other Vehicle Related Expenses" at bounding box center [620, 371] width 120 height 10
click at [819, 52] on button "Save" at bounding box center [829, 50] width 35 height 21
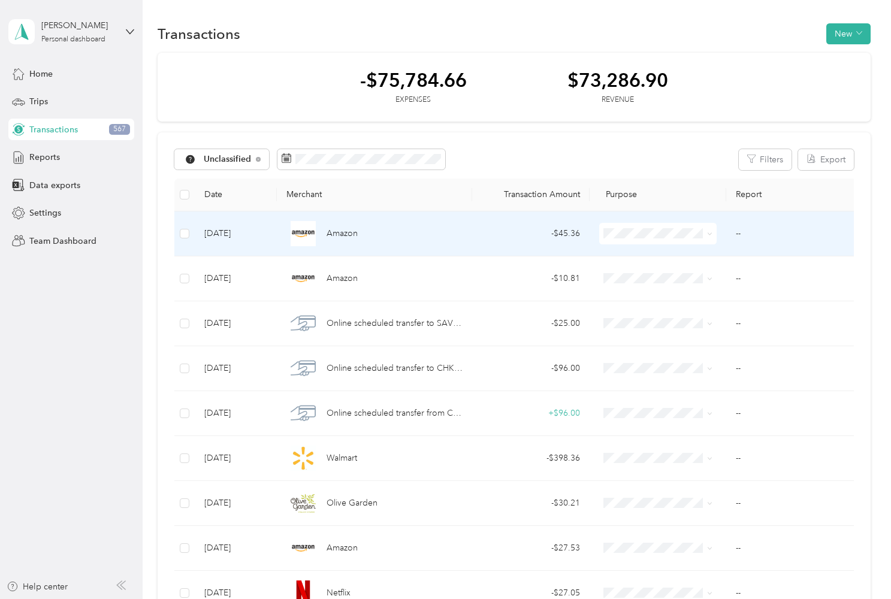
click at [357, 229] on span "Amazon" at bounding box center [342, 233] width 31 height 13
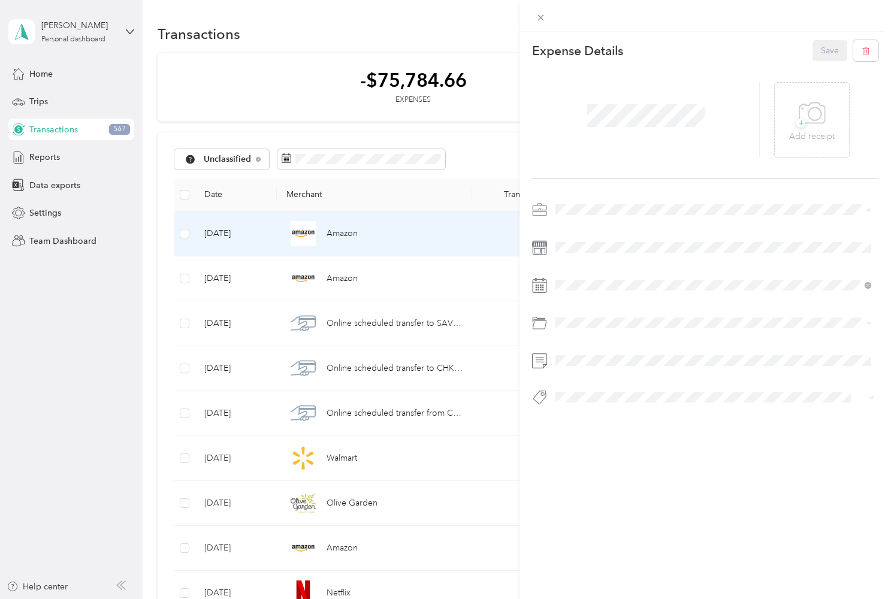
click at [586, 234] on li "Work" at bounding box center [713, 230] width 324 height 21
drag, startPoint x: 646, startPoint y: 315, endPoint x: 629, endPoint y: 371, distance: 59.5
click at [629, 371] on div "Housing" at bounding box center [713, 371] width 307 height 13
click at [824, 49] on button "Save" at bounding box center [829, 50] width 35 height 21
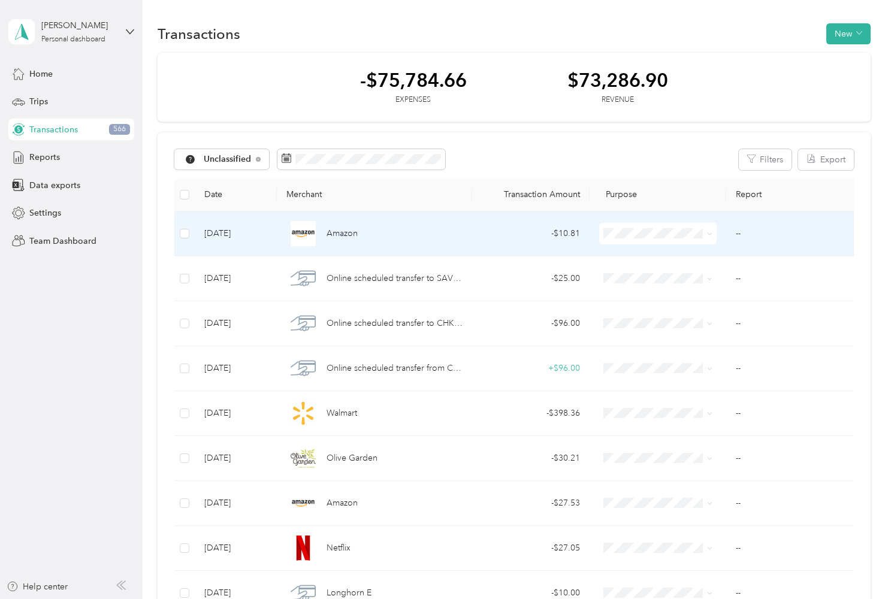
click at [667, 277] on span "Personal" at bounding box center [669, 276] width 80 height 13
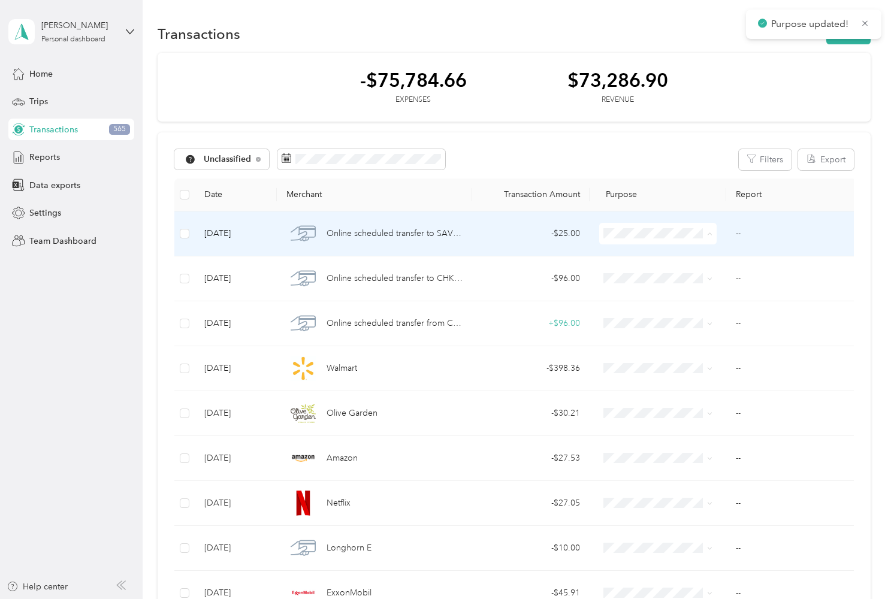
click at [664, 277] on span "Personal" at bounding box center [669, 276] width 80 height 13
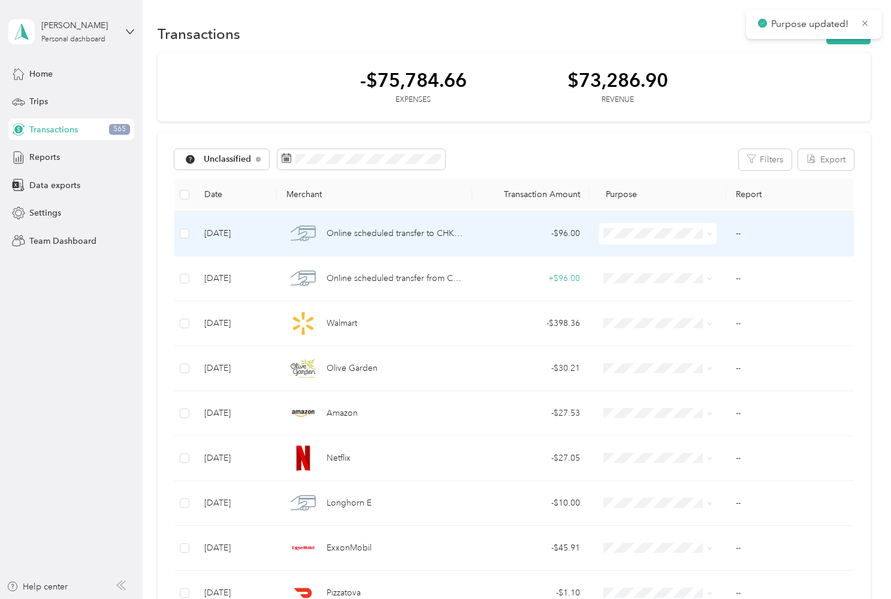
click at [670, 276] on span "Personal" at bounding box center [669, 276] width 80 height 13
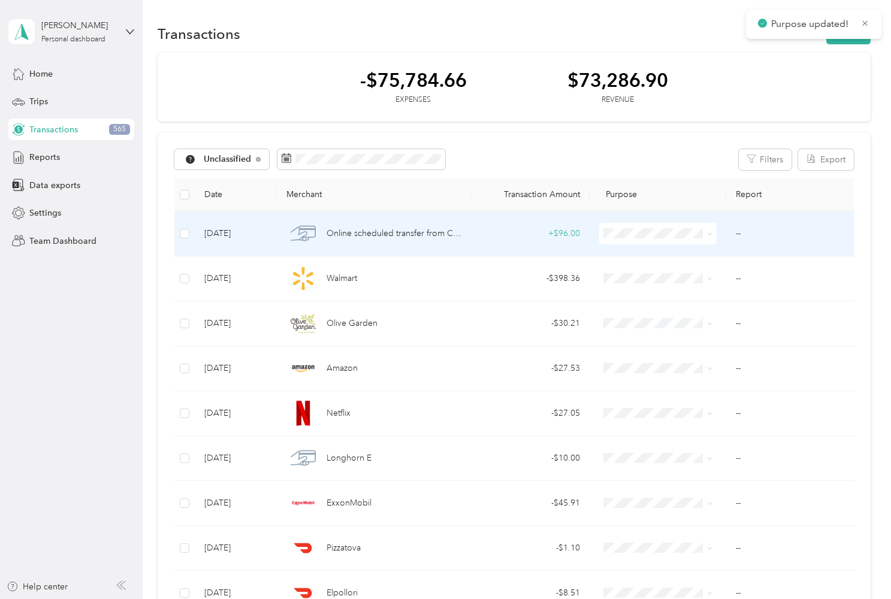
click at [689, 238] on span at bounding box center [657, 234] width 117 height 22
click at [706, 235] on span at bounding box center [708, 233] width 10 height 13
click at [669, 241] on span at bounding box center [657, 234] width 117 height 22
click at [671, 274] on span "Personal" at bounding box center [669, 273] width 80 height 13
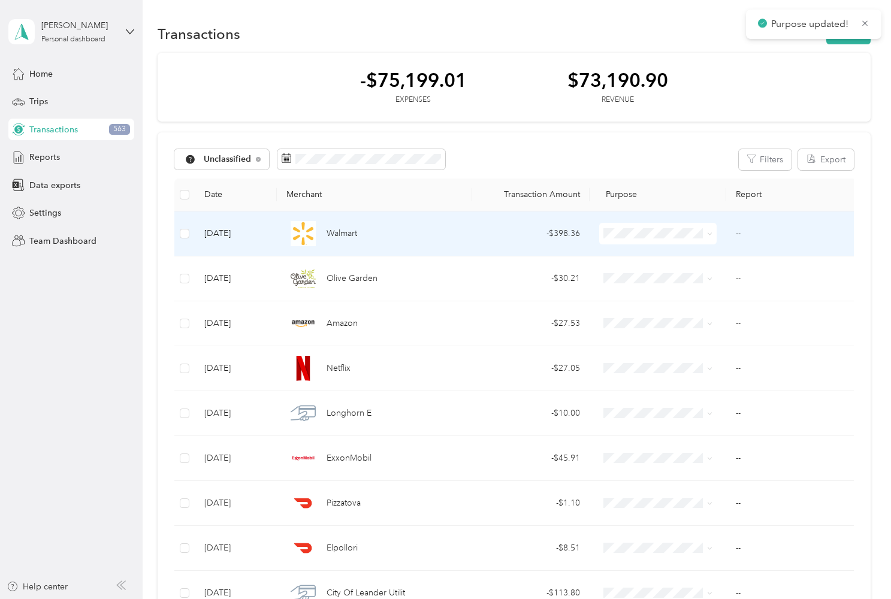
click at [384, 243] on div "Walmart" at bounding box center [374, 233] width 176 height 25
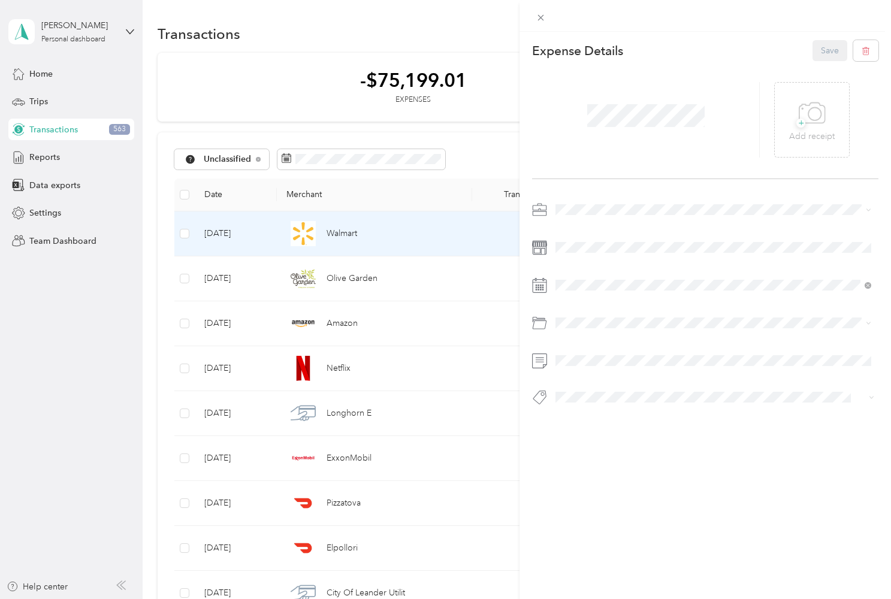
click at [585, 234] on li "Work" at bounding box center [713, 226] width 324 height 21
click at [623, 440] on div "Expense Details Save + Add receipt" at bounding box center [704, 244] width 371 height 424
click at [826, 47] on button "Save" at bounding box center [829, 50] width 35 height 21
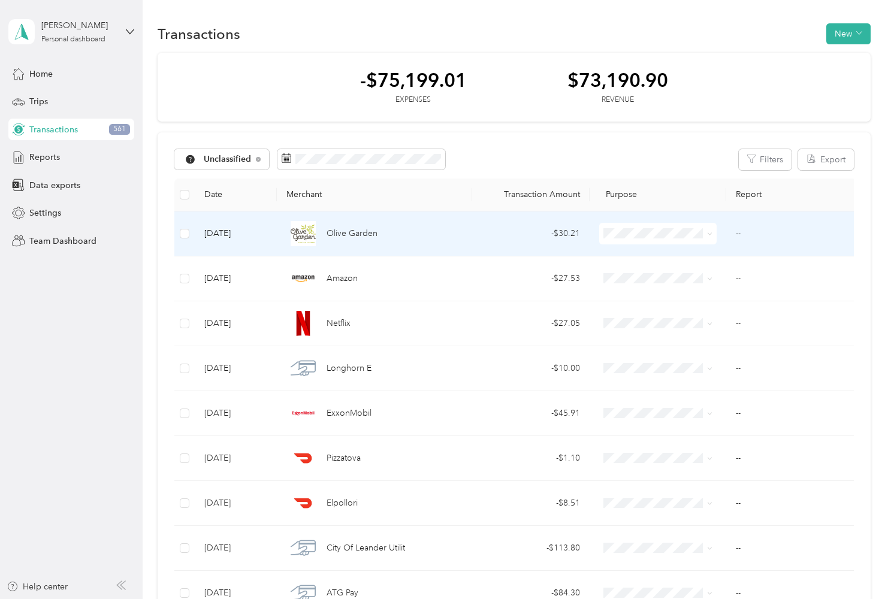
click at [454, 229] on div "Olive Garden" at bounding box center [374, 233] width 176 height 25
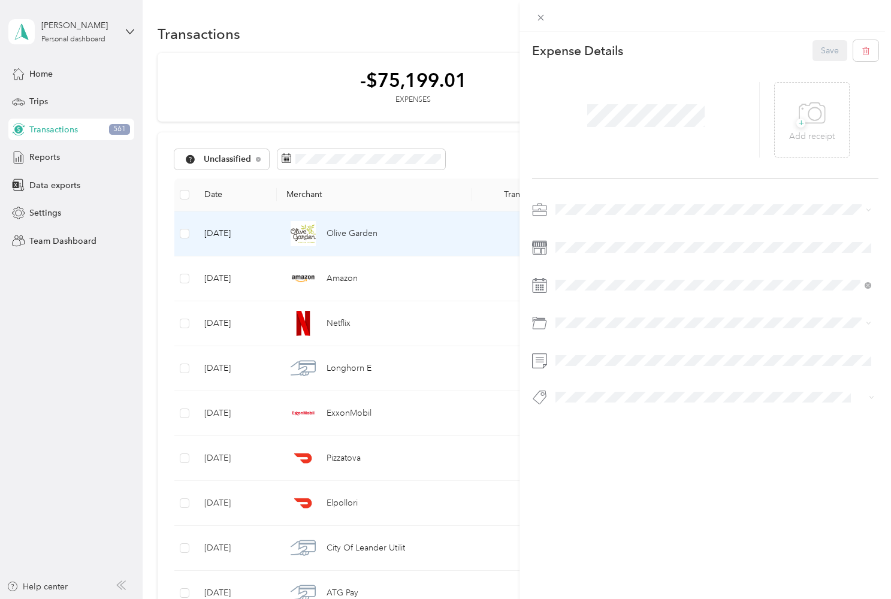
click at [593, 234] on li "Work" at bounding box center [713, 227] width 324 height 21
click at [628, 375] on span "Business Meals & Entertainment" at bounding box center [619, 371] width 119 height 10
click at [837, 47] on button "Save" at bounding box center [829, 50] width 35 height 21
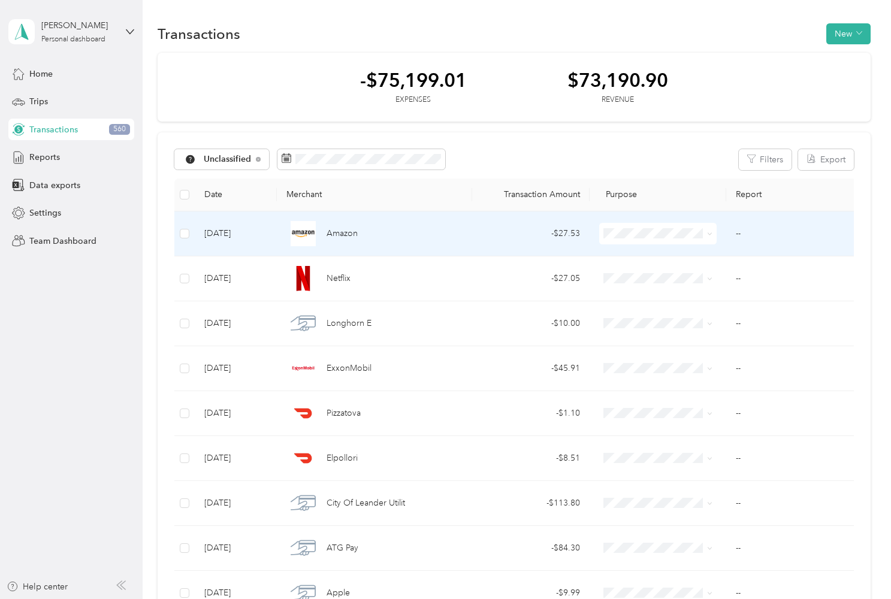
click at [371, 231] on div "Amazon" at bounding box center [374, 233] width 176 height 25
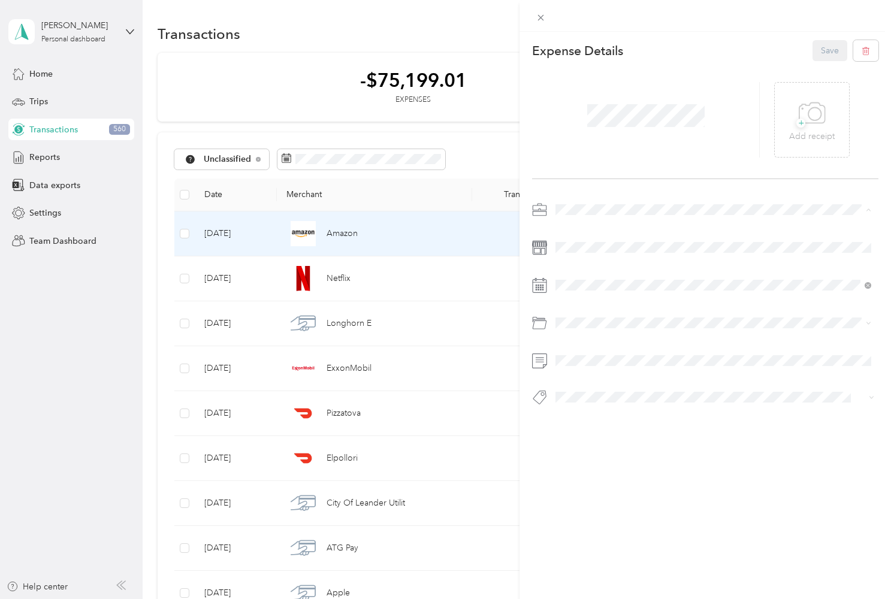
click at [596, 231] on div "Work" at bounding box center [713, 231] width 307 height 13
click at [596, 376] on li "Housing" at bounding box center [713, 371] width 324 height 21
click at [836, 52] on button "Save" at bounding box center [829, 50] width 35 height 21
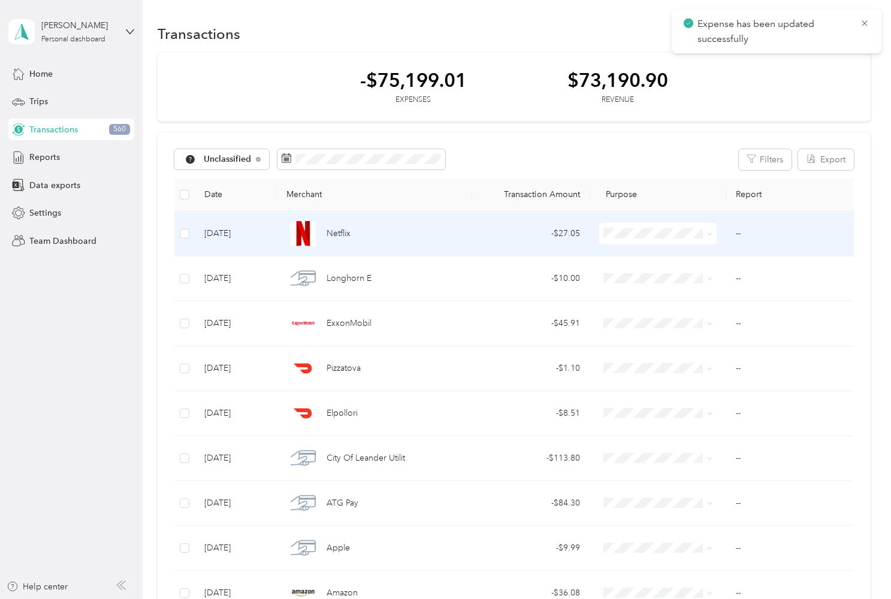
click at [499, 234] on div "- $27.05" at bounding box center [531, 233] width 98 height 13
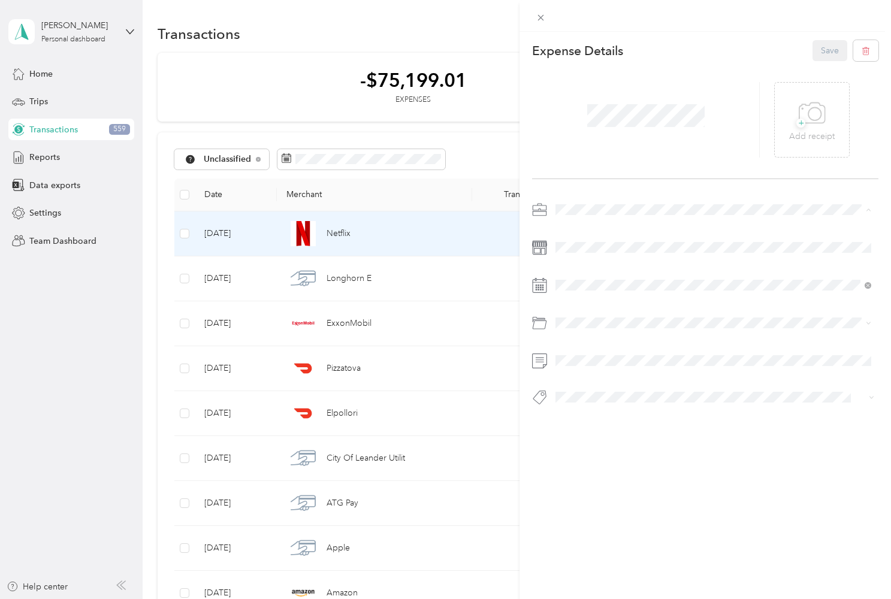
click at [596, 228] on div "Work" at bounding box center [713, 231] width 307 height 13
click at [614, 599] on div "This expense cannot be edited because it is either under review, approved, or p…" at bounding box center [442, 599] width 885 height 0
click at [592, 328] on span at bounding box center [714, 322] width 327 height 19
drag, startPoint x: 601, startPoint y: 343, endPoint x: 600, endPoint y: 369, distance: 26.4
click at [600, 369] on div "Housing" at bounding box center [713, 371] width 307 height 13
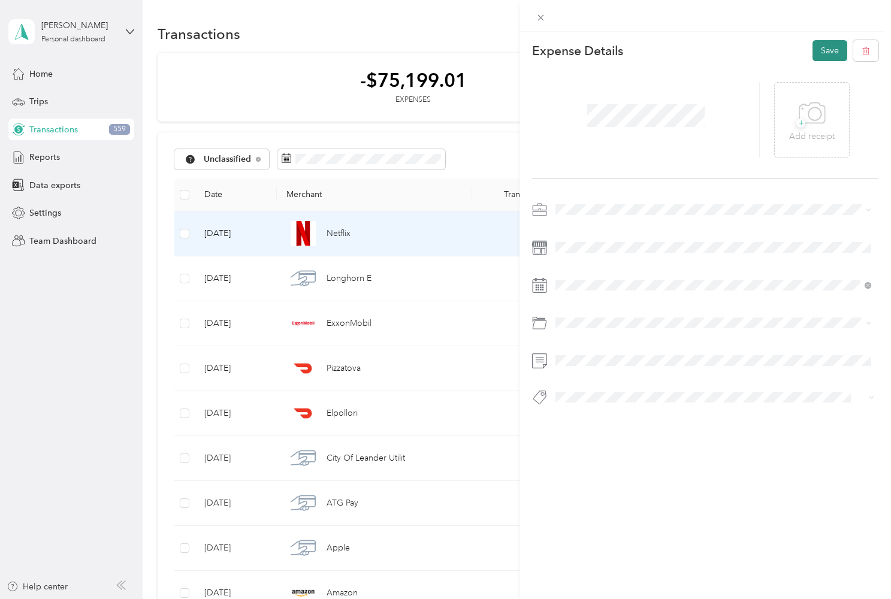
click at [818, 49] on button "Save" at bounding box center [829, 50] width 35 height 21
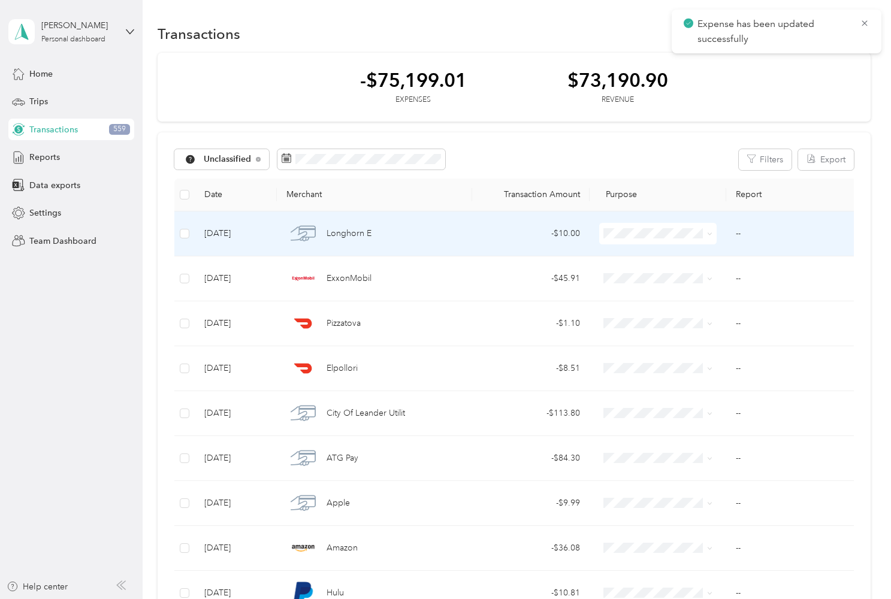
click at [398, 230] on div "Longhorn E" at bounding box center [374, 233] width 176 height 25
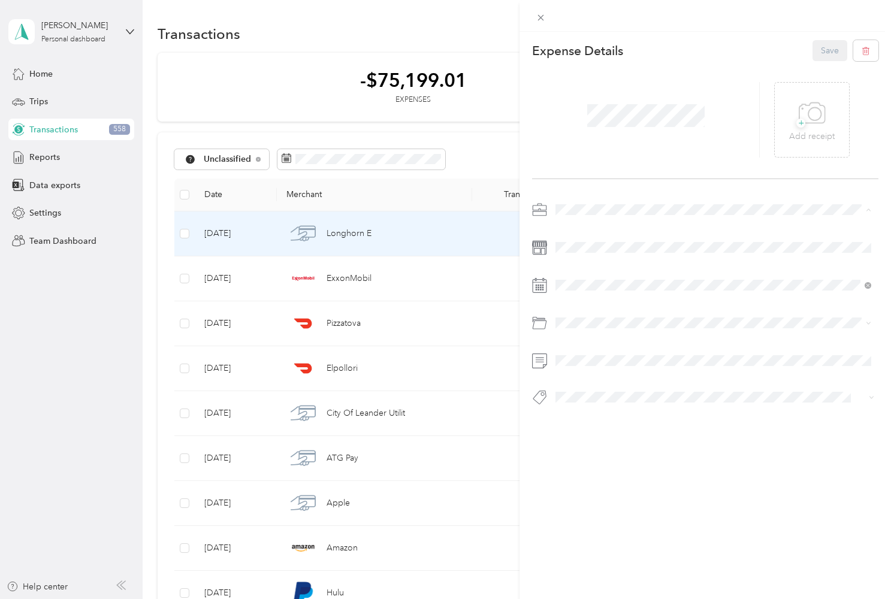
click at [576, 226] on span "Work" at bounding box center [570, 231] width 20 height 10
click at [598, 370] on span "Healthcare" at bounding box center [580, 371] width 40 height 10
click at [832, 50] on button "Save" at bounding box center [829, 50] width 35 height 21
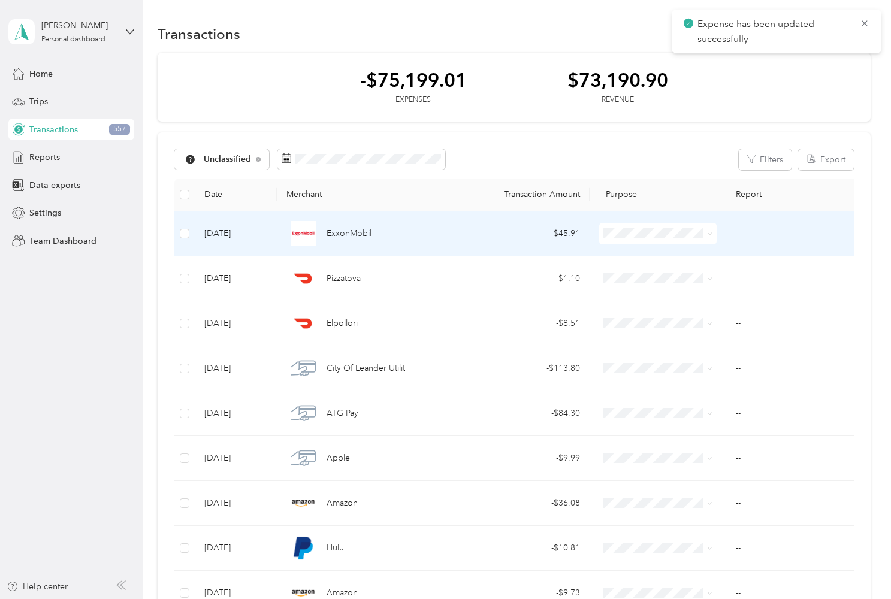
click at [427, 229] on div "ExxonMobil" at bounding box center [374, 233] width 176 height 25
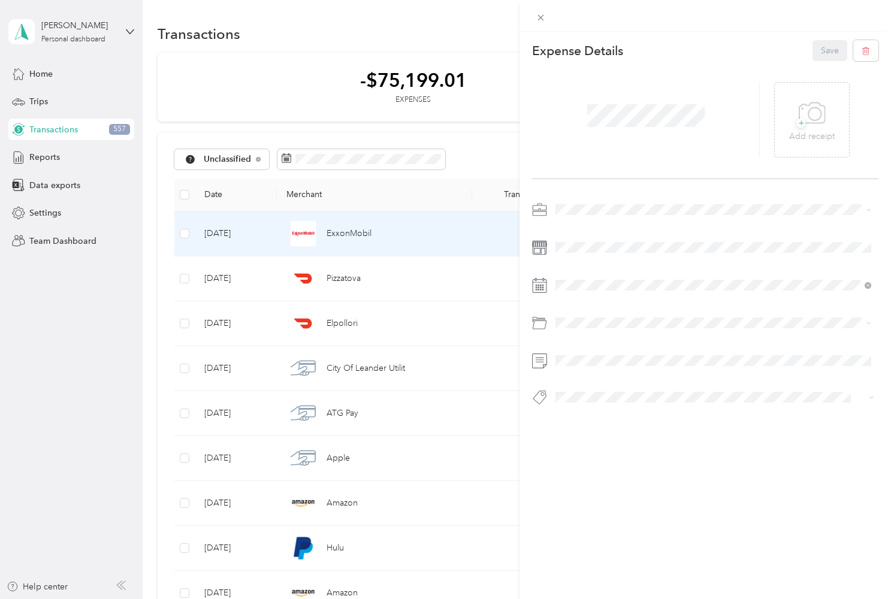
click at [585, 231] on div "Work" at bounding box center [713, 231] width 307 height 13
click at [601, 368] on div "Gasoline" at bounding box center [713, 371] width 307 height 13
click at [815, 50] on button "Save" at bounding box center [829, 50] width 35 height 21
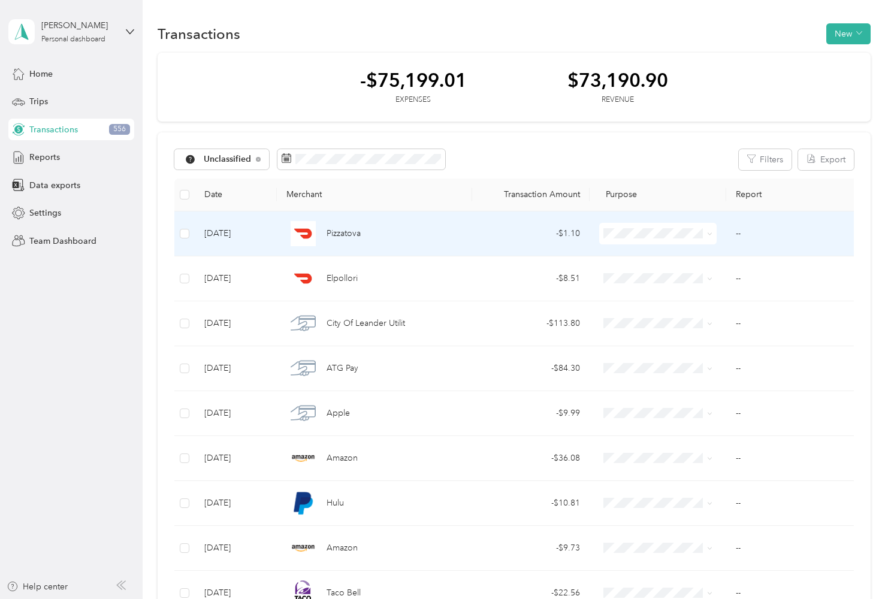
click at [710, 232] on icon at bounding box center [709, 233] width 5 height 5
click at [691, 273] on span "Personal" at bounding box center [669, 276] width 80 height 13
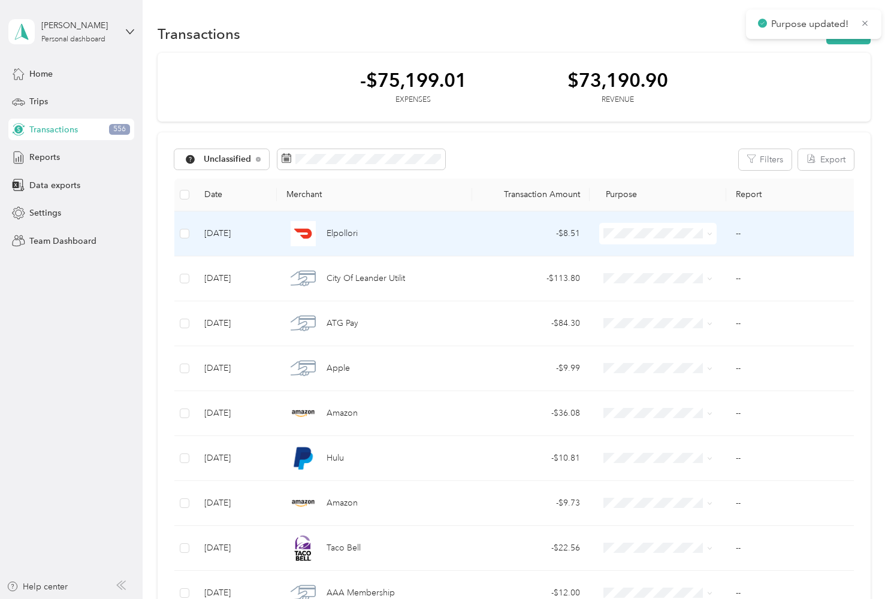
click at [679, 275] on span "Personal" at bounding box center [669, 276] width 80 height 13
click at [464, 235] on td "City Of Leander Utilit" at bounding box center [374, 233] width 195 height 45
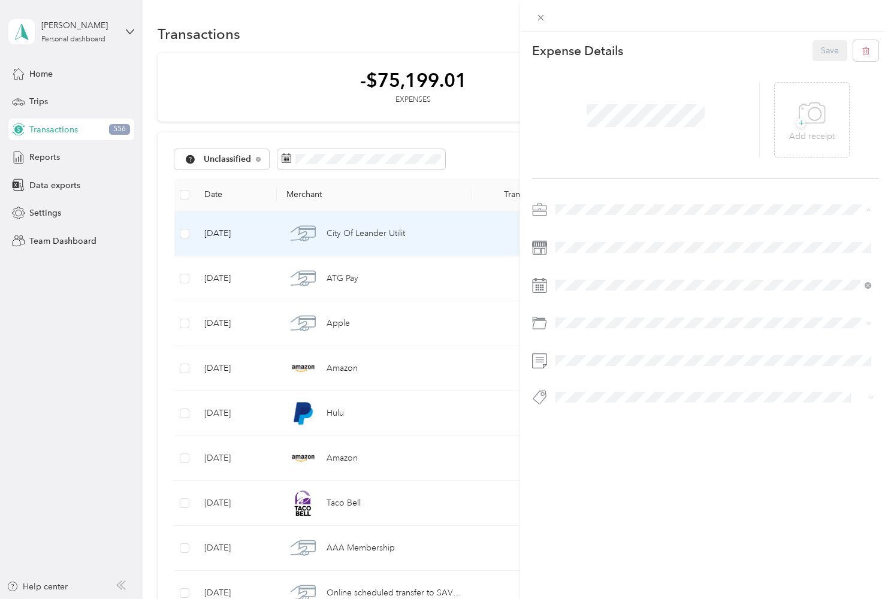
click at [581, 237] on li "Work" at bounding box center [713, 230] width 324 height 21
click at [815, 54] on button "Save" at bounding box center [829, 50] width 35 height 21
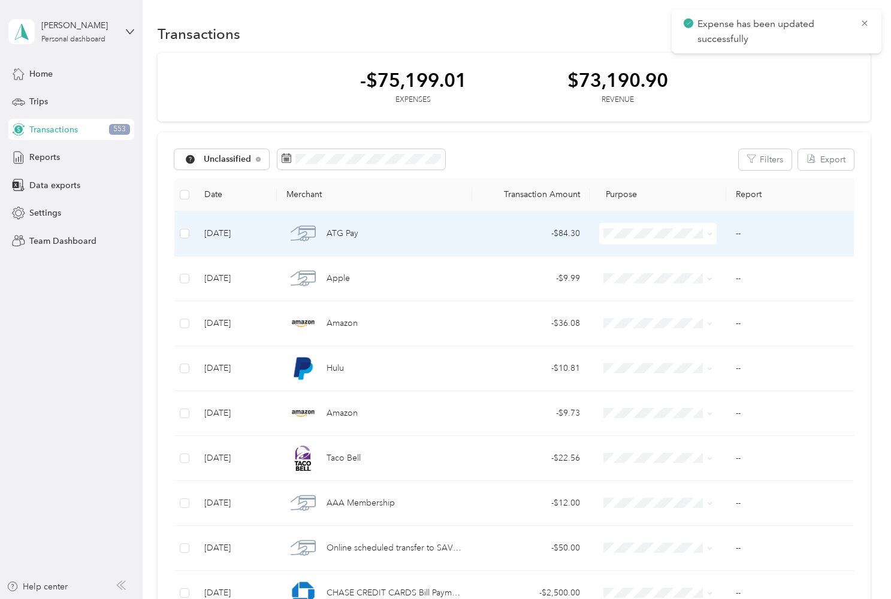
click at [489, 240] on div "- $84.30" at bounding box center [531, 233] width 98 height 13
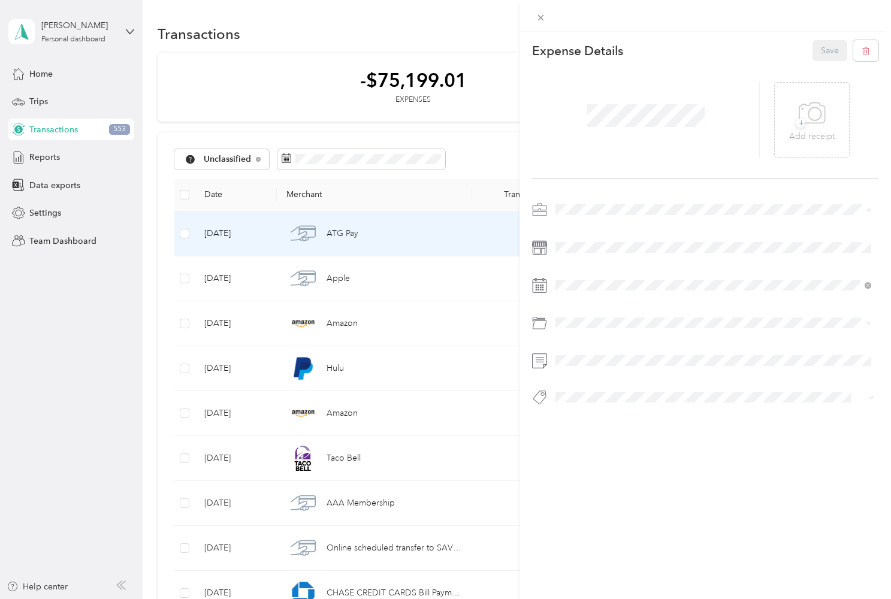
click at [604, 233] on div "Work" at bounding box center [713, 231] width 307 height 13
click at [625, 374] on div "Housing" at bounding box center [713, 371] width 307 height 13
click at [824, 53] on button "Save" at bounding box center [829, 50] width 35 height 21
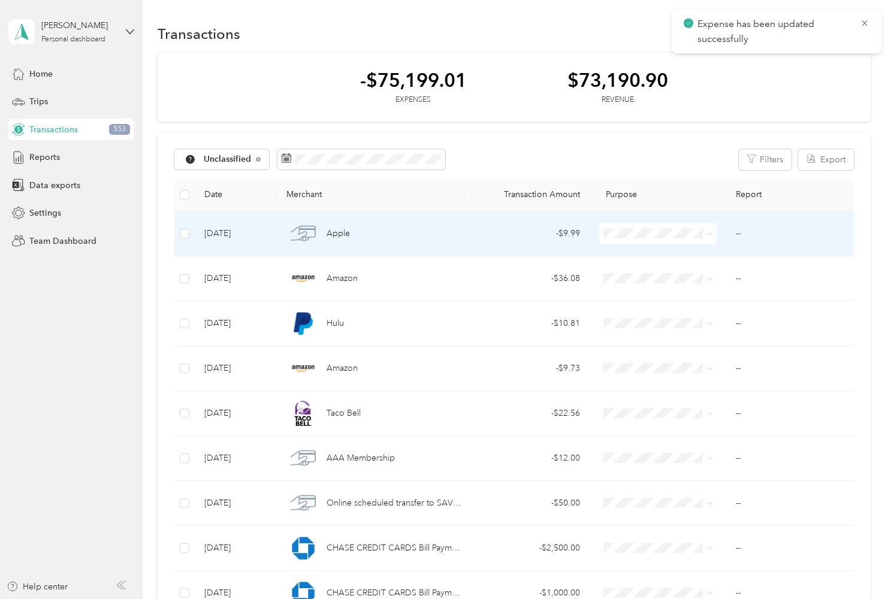
click at [497, 239] on div "- $9.99" at bounding box center [531, 233] width 98 height 13
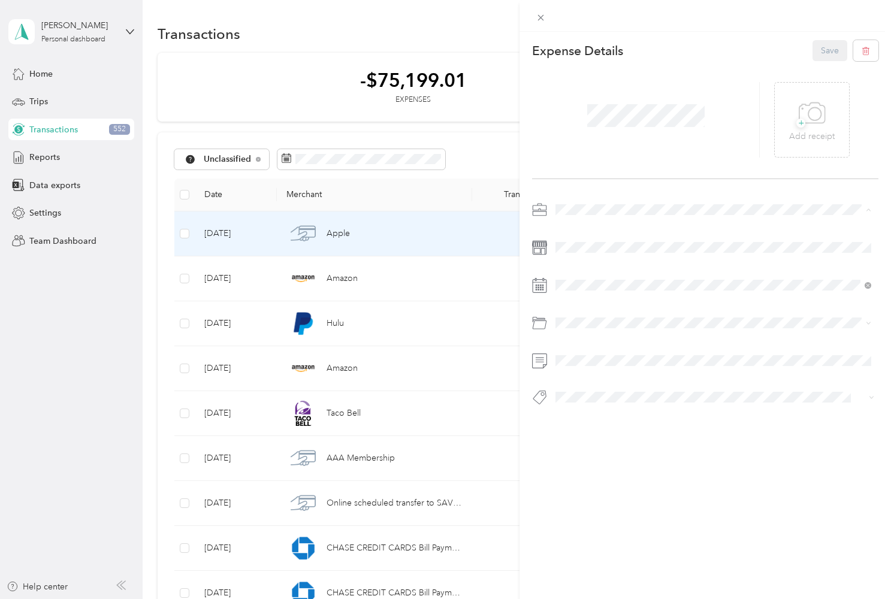
click at [583, 231] on div "Work" at bounding box center [713, 231] width 307 height 13
click at [631, 316] on span at bounding box center [714, 322] width 327 height 19
click at [682, 371] on div "Legal / Professional Services" at bounding box center [713, 370] width 307 height 13
click at [817, 56] on button "Save" at bounding box center [829, 50] width 35 height 21
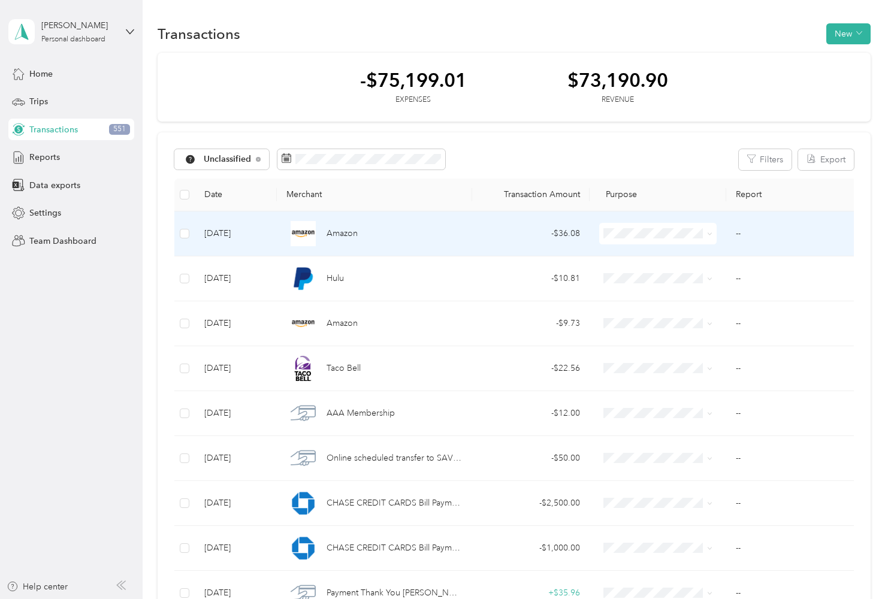
click at [482, 237] on div "- $36.08" at bounding box center [531, 233] width 98 height 13
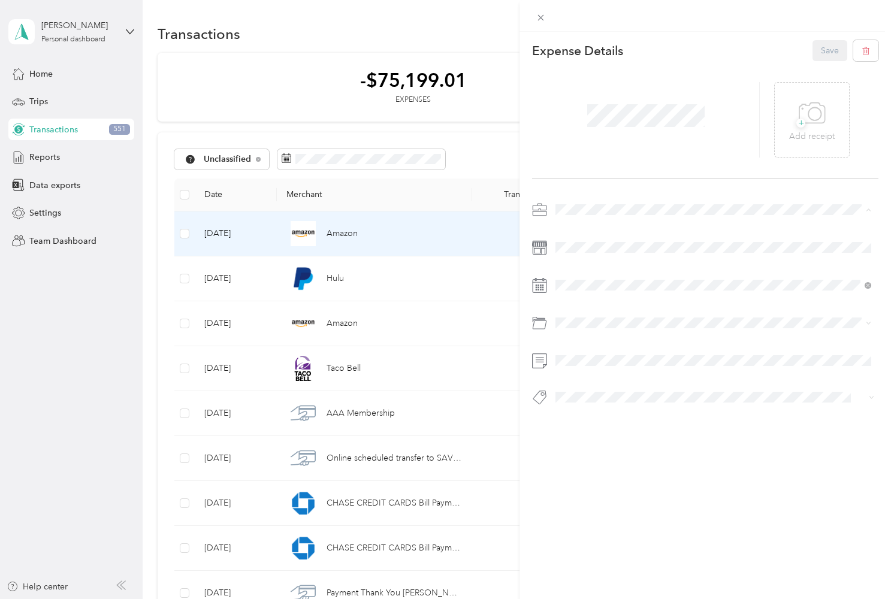
click at [582, 231] on div "Work" at bounding box center [713, 231] width 307 height 13
click at [628, 370] on div "Housing" at bounding box center [713, 371] width 307 height 13
click at [822, 51] on button "Save" at bounding box center [829, 50] width 35 height 21
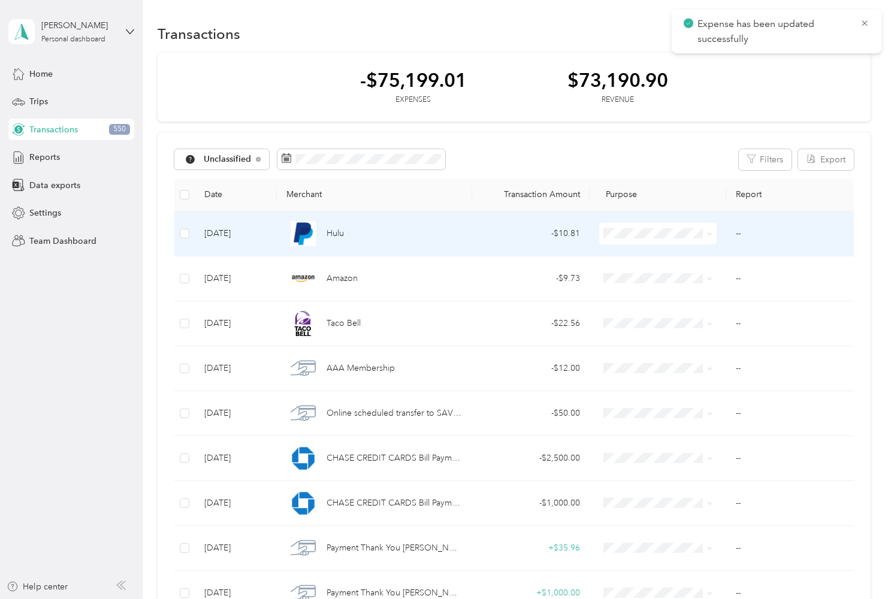
click at [501, 230] on div "- $10.81" at bounding box center [531, 233] width 98 height 13
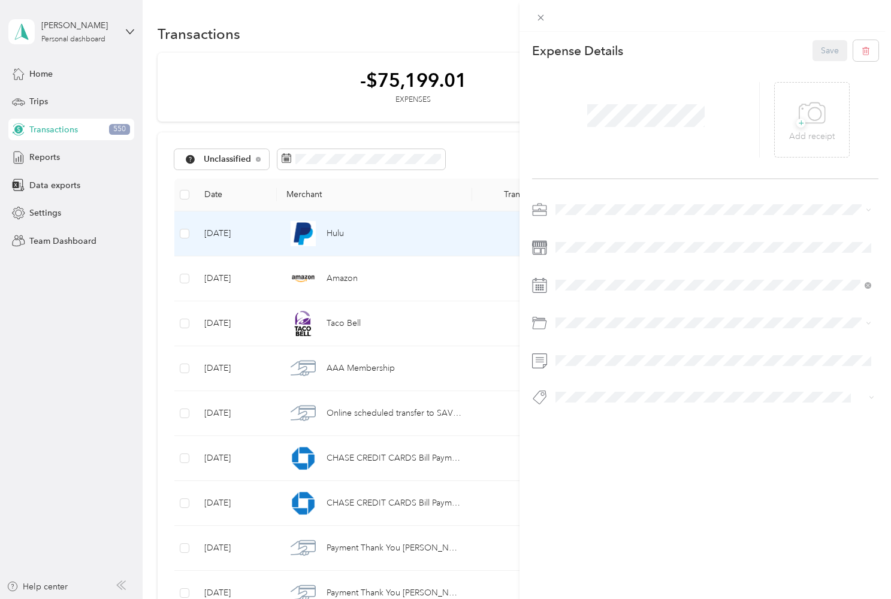
click at [598, 231] on div "Work" at bounding box center [713, 226] width 307 height 13
click at [620, 374] on li "Housing" at bounding box center [713, 370] width 324 height 21
click at [808, 59] on div "Expense Details Save" at bounding box center [705, 50] width 346 height 21
click at [821, 52] on button "Save" at bounding box center [829, 50] width 35 height 21
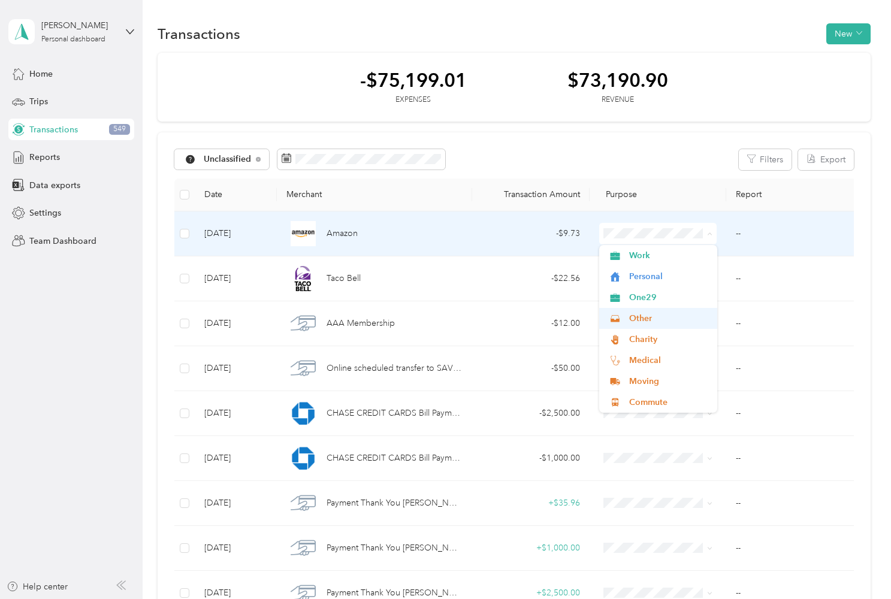
scroll to position [0, 1]
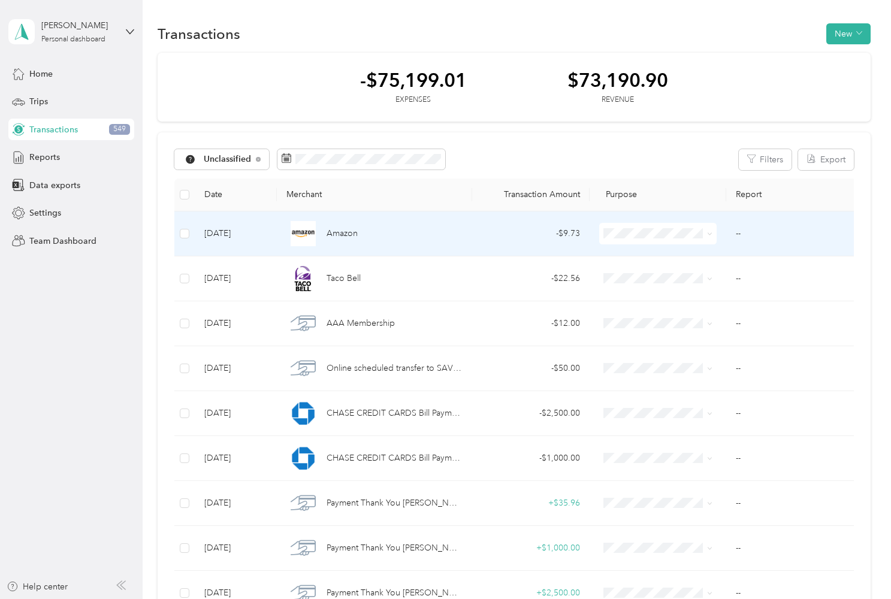
click at [662, 280] on li "Personal" at bounding box center [657, 274] width 117 height 21
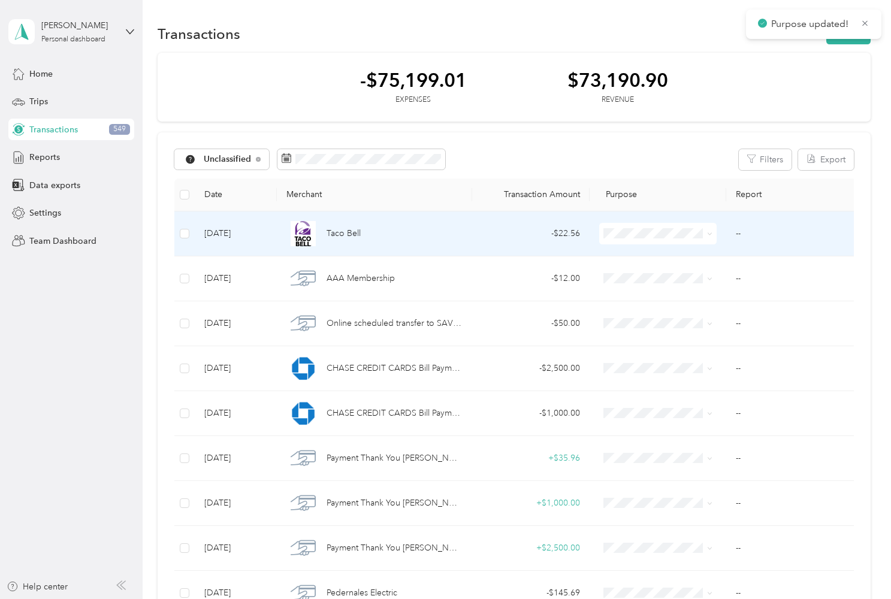
click at [498, 241] on td "- $22.56" at bounding box center [530, 233] width 117 height 45
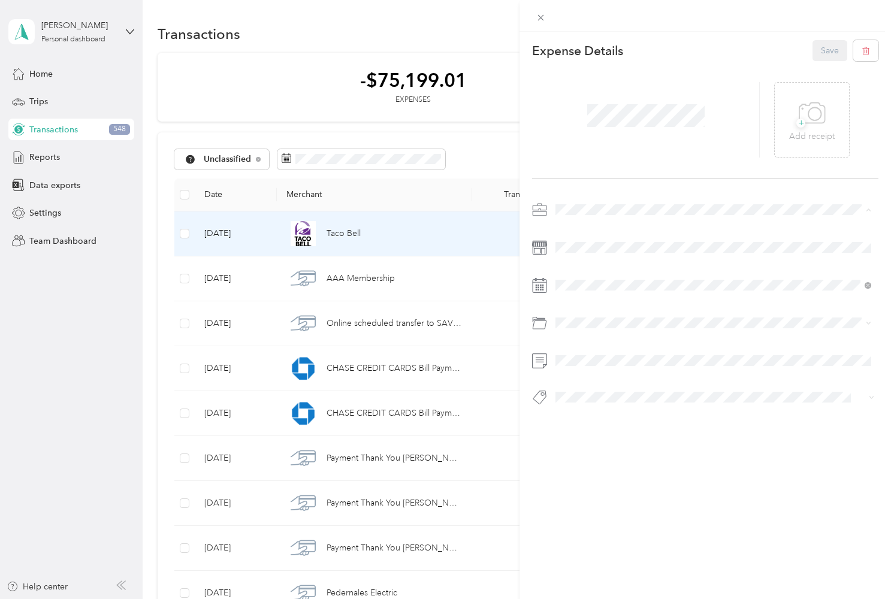
click at [576, 235] on li "Work" at bounding box center [713, 230] width 324 height 21
click at [630, 365] on div "Business Meals & Entertainment" at bounding box center [713, 370] width 307 height 13
click at [822, 53] on button "Save" at bounding box center [829, 50] width 35 height 21
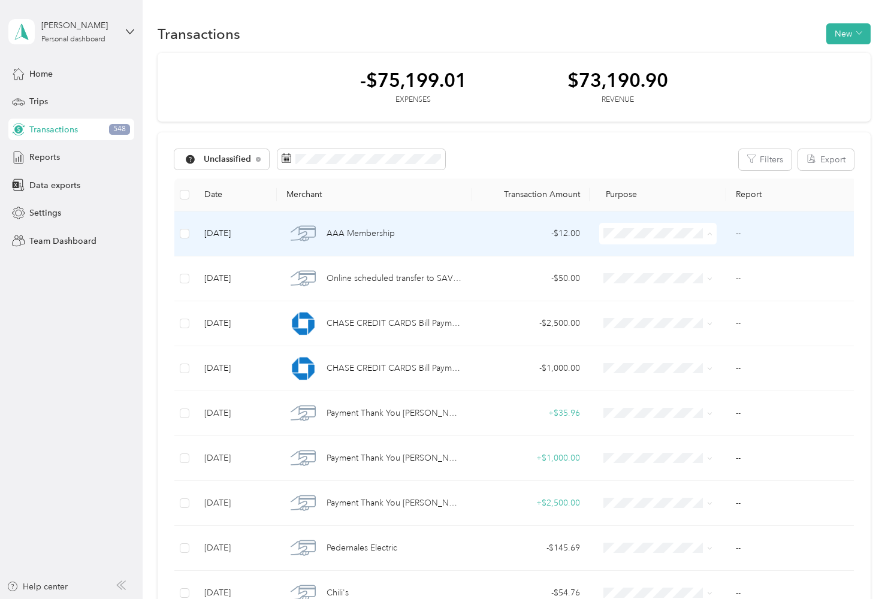
click at [672, 272] on span "Personal" at bounding box center [669, 276] width 80 height 13
click at [709, 236] on icon at bounding box center [709, 233] width 5 height 5
click at [700, 274] on span "Personal" at bounding box center [669, 273] width 80 height 13
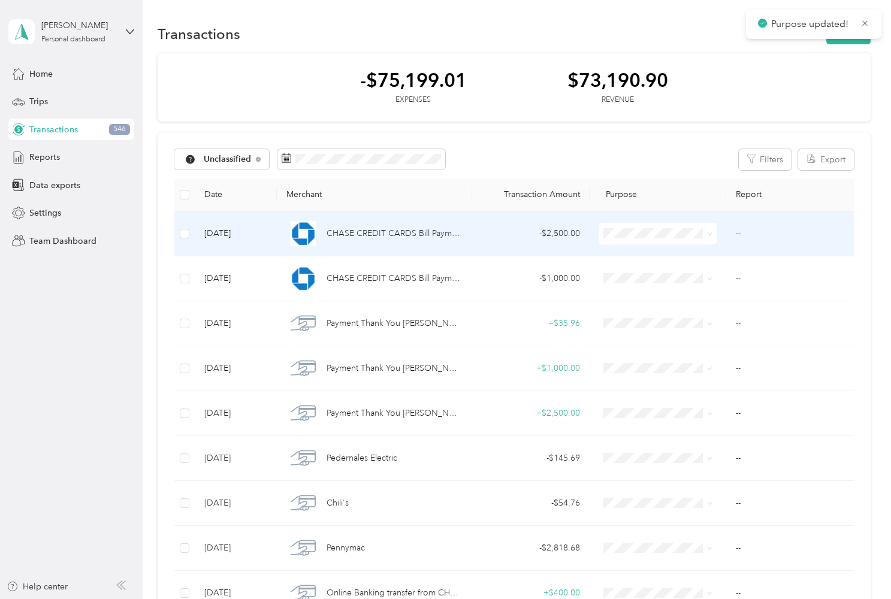
click at [705, 237] on span at bounding box center [708, 233] width 10 height 13
click at [709, 234] on icon at bounding box center [709, 233] width 5 height 5
click at [679, 273] on span "Personal" at bounding box center [669, 276] width 80 height 13
click at [705, 234] on span at bounding box center [708, 233] width 10 height 13
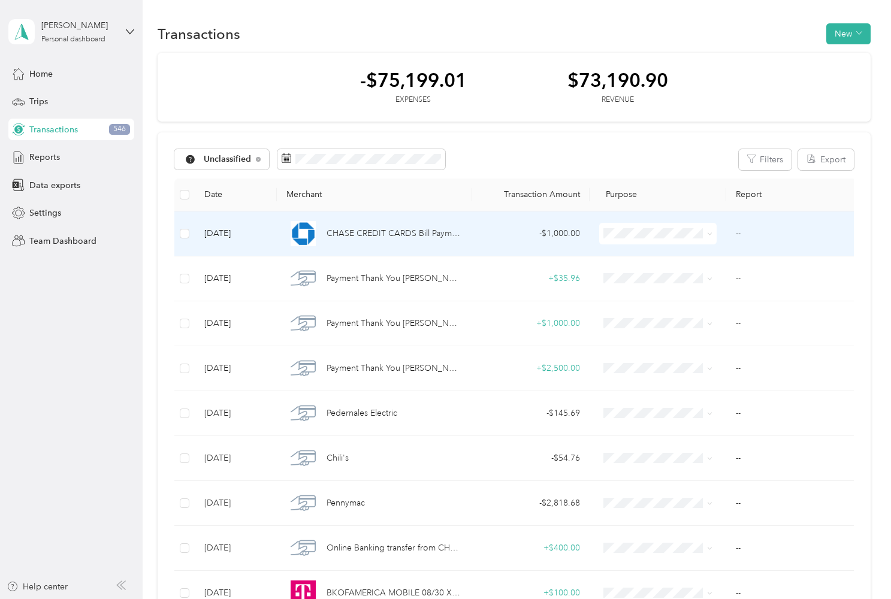
click at [709, 235] on icon at bounding box center [709, 233] width 5 height 5
click at [684, 272] on span "Personal" at bounding box center [669, 276] width 80 height 13
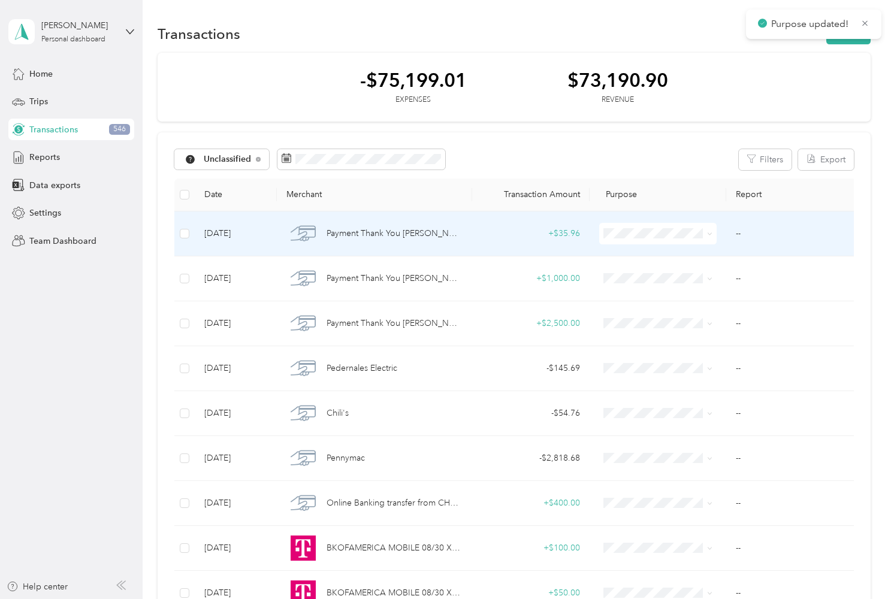
click at [703, 237] on span at bounding box center [708, 233] width 10 height 13
click at [712, 232] on icon at bounding box center [709, 233] width 5 height 5
click at [687, 272] on span "Personal" at bounding box center [669, 276] width 80 height 13
click at [714, 235] on span at bounding box center [657, 234] width 117 height 22
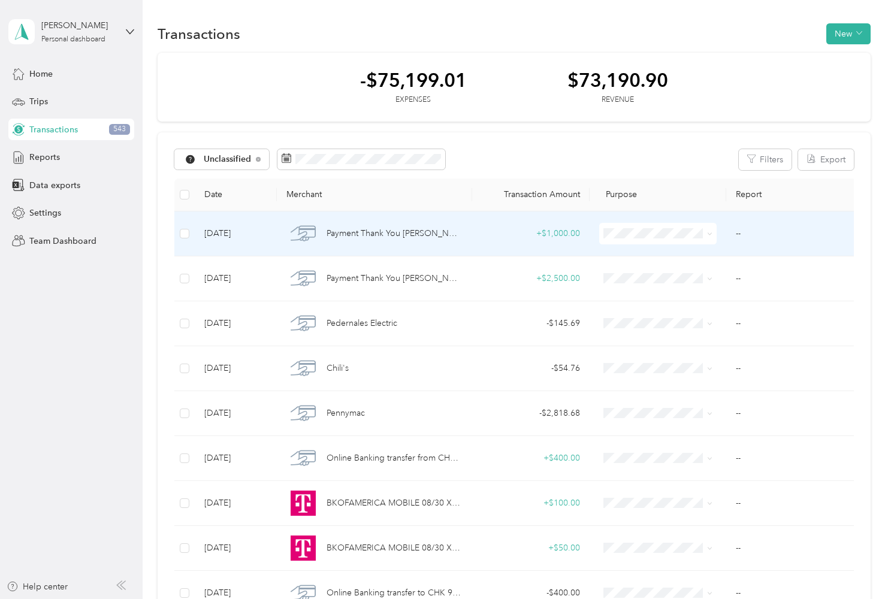
click at [711, 235] on icon at bounding box center [709, 233] width 5 height 5
click at [694, 281] on li "Personal" at bounding box center [657, 276] width 117 height 21
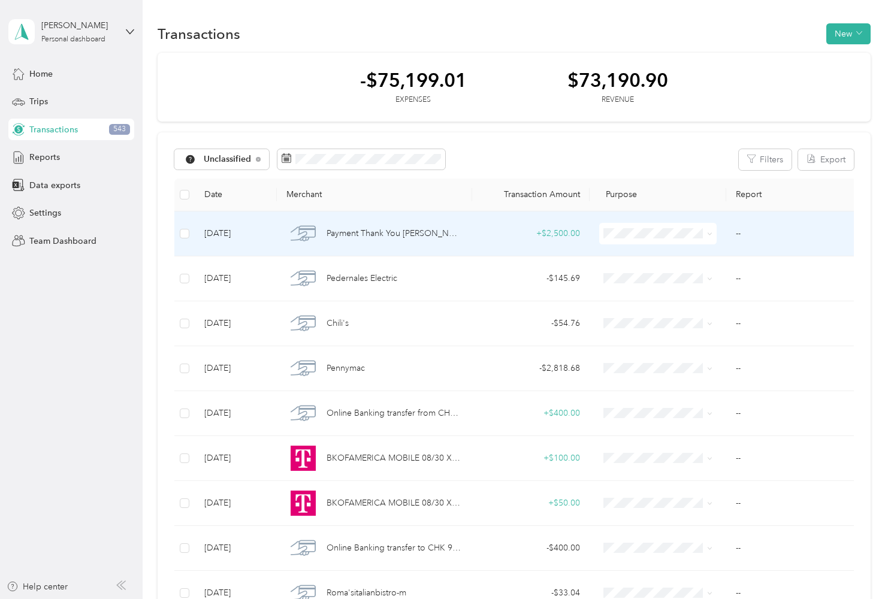
click at [713, 233] on span at bounding box center [657, 234] width 117 height 22
click at [709, 235] on icon at bounding box center [709, 233] width 5 height 5
click at [694, 276] on span "Personal" at bounding box center [669, 276] width 80 height 13
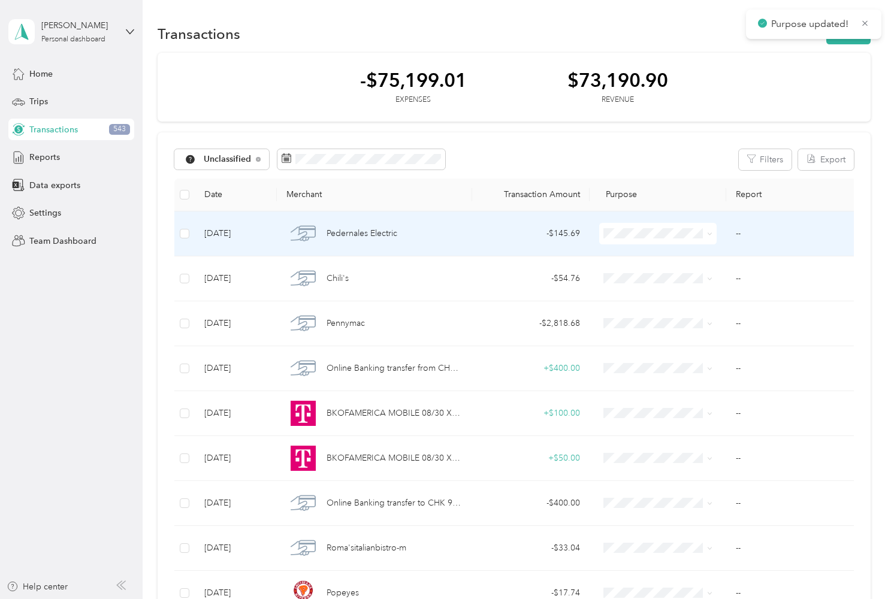
click at [448, 238] on div "Pedernales Electric" at bounding box center [374, 233] width 176 height 25
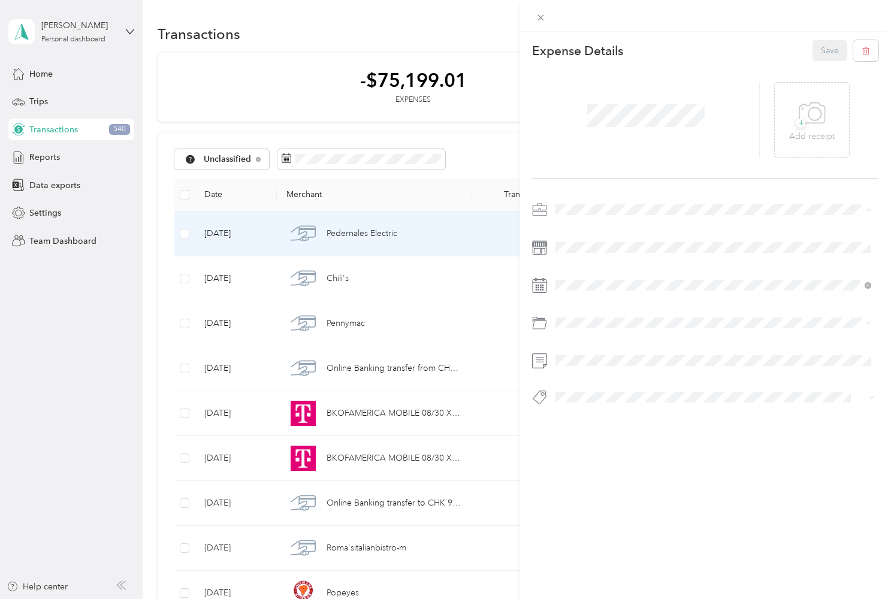
click at [596, 226] on div "Work" at bounding box center [713, 231] width 307 height 13
click at [631, 367] on div "Utilities" at bounding box center [713, 371] width 307 height 13
click at [817, 55] on button "Save" at bounding box center [829, 50] width 35 height 21
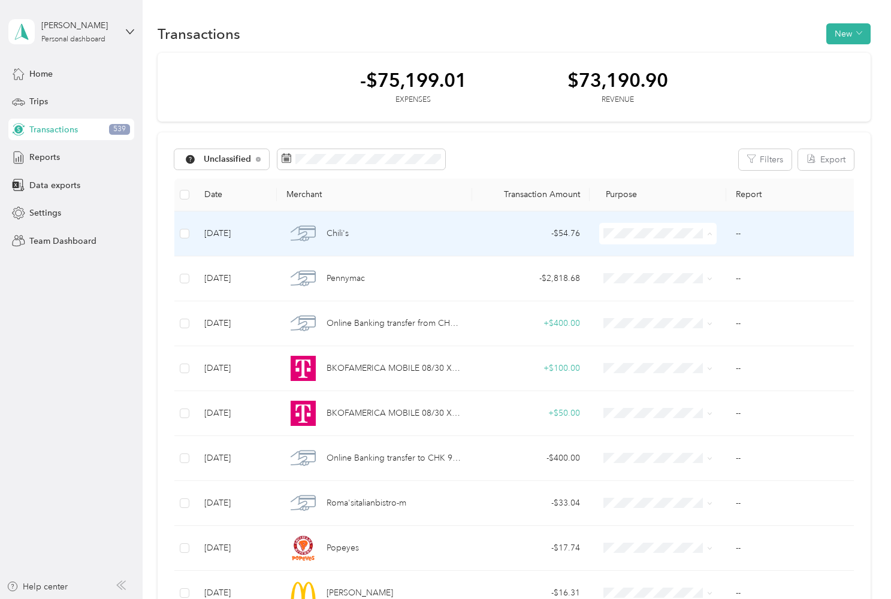
click at [678, 274] on span "Personal" at bounding box center [669, 276] width 80 height 13
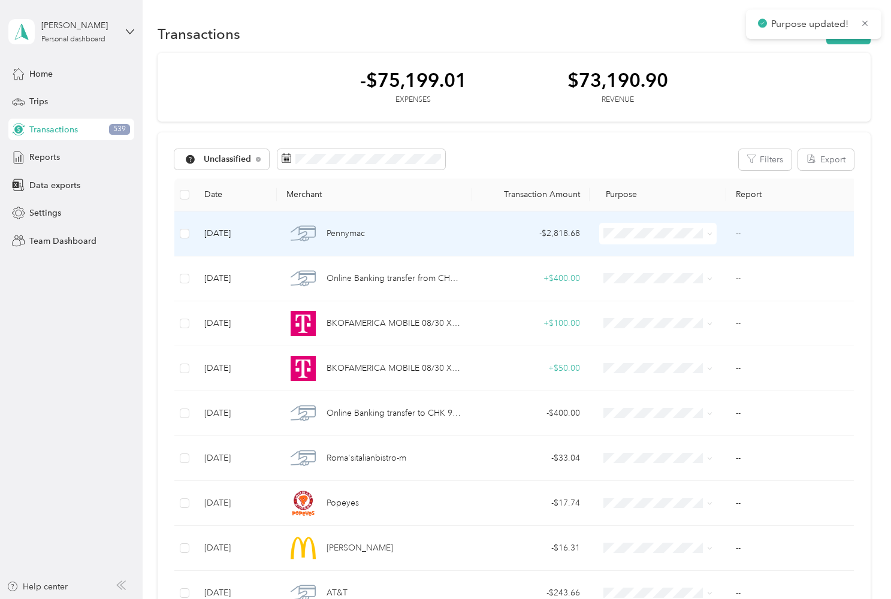
click at [496, 225] on td "- $2,818.68" at bounding box center [530, 233] width 117 height 45
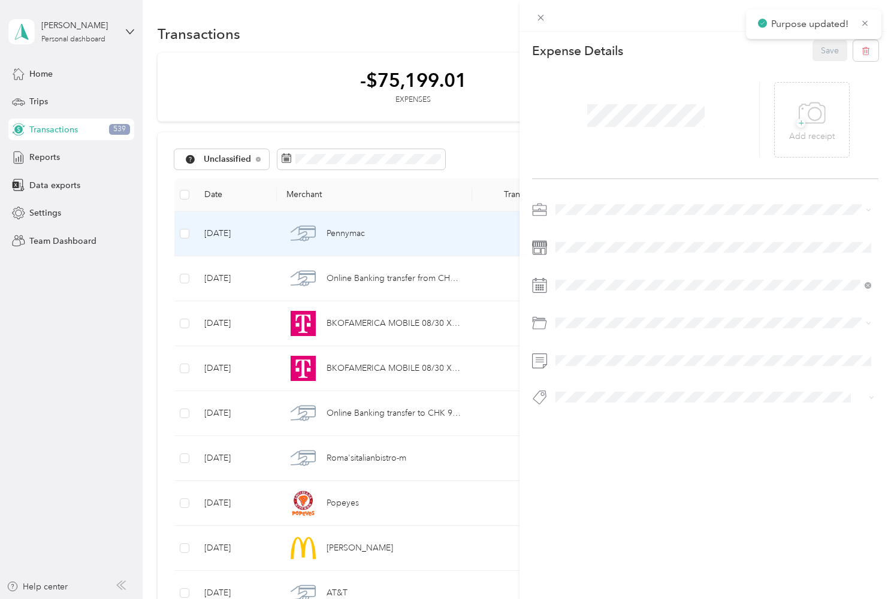
click at [592, 200] on span at bounding box center [714, 209] width 327 height 19
click at [590, 231] on div "Work" at bounding box center [713, 226] width 307 height 13
click at [633, 316] on span at bounding box center [714, 322] width 327 height 19
click at [634, 316] on span at bounding box center [714, 322] width 327 height 19
click at [600, 368] on div "Housing" at bounding box center [713, 371] width 307 height 13
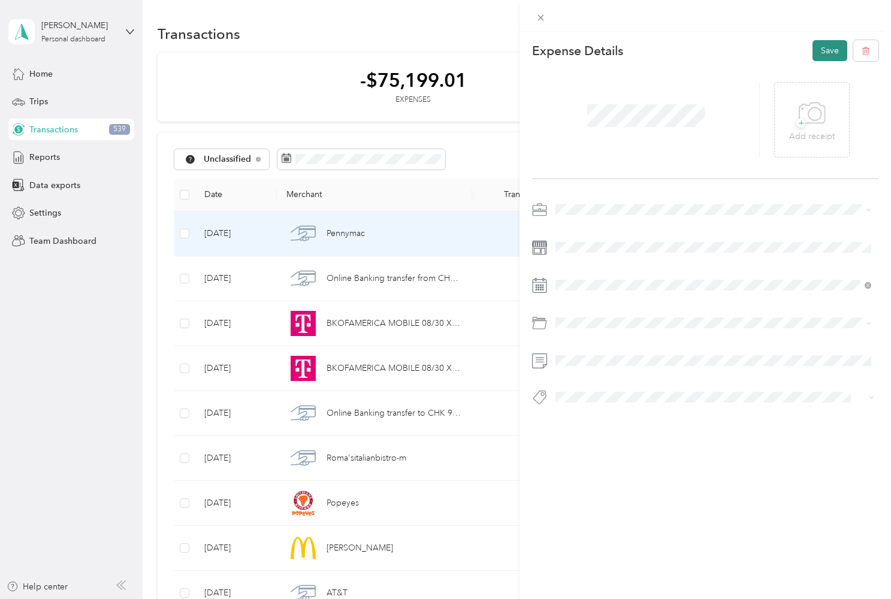
click at [835, 47] on button "Save" at bounding box center [829, 50] width 35 height 21
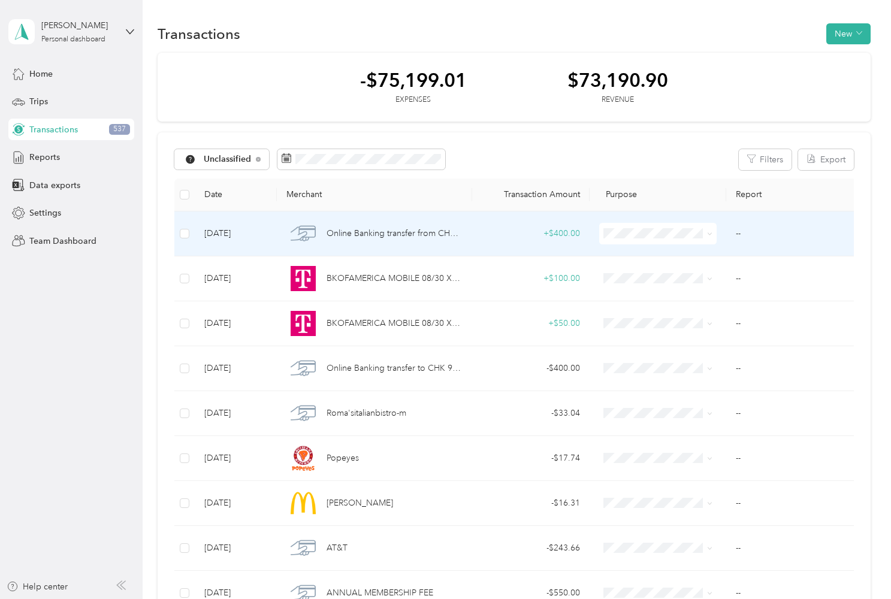
click at [705, 235] on span at bounding box center [708, 233] width 10 height 13
click at [711, 232] on icon at bounding box center [709, 233] width 5 height 5
click at [694, 274] on span "Personal" at bounding box center [669, 274] width 80 height 13
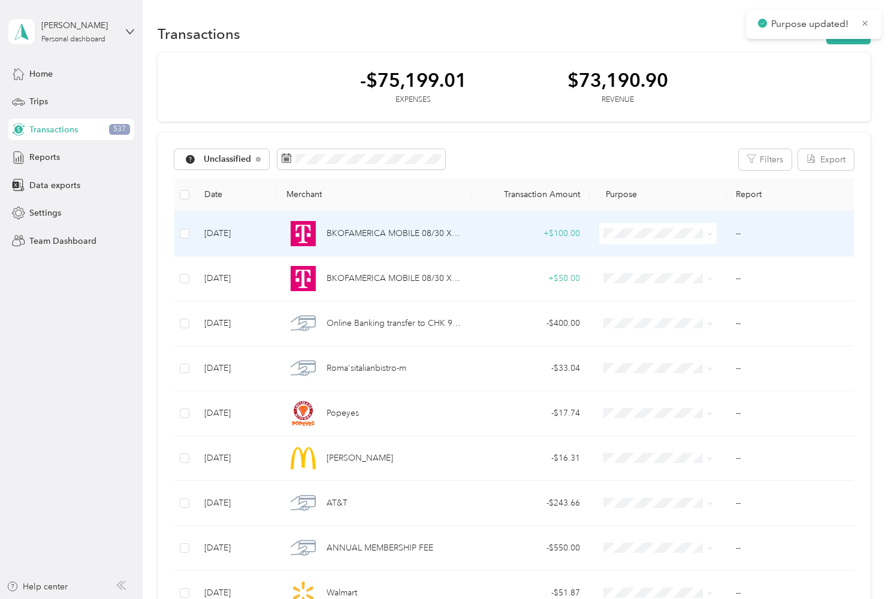
click at [710, 236] on icon at bounding box center [709, 233] width 5 height 5
click at [684, 278] on span "Personal" at bounding box center [669, 276] width 80 height 13
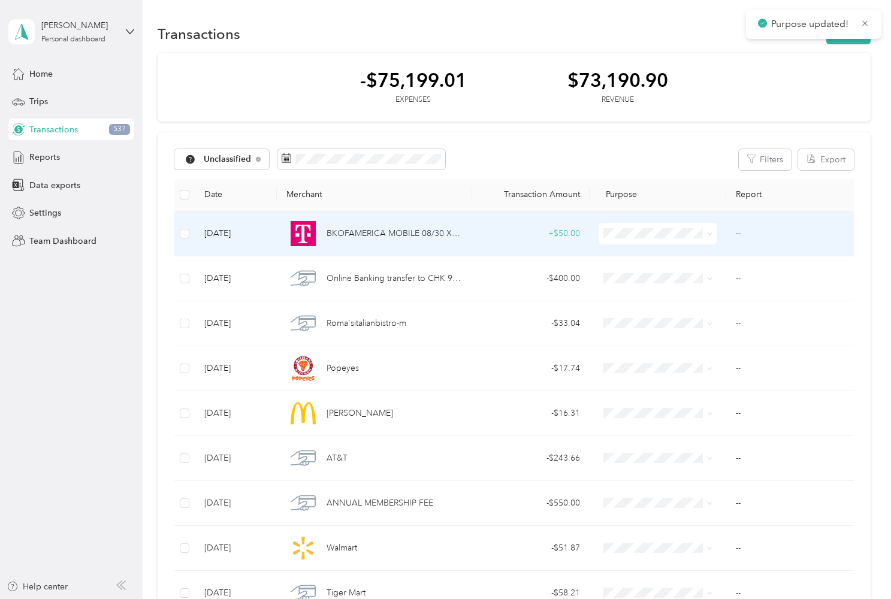
click at [710, 237] on icon at bounding box center [709, 233] width 5 height 5
click at [681, 280] on li "Personal" at bounding box center [657, 276] width 117 height 21
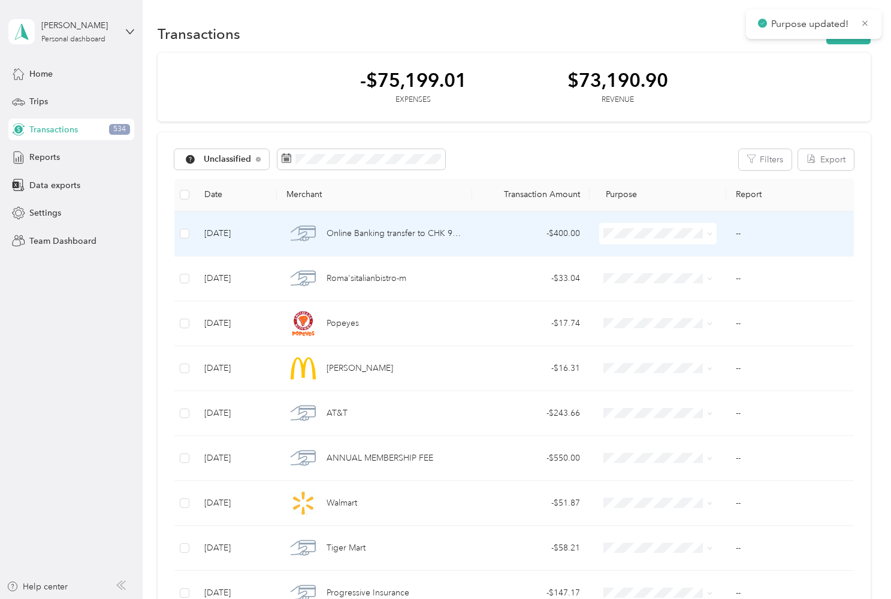
click at [708, 234] on icon at bounding box center [709, 233] width 5 height 5
click at [687, 278] on span "Personal" at bounding box center [669, 276] width 80 height 13
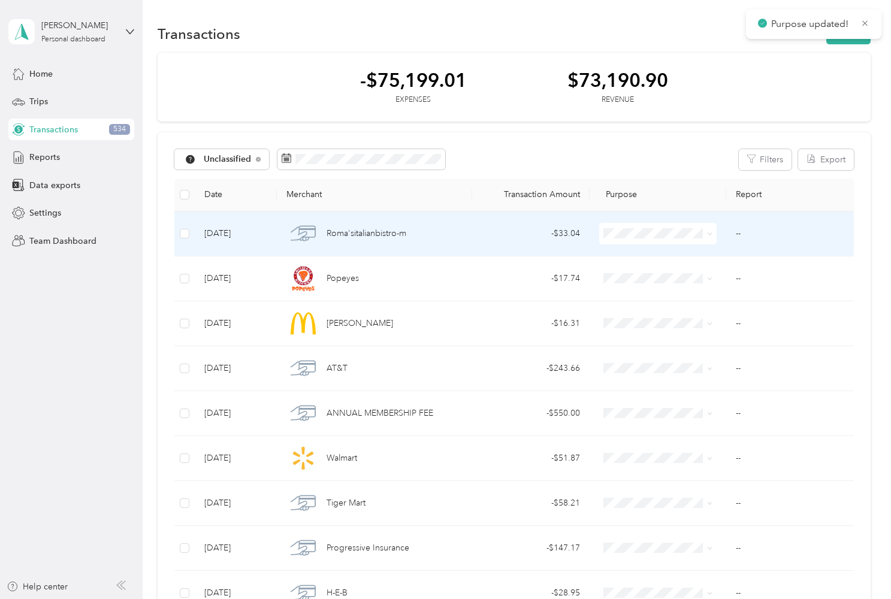
click at [457, 236] on div "Roma'sitalianbistro-m" at bounding box center [374, 233] width 176 height 25
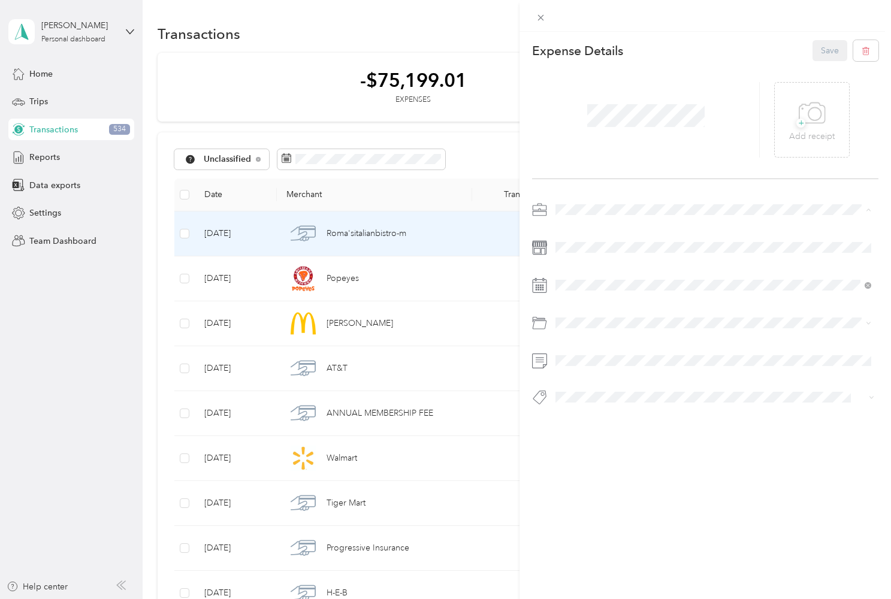
click at [582, 228] on div "Work" at bounding box center [713, 231] width 307 height 13
click at [640, 369] on span "Business Meals & Entertainment" at bounding box center [619, 371] width 119 height 10
click at [818, 58] on button "Save" at bounding box center [829, 50] width 35 height 21
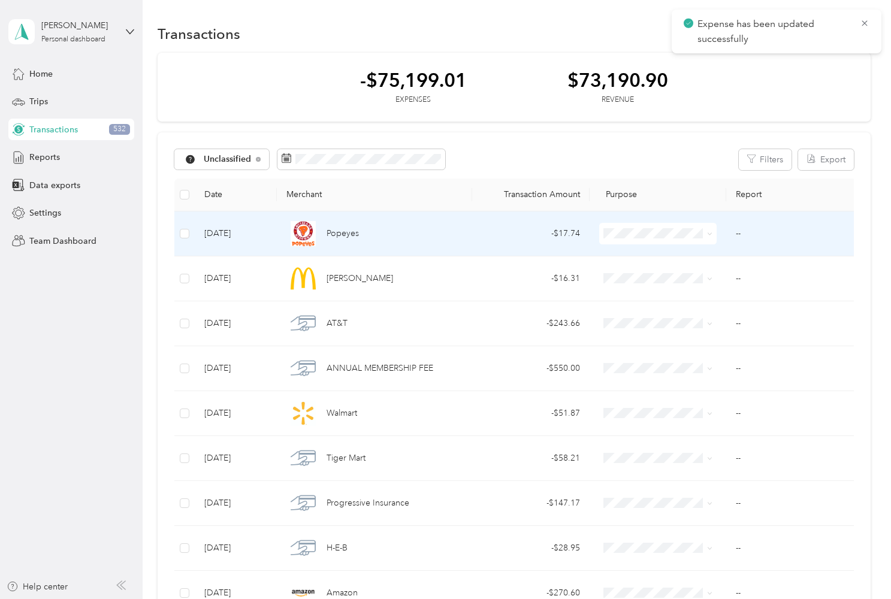
click at [519, 232] on div "- $17.74" at bounding box center [531, 233] width 98 height 13
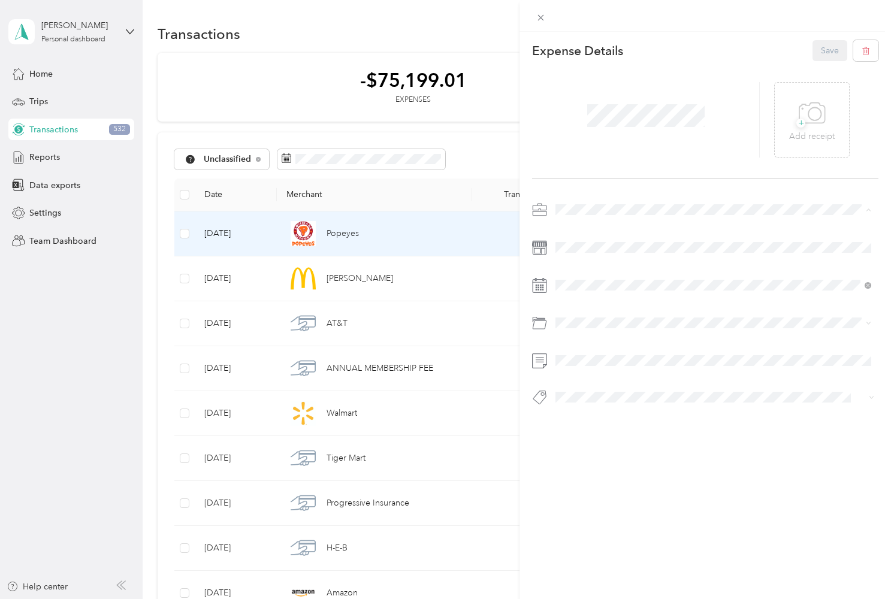
click at [599, 234] on li "Work" at bounding box center [713, 230] width 324 height 21
click at [614, 313] on div at bounding box center [705, 307] width 346 height 214
click at [624, 369] on span "Business Meals & Entertainment" at bounding box center [619, 371] width 119 height 10
click at [832, 56] on button "Save" at bounding box center [829, 50] width 35 height 21
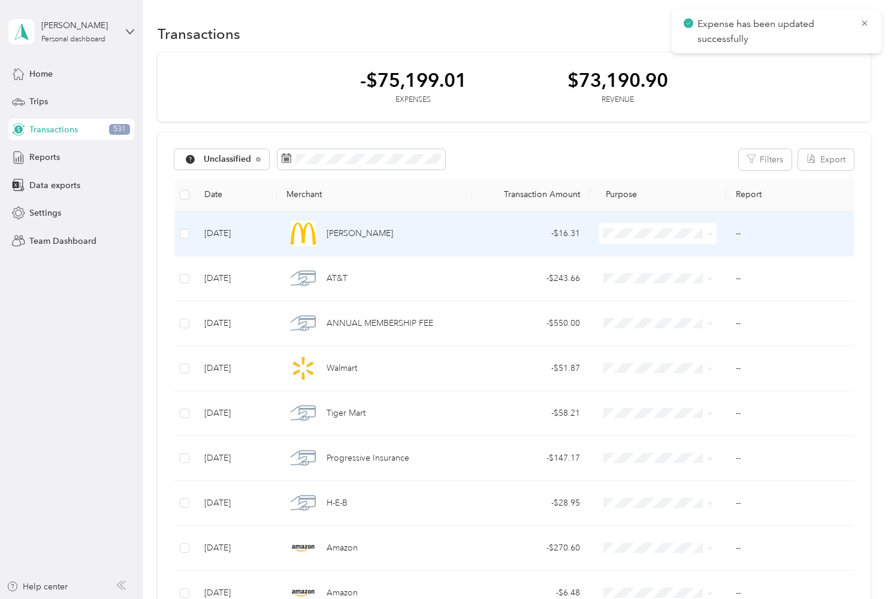
click at [478, 239] on td "- $16.31" at bounding box center [530, 233] width 117 height 45
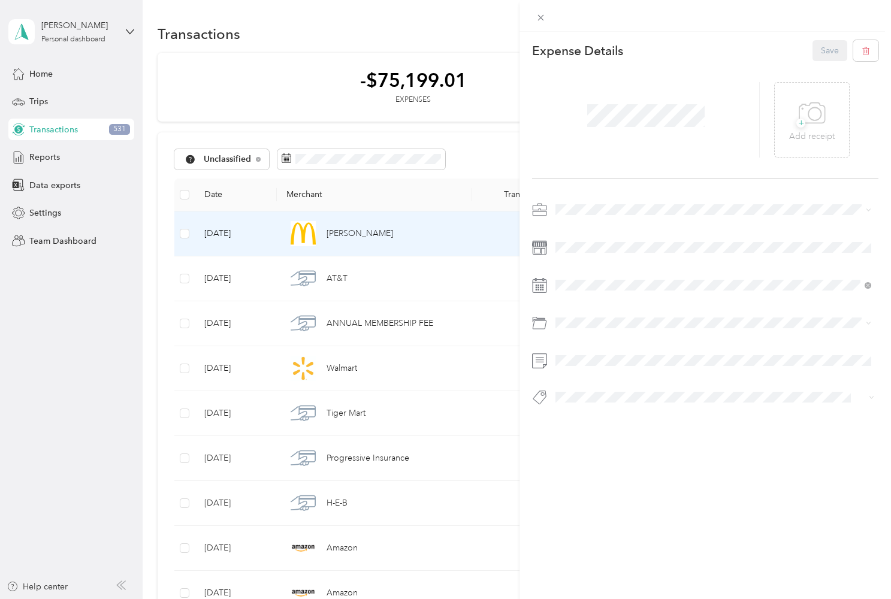
click at [576, 229] on span "Work" at bounding box center [570, 229] width 20 height 10
click at [609, 316] on span at bounding box center [714, 322] width 327 height 19
click at [652, 370] on span "Business Meals & Entertainment" at bounding box center [619, 371] width 119 height 10
click at [824, 53] on button "Save" at bounding box center [829, 50] width 35 height 21
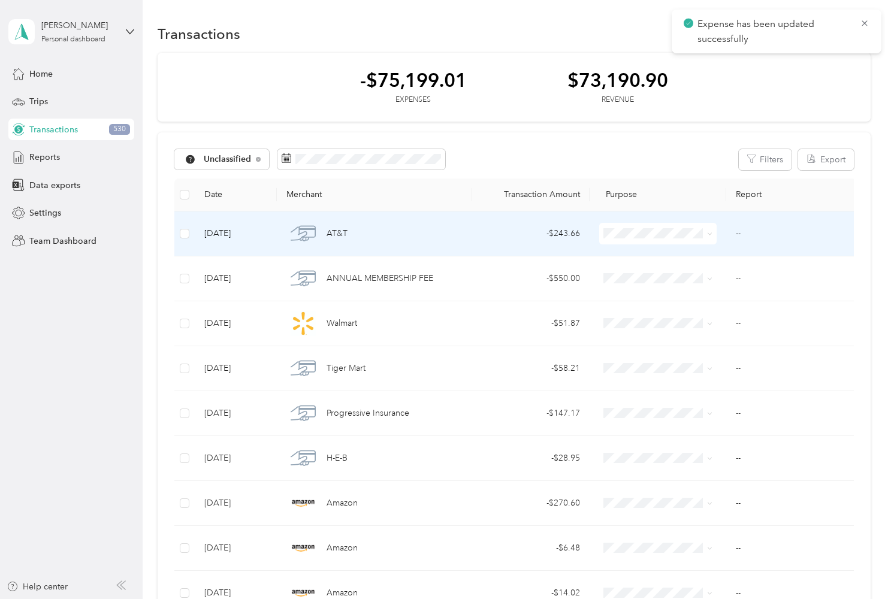
click at [476, 236] on td "- $243.66" at bounding box center [530, 233] width 117 height 45
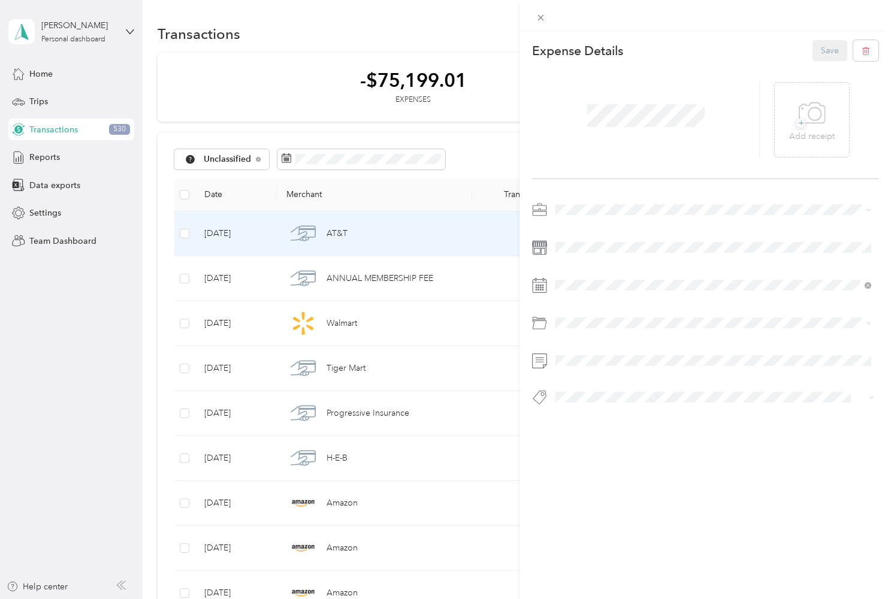
click at [584, 236] on li "Work" at bounding box center [713, 230] width 324 height 21
click at [615, 371] on span "Mobile Phone Plan" at bounding box center [595, 371] width 71 height 10
click at [829, 55] on button "Save" at bounding box center [829, 50] width 35 height 21
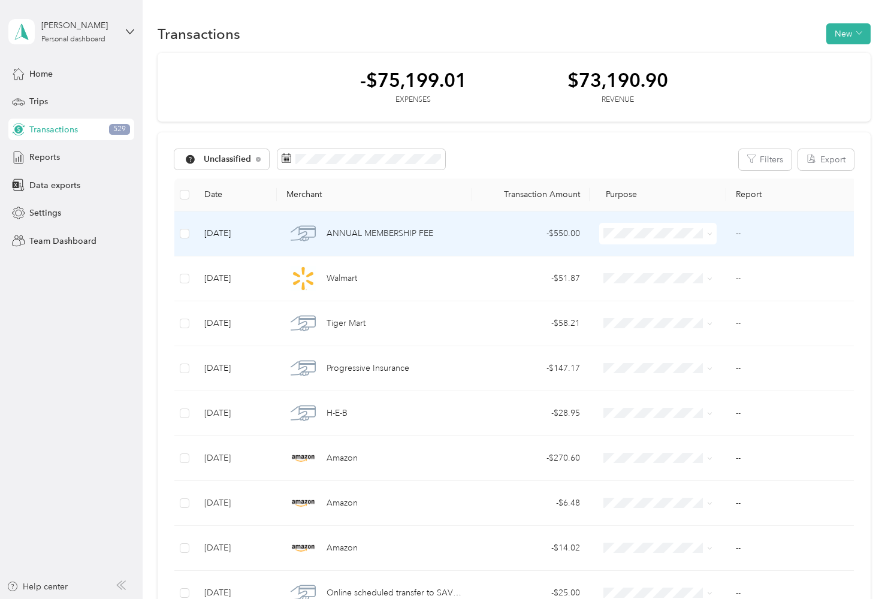
click at [663, 273] on span "Personal" at bounding box center [669, 275] width 80 height 13
click at [711, 233] on icon at bounding box center [709, 233] width 5 height 5
click at [669, 279] on li "Personal" at bounding box center [657, 276] width 117 height 21
